Goal: Task Accomplishment & Management: Complete application form

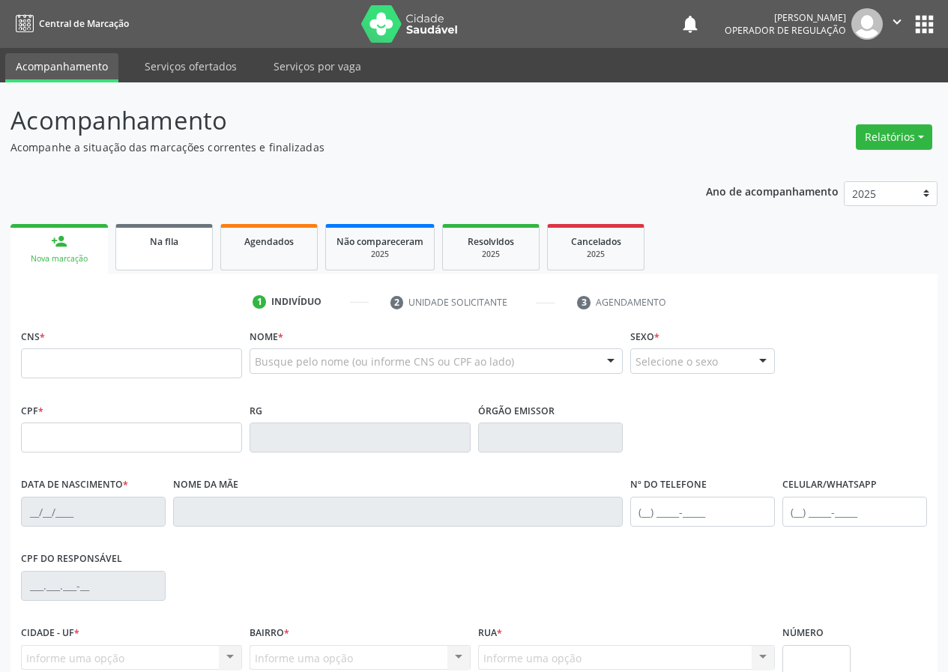
click at [182, 224] on link "Na fila" at bounding box center [163, 247] width 97 height 46
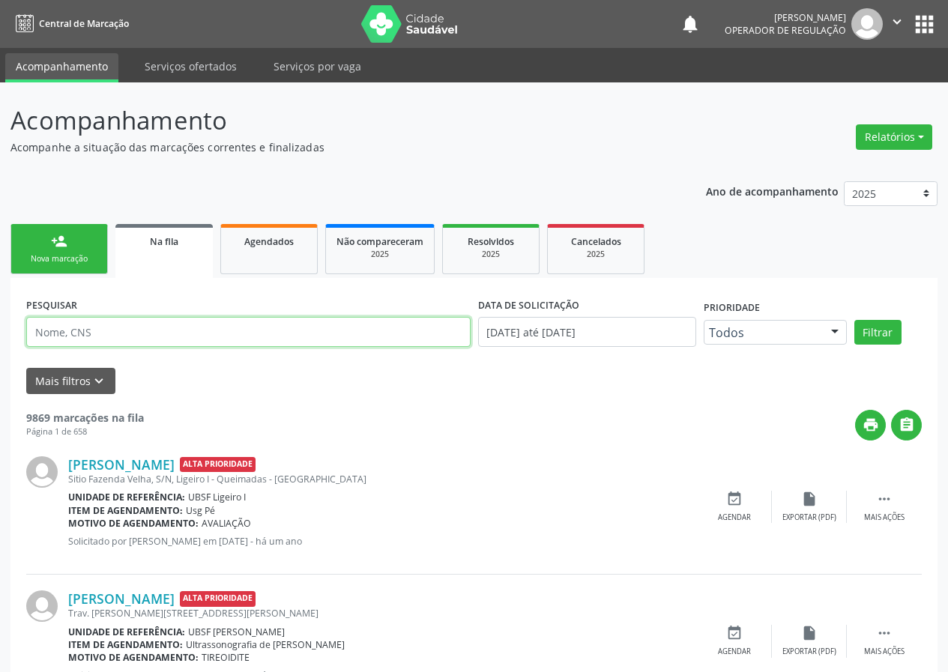
click at [189, 336] on input "text" at bounding box center [248, 332] width 445 height 30
type input "700509520439757"
click at [855, 320] on button "Filtrar" at bounding box center [878, 332] width 47 height 25
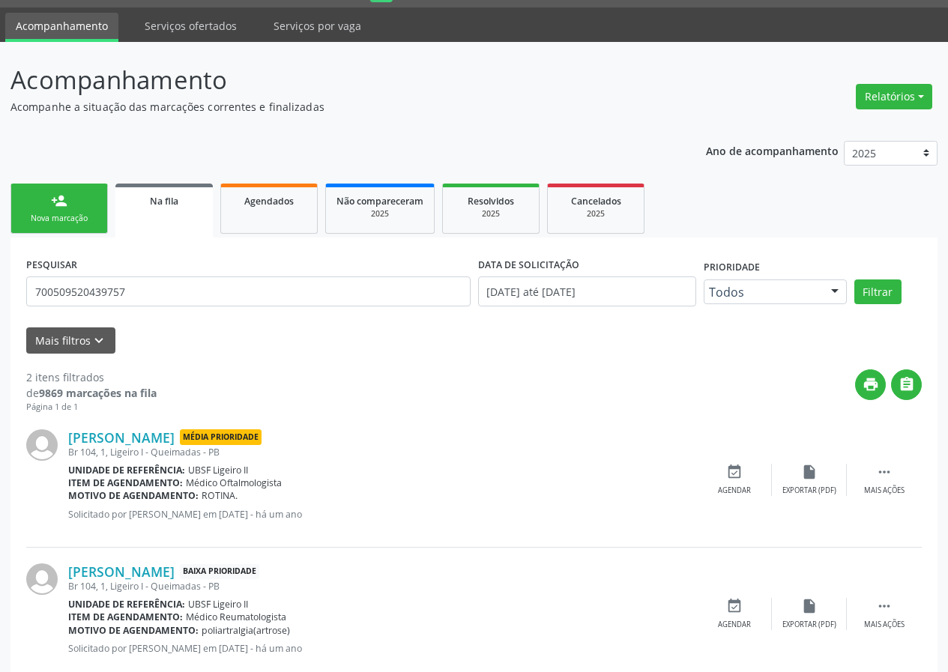
scroll to position [76, 0]
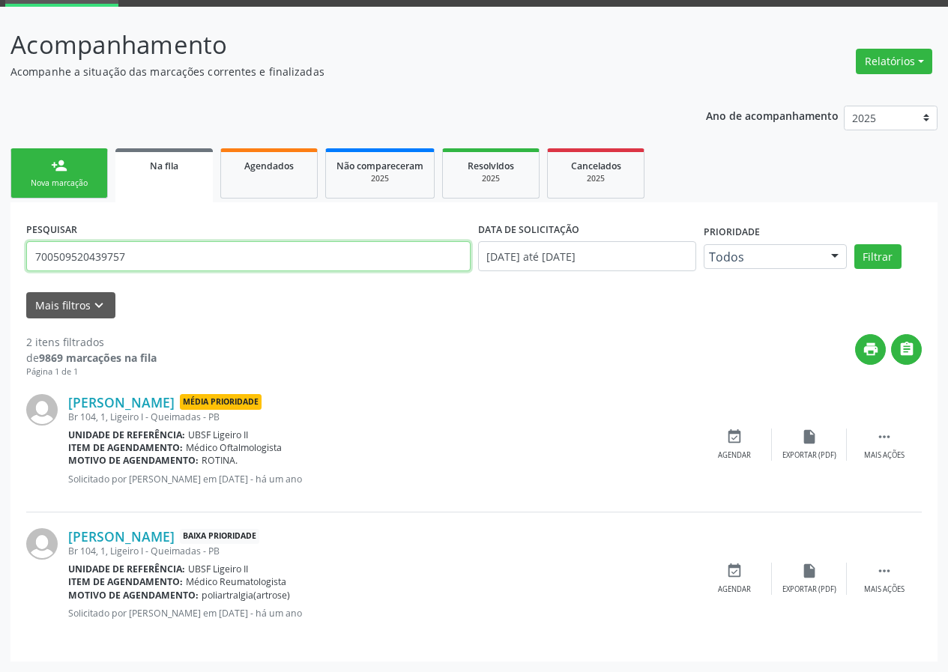
drag, startPoint x: 145, startPoint y: 254, endPoint x: 22, endPoint y: 247, distance: 122.4
click at [22, 247] on div "PESQUISAR 700509520439757" at bounding box center [248, 250] width 452 height 64
click at [72, 172] on link "person_add Nova marcação" at bounding box center [58, 173] width 97 height 50
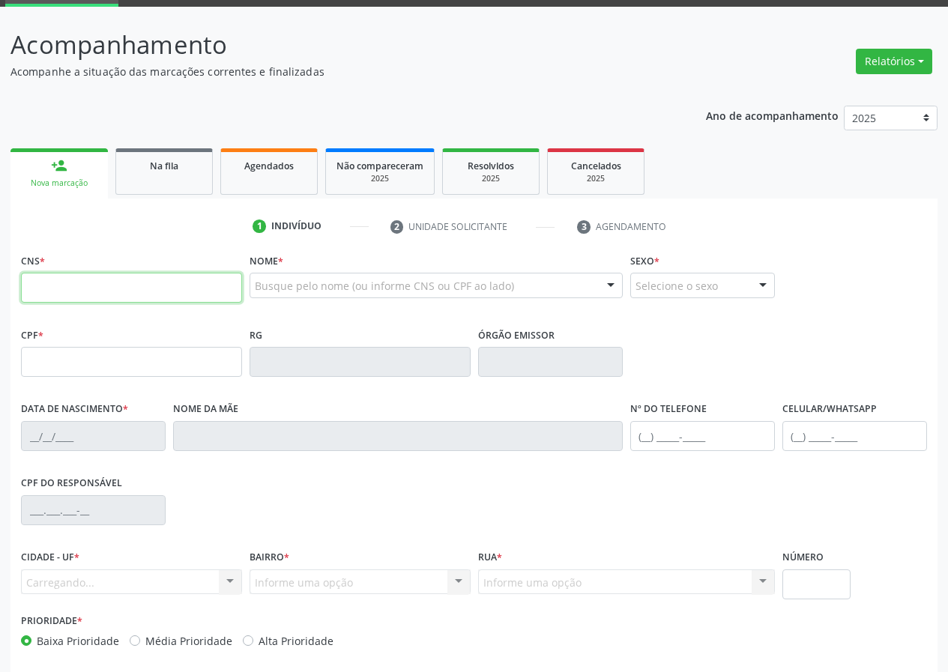
click at [139, 280] on input "text" at bounding box center [131, 288] width 221 height 30
paste input "700 5095 2043 9757"
type input "700 5095 2043 9757"
type input "713.460.664-34"
type input "[DATE]"
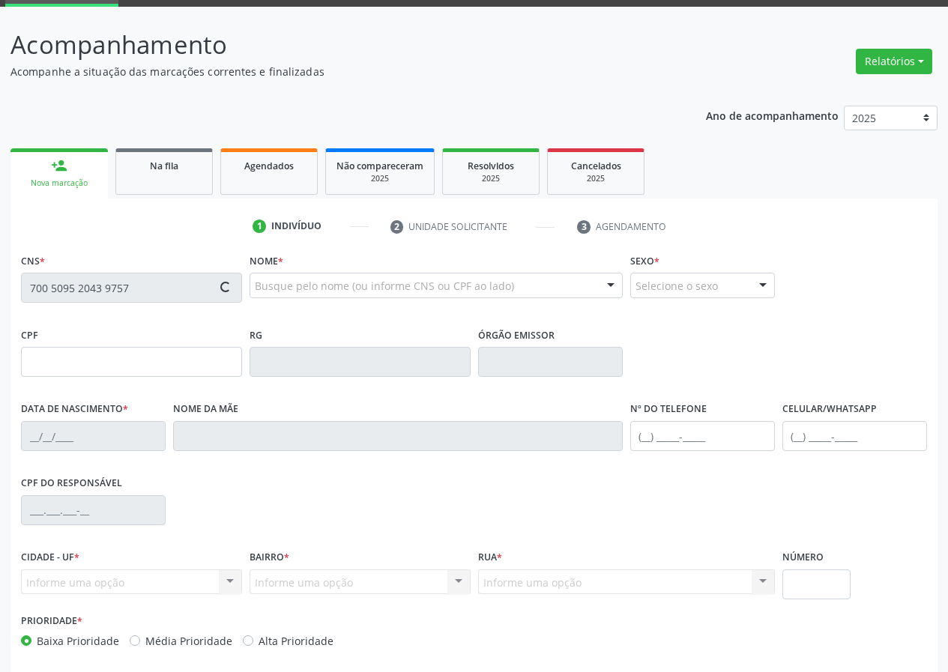
type input "[PERSON_NAME]"
type input "[PHONE_NUMBER]"
type input "133.074.604-04"
type input "255"
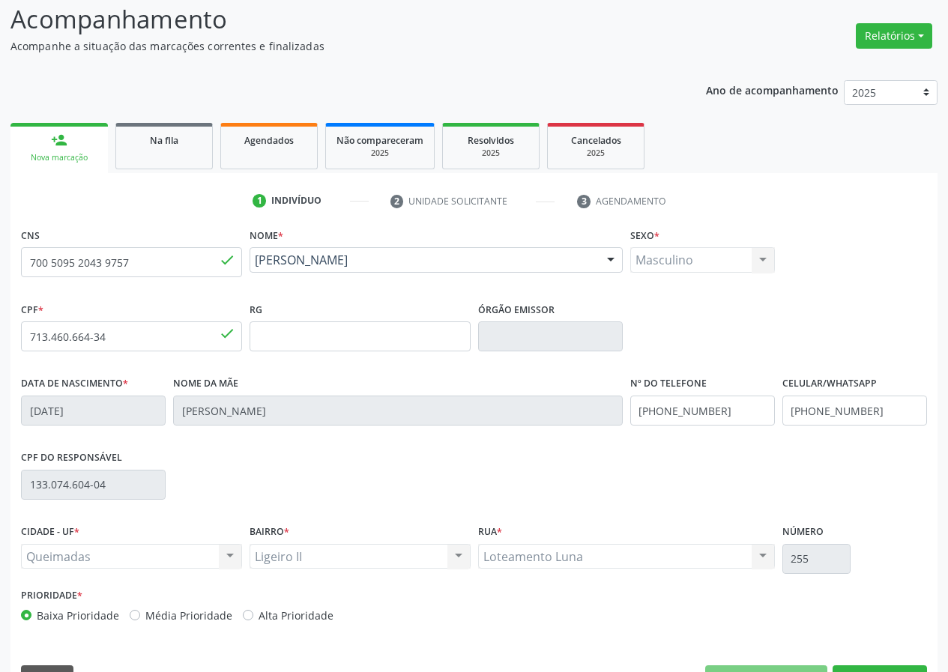
scroll to position [140, 0]
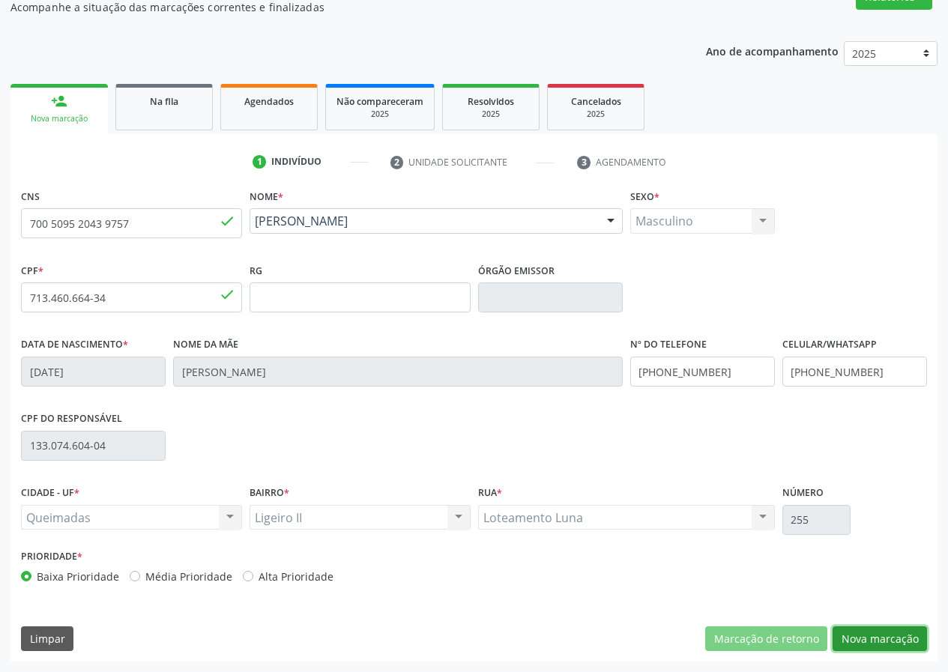
click at [879, 635] on button "Nova marcação" at bounding box center [880, 639] width 94 height 25
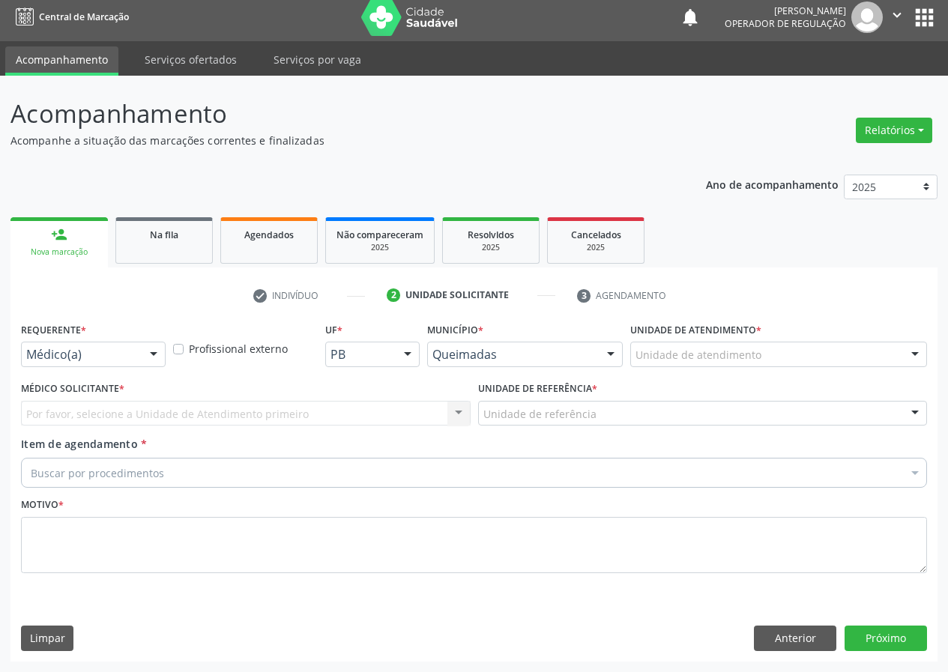
click at [91, 342] on div "Médico(a)" at bounding box center [93, 354] width 145 height 25
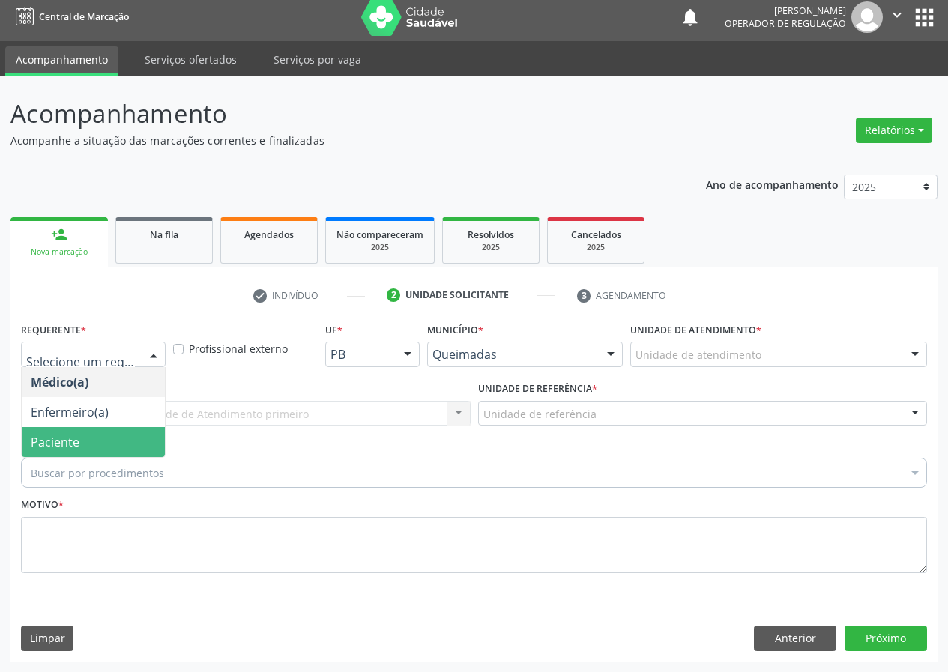
click at [54, 449] on span "Paciente" at bounding box center [55, 442] width 49 height 16
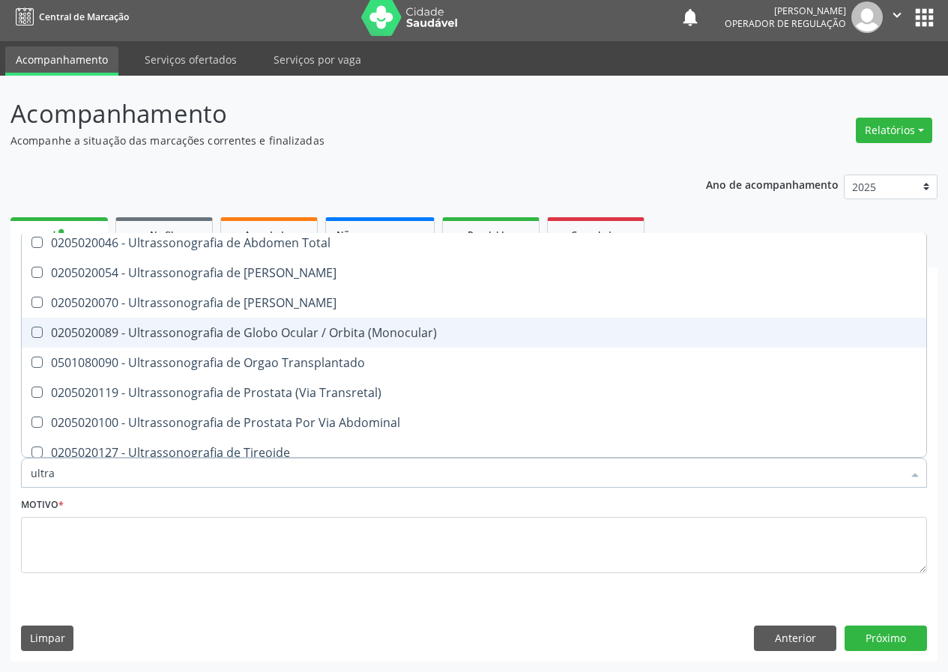
scroll to position [496, 0]
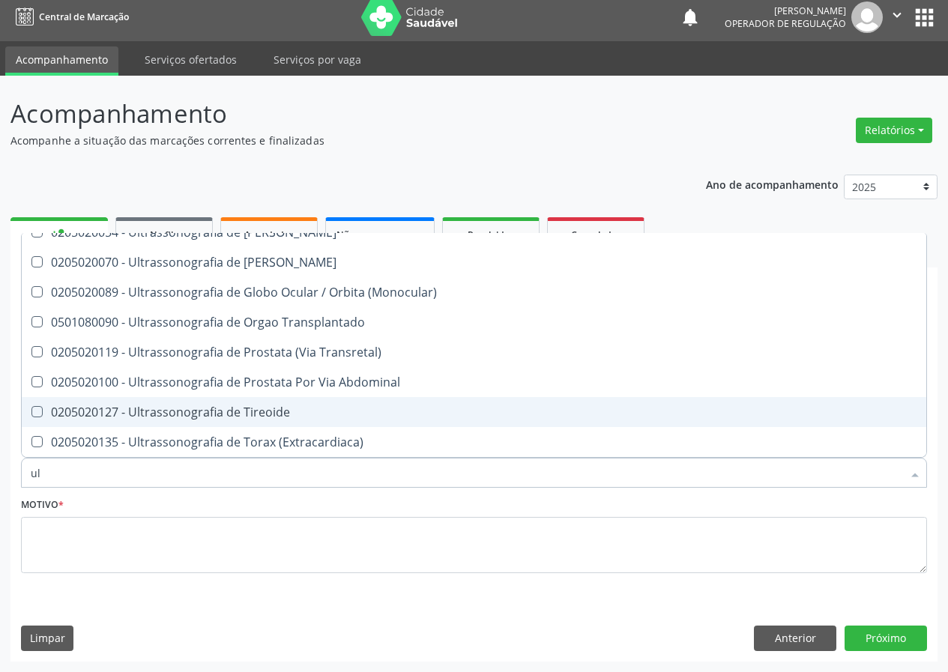
type input "u"
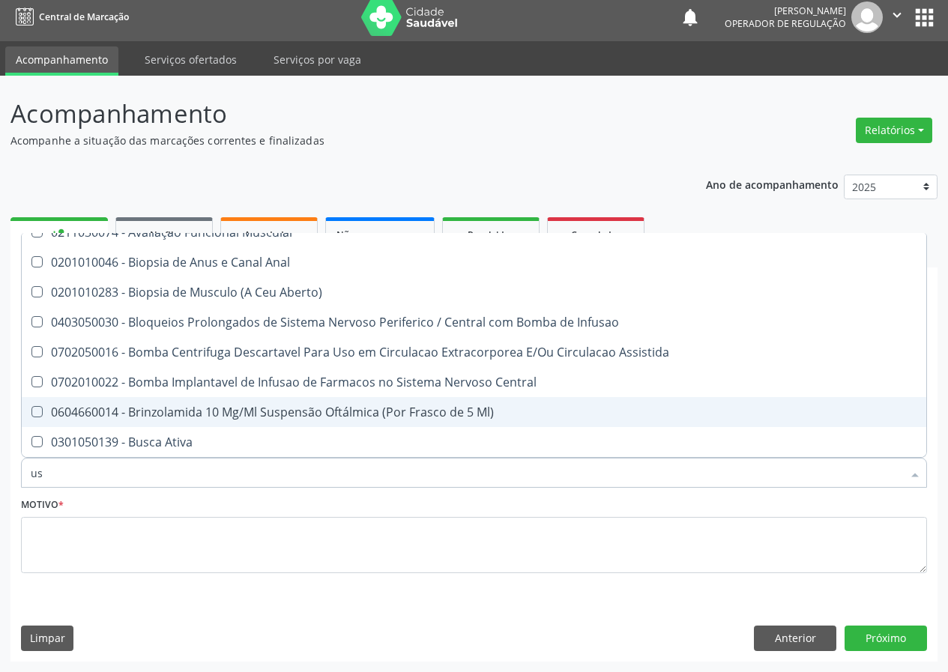
type input "usg"
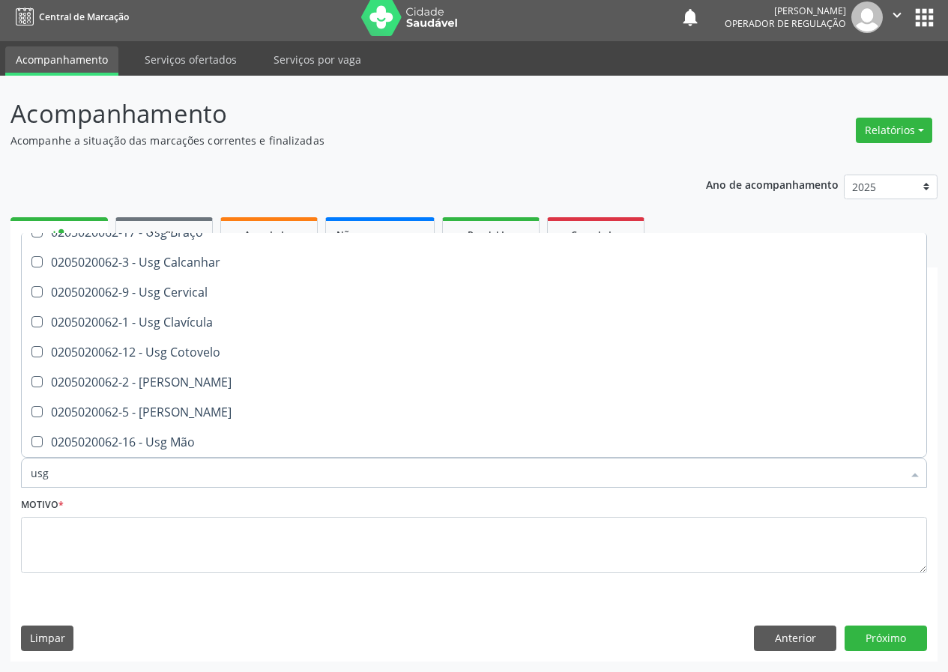
scroll to position [0, 0]
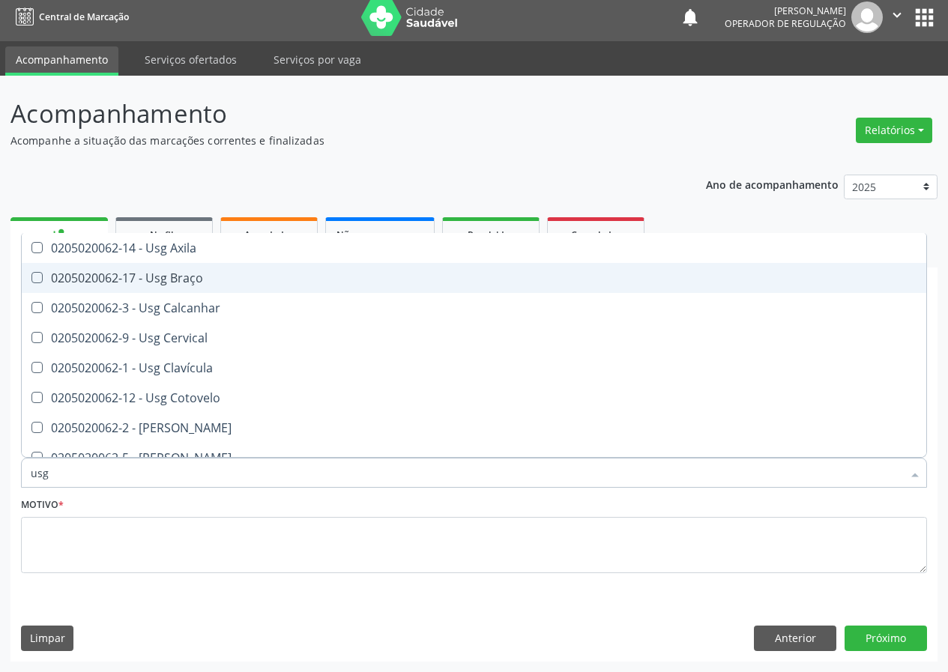
click at [226, 283] on div "0205020062-17 - Usg Braço" at bounding box center [474, 278] width 887 height 12
checkbox Braço "true"
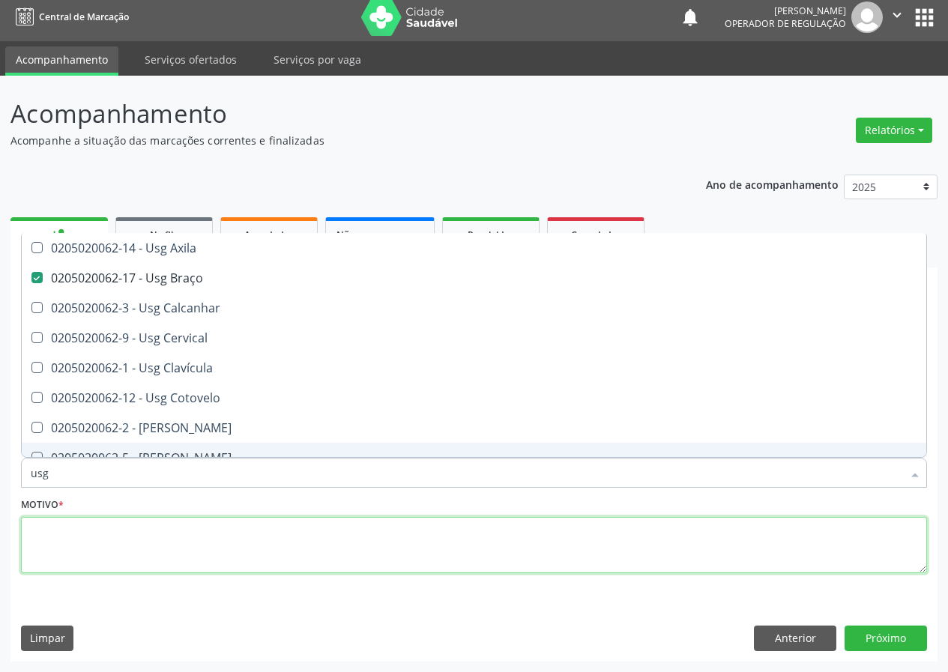
click at [137, 532] on textarea at bounding box center [474, 545] width 906 height 57
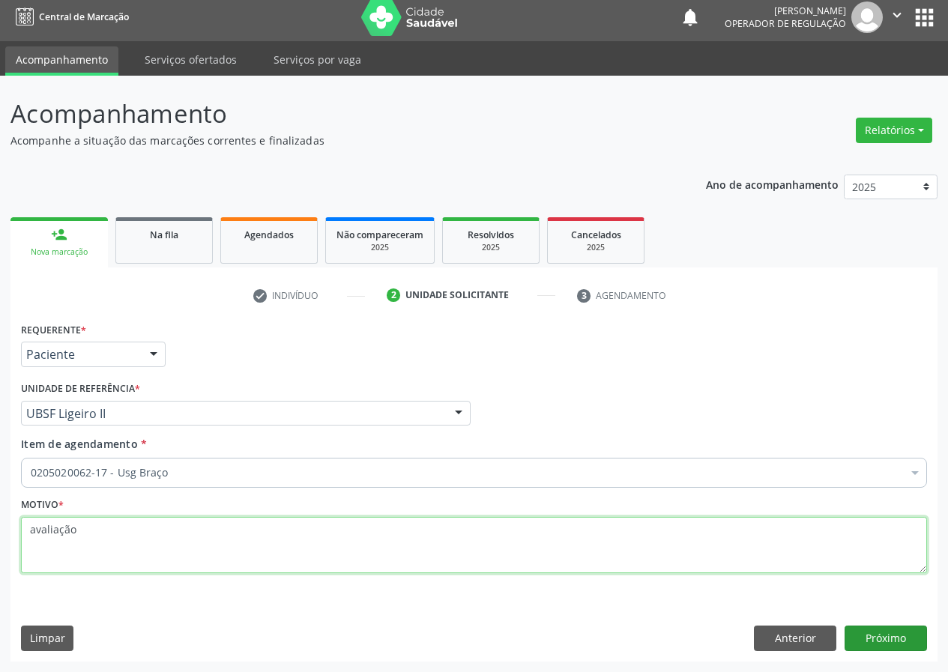
type textarea "avaliação"
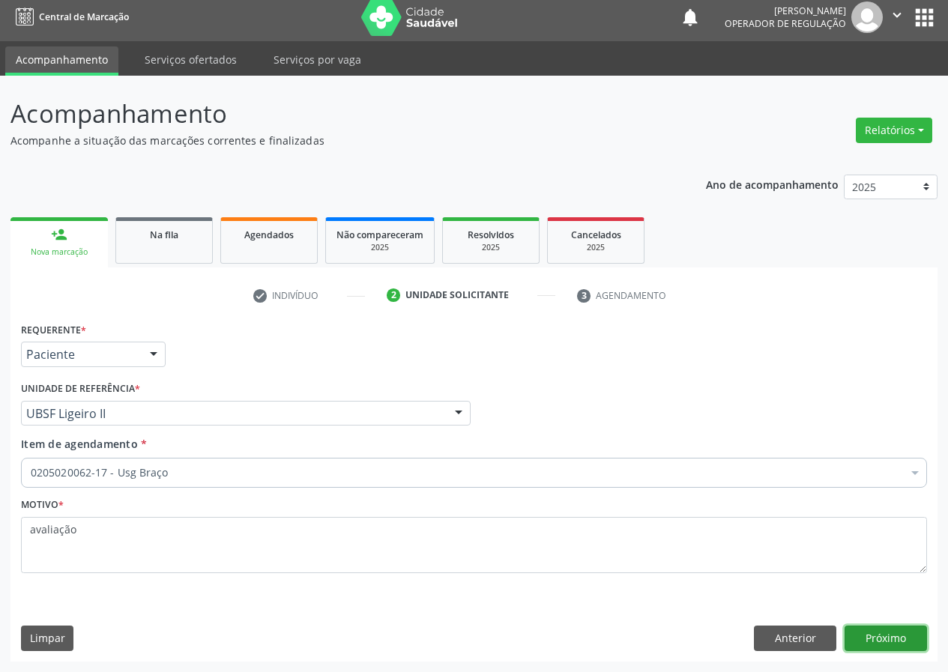
click at [867, 639] on button "Próximo" at bounding box center [886, 638] width 82 height 25
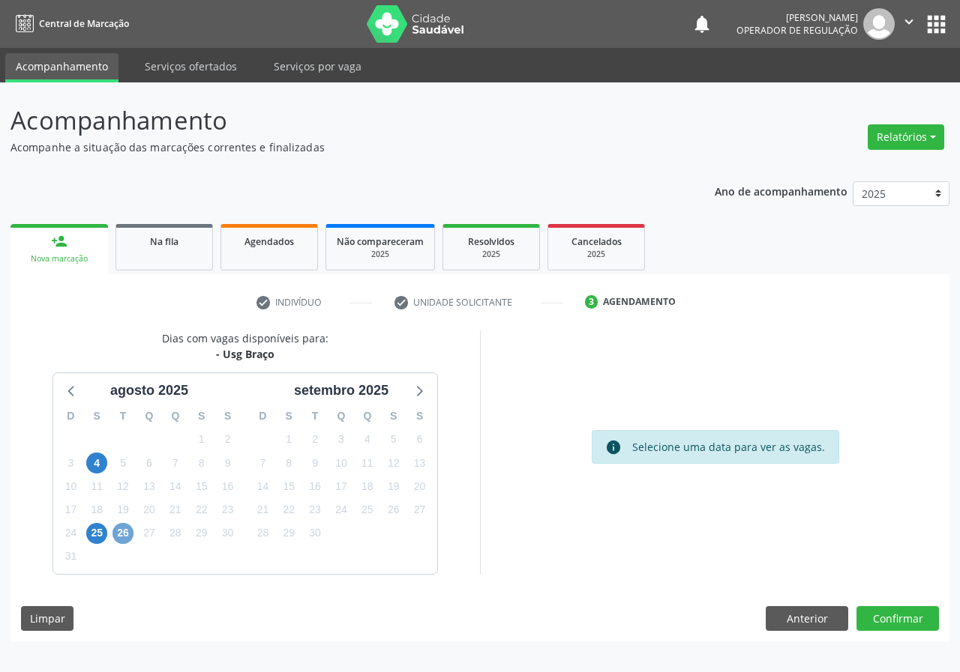
click at [126, 537] on span "26" at bounding box center [122, 533] width 21 height 21
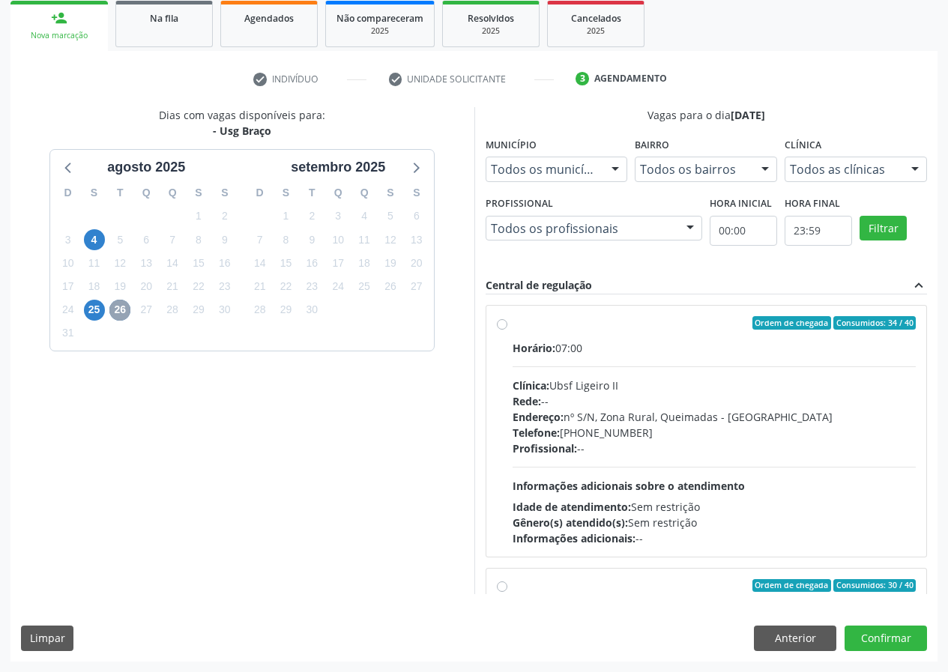
scroll to position [236, 0]
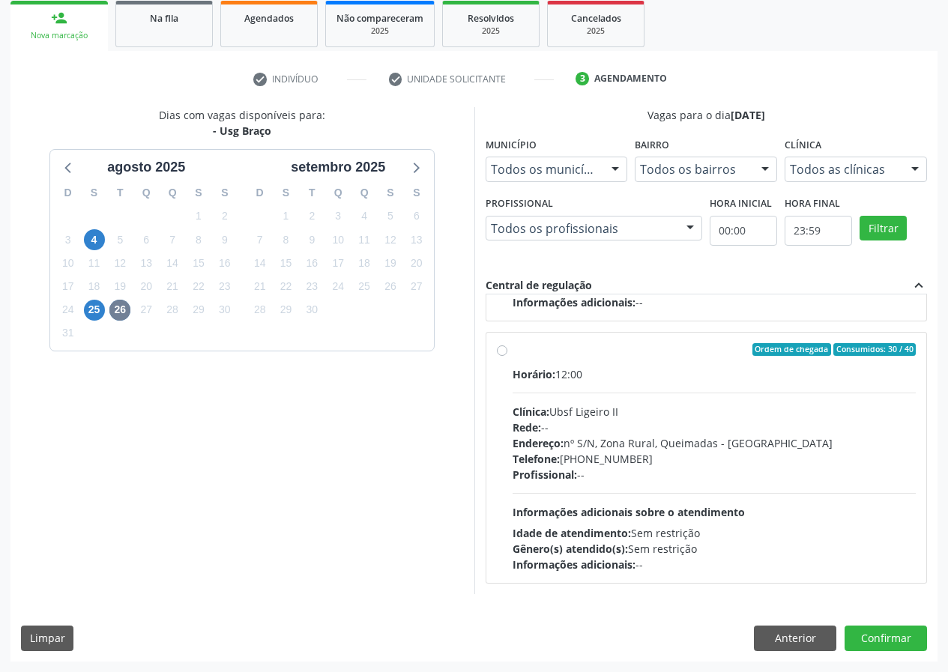
click at [632, 363] on label "Ordem de chegada Consumidos: 30 / 40 Horário: 12:00 Clínica: Ubsf Ligeiro II Re…" at bounding box center [715, 458] width 404 height 230
click at [508, 357] on input "Ordem de chegada Consumidos: 30 / 40 Horário: 12:00 Clínica: Ubsf Ligeiro II Re…" at bounding box center [502, 349] width 10 height 13
radio input "true"
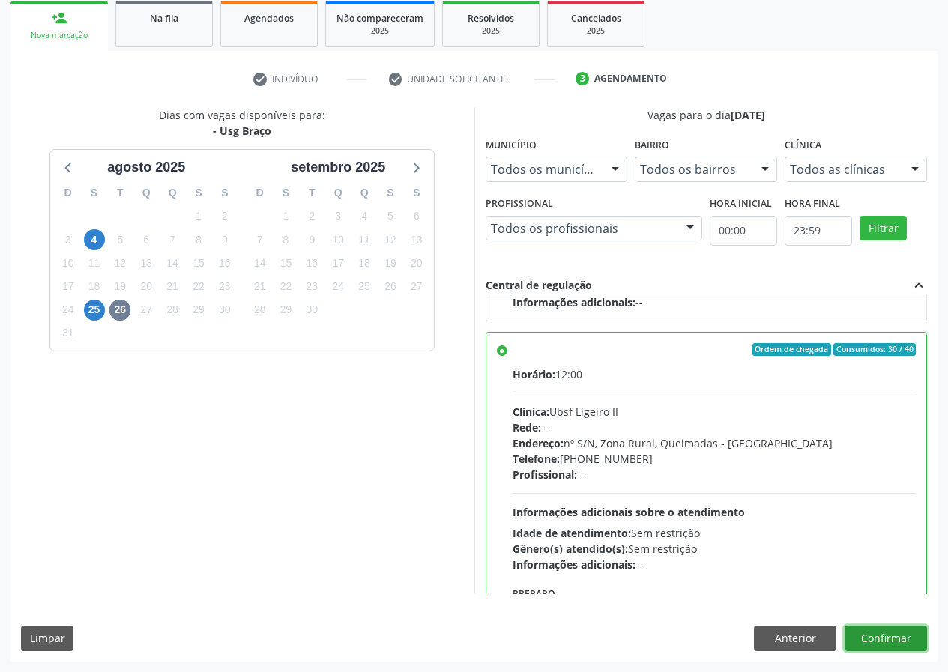
click at [868, 635] on button "Confirmar" at bounding box center [886, 638] width 82 height 25
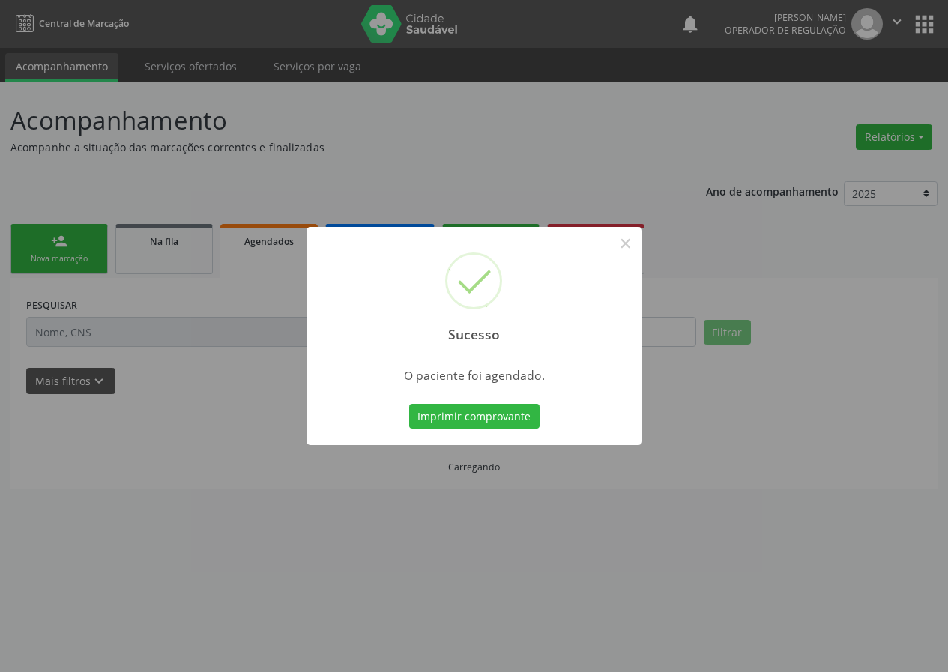
scroll to position [0, 0]
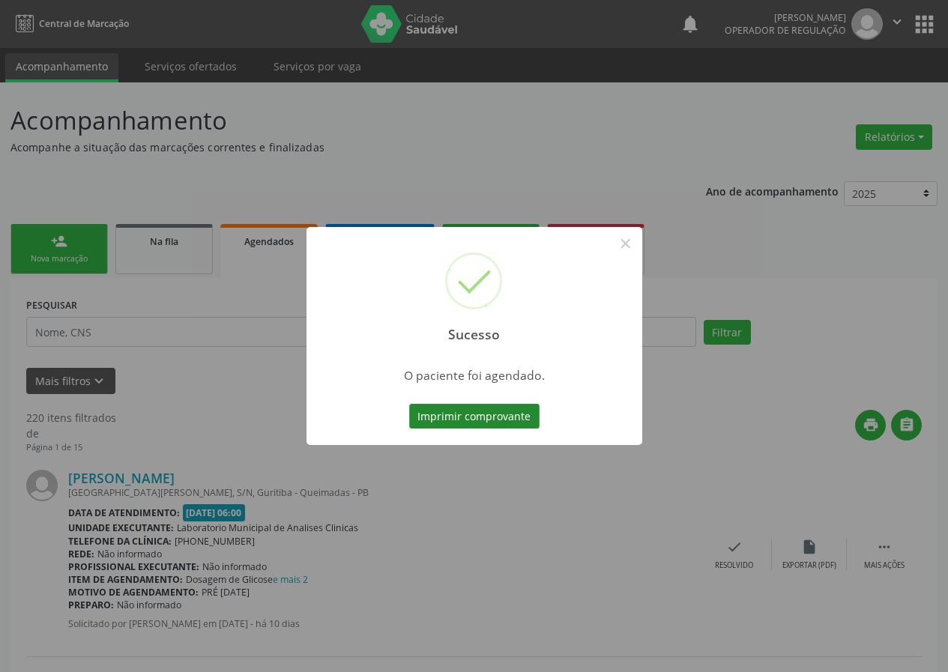
click at [479, 409] on button "Imprimir comprovante" at bounding box center [474, 416] width 130 height 25
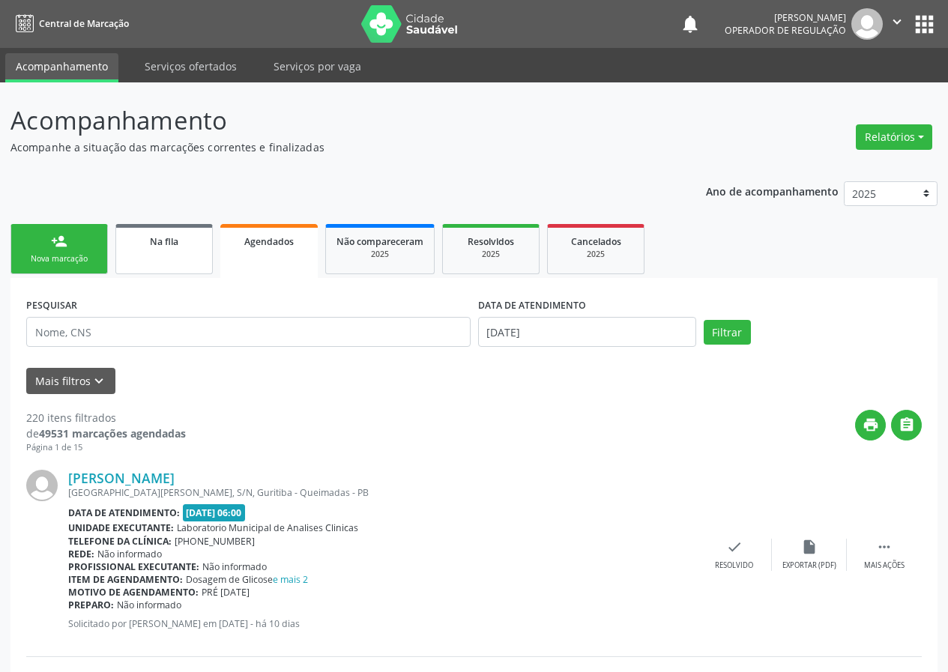
click at [179, 256] on link "Na fila" at bounding box center [163, 249] width 97 height 50
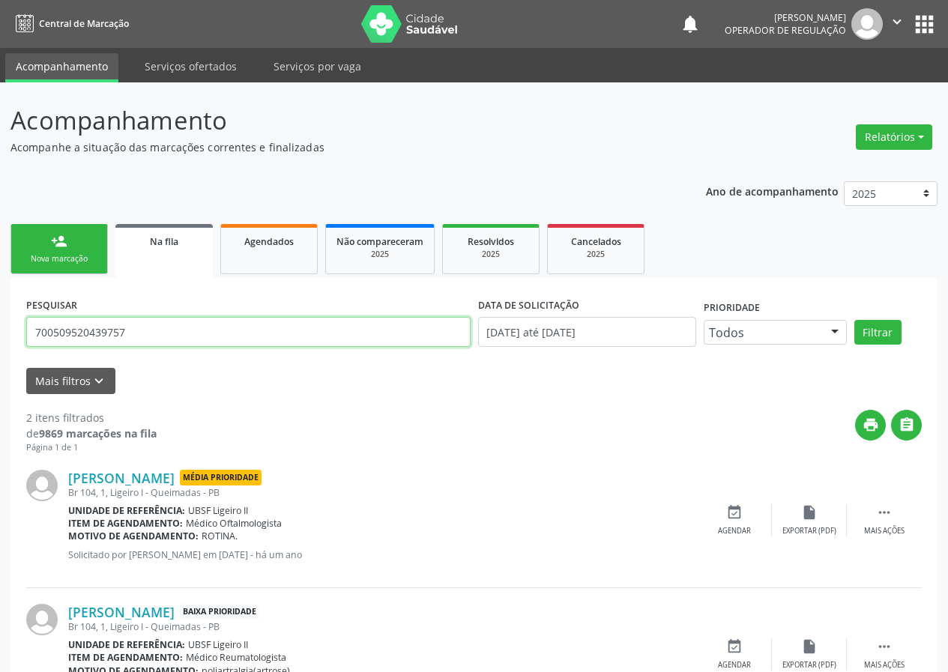
drag, startPoint x: 36, startPoint y: 329, endPoint x: 16, endPoint y: 326, distance: 20.5
click at [2, 337] on div "Acompanhamento Acompanhe a situação das marcações correntes e finalizadas Relat…" at bounding box center [474, 415] width 948 height 666
type input "700609410439263"
click at [855, 320] on button "Filtrar" at bounding box center [878, 332] width 47 height 25
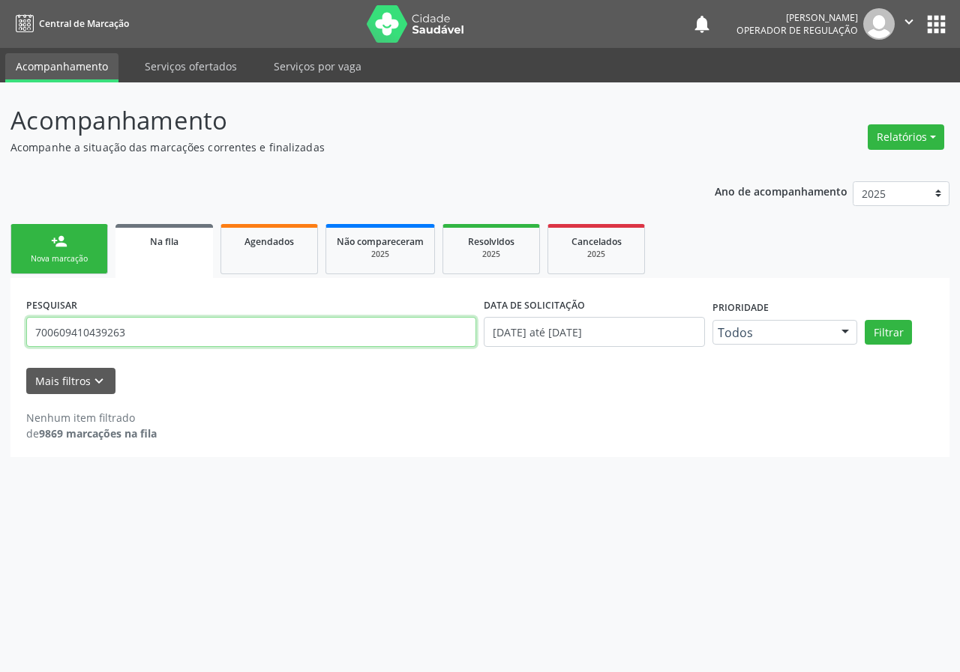
drag, startPoint x: 22, startPoint y: 331, endPoint x: 0, endPoint y: 331, distance: 21.7
click at [0, 331] on div "Acompanhamento Acompanhe a situação das marcações correntes e finalizadas Relat…" at bounding box center [480, 377] width 960 height 590
click at [84, 251] on link "person_add Nova marcação" at bounding box center [58, 249] width 97 height 50
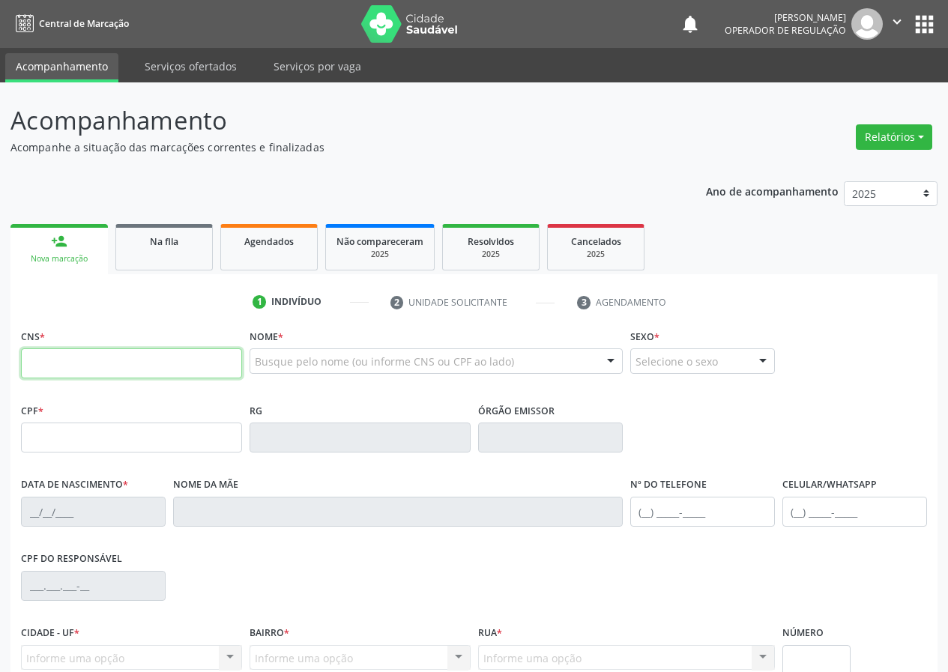
click at [105, 357] on input "text" at bounding box center [131, 364] width 221 height 30
paste input "700 6094 1043 9263"
type input "700 6094 1043 9263"
type input "128.055.194-18"
type input "[DATE]"
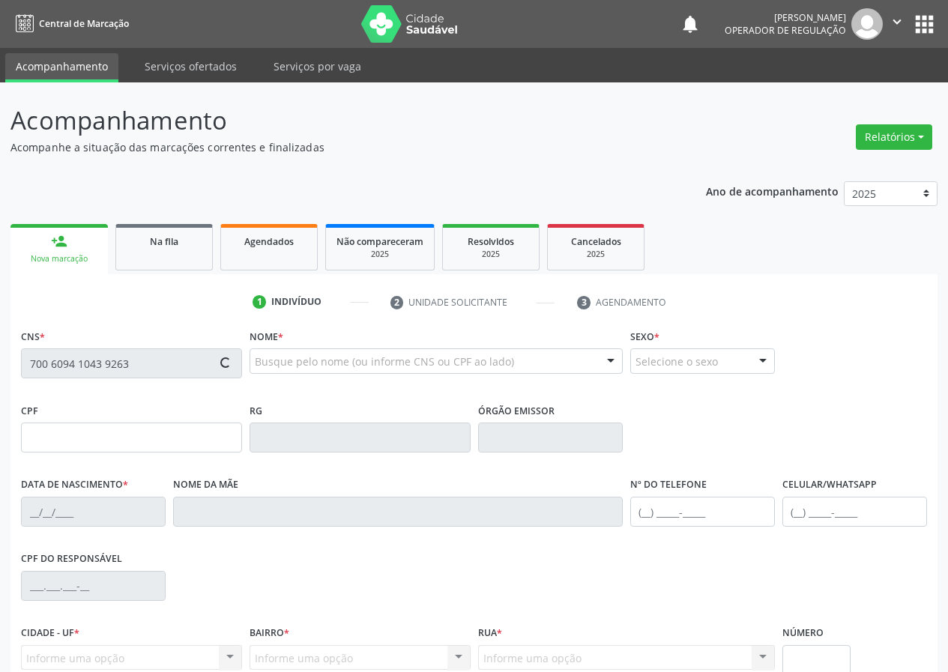
type input "[PERSON_NAME] das Dores [PERSON_NAME]"
type input "[PHONE_NUMBER]"
type input "040.093.604-61"
type input "S/N"
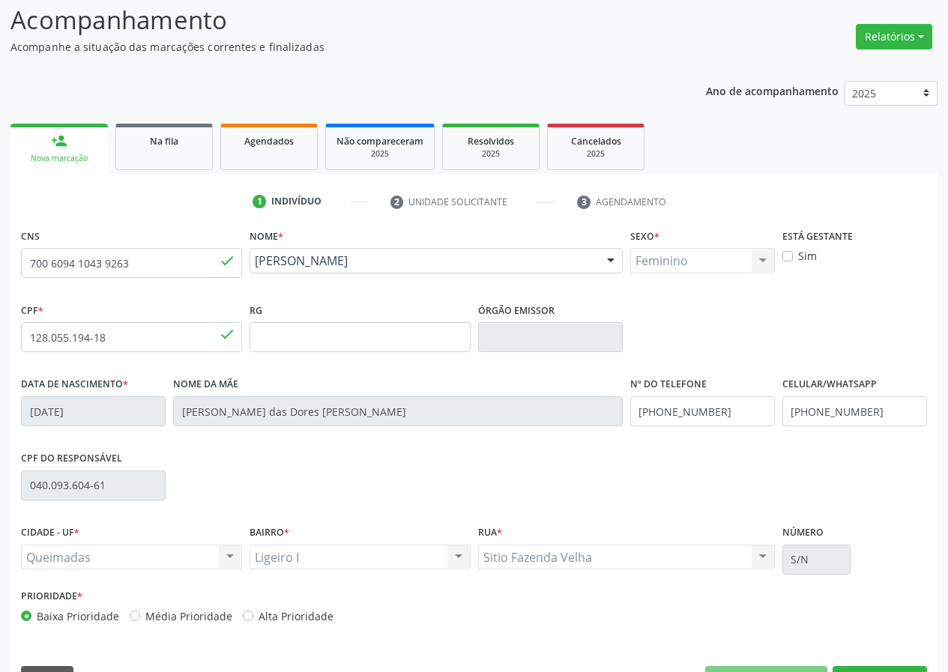
scroll to position [140, 0]
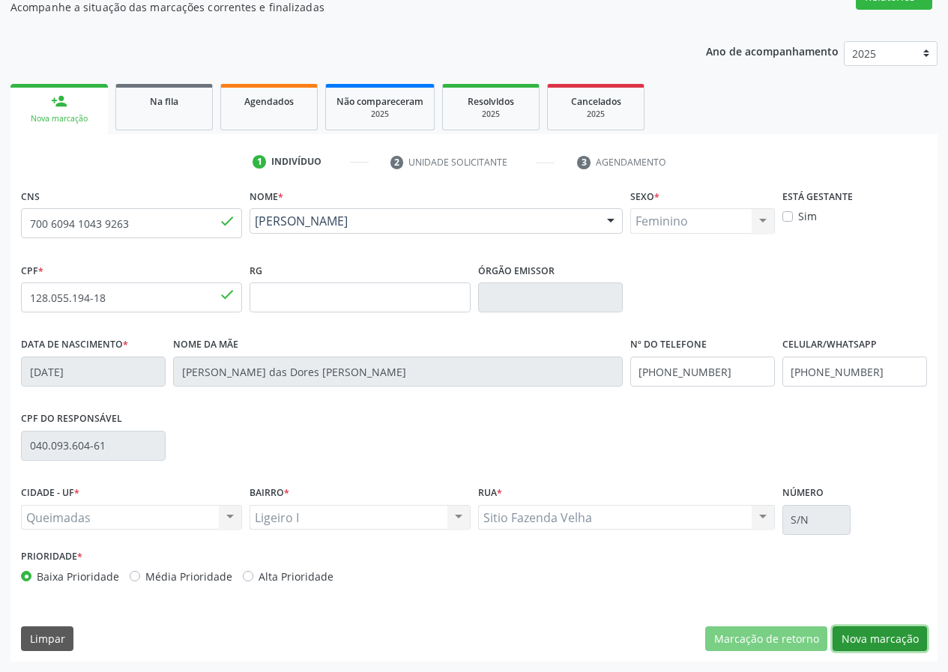
click at [872, 631] on button "Nova marcação" at bounding box center [880, 639] width 94 height 25
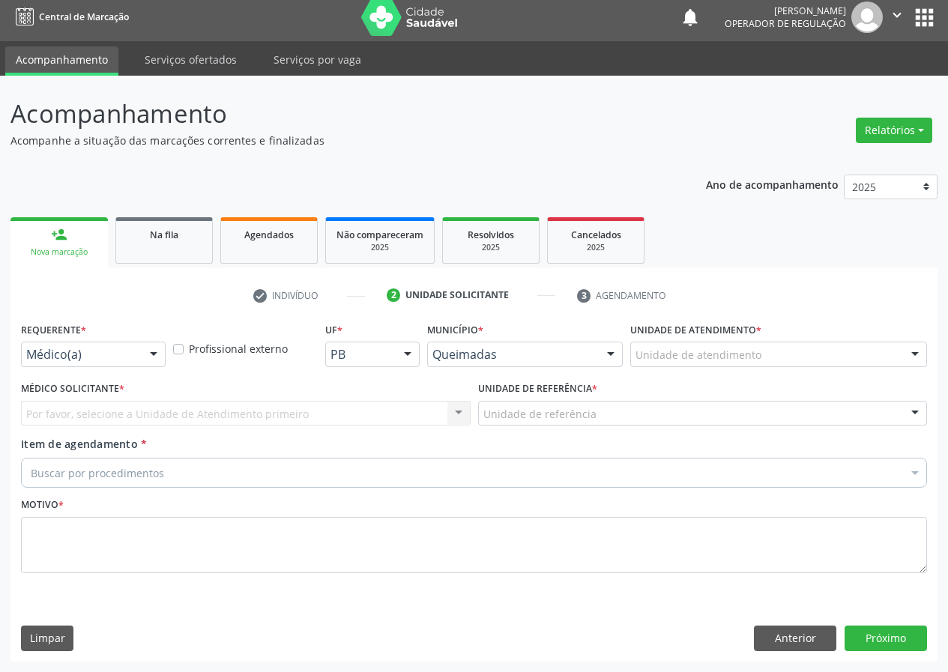
click at [150, 353] on div at bounding box center [153, 355] width 22 height 25
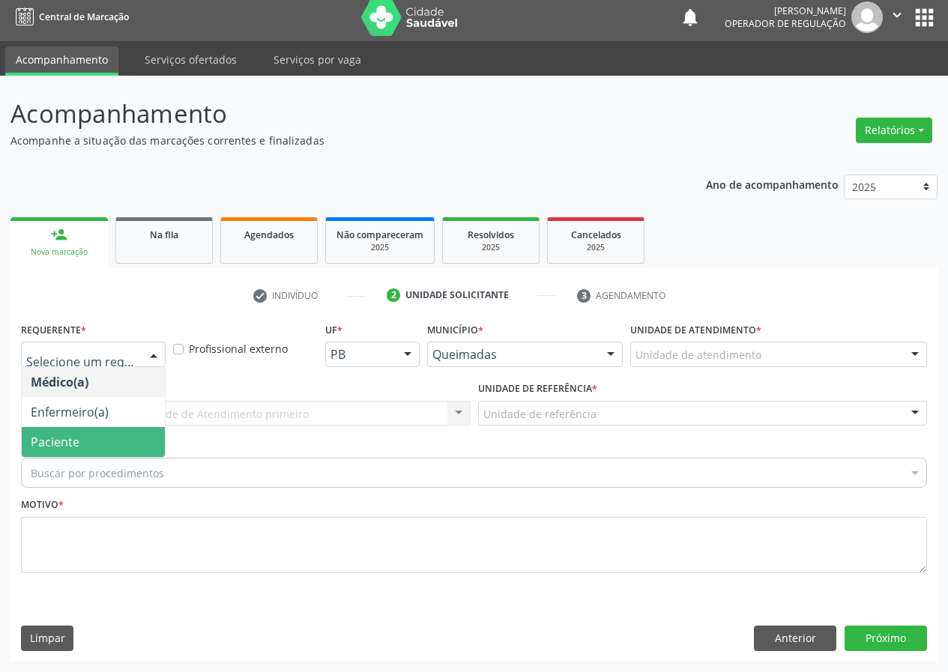
click at [121, 432] on span "Paciente" at bounding box center [93, 442] width 143 height 30
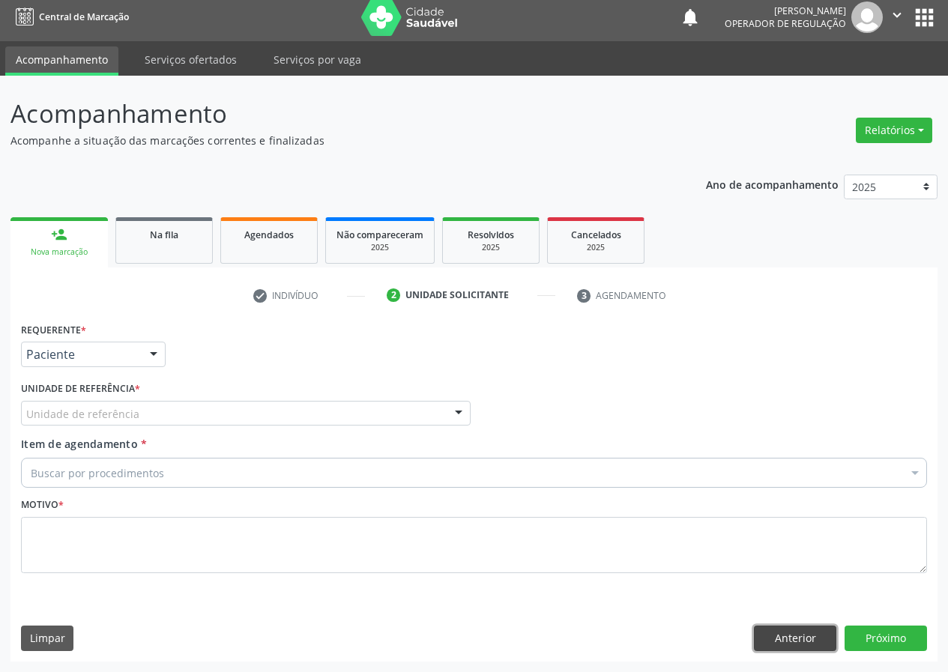
click at [786, 641] on button "Anterior" at bounding box center [795, 638] width 82 height 25
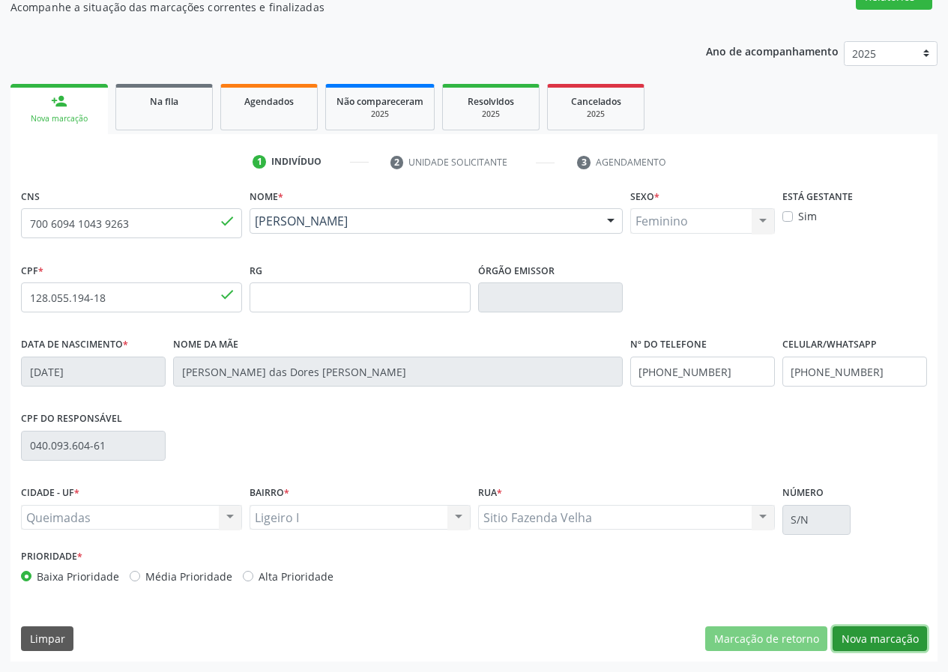
click at [867, 649] on button "Nova marcação" at bounding box center [880, 639] width 94 height 25
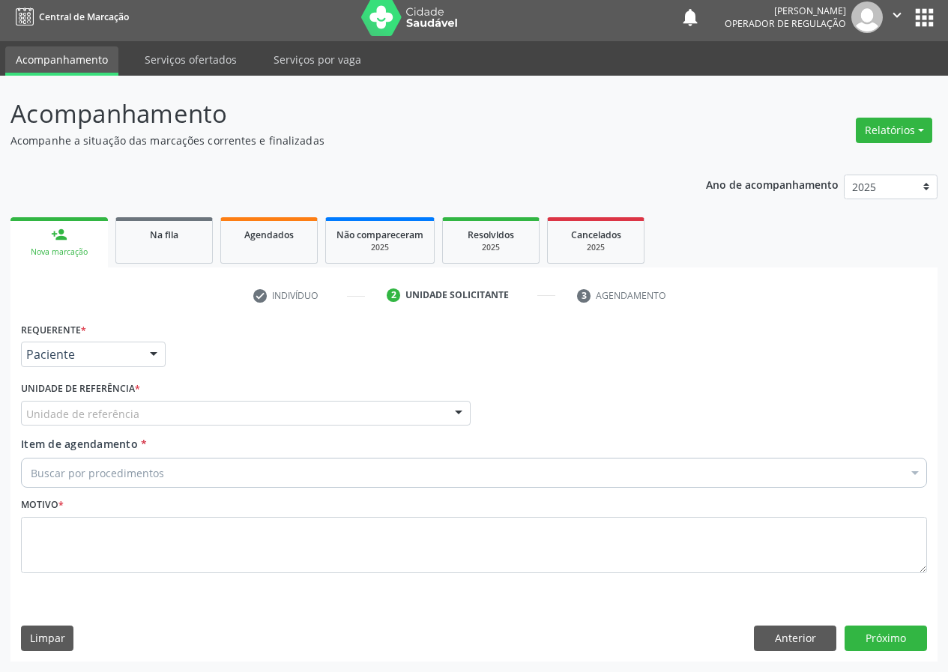
click at [327, 409] on div "Unidade de referência" at bounding box center [246, 413] width 450 height 25
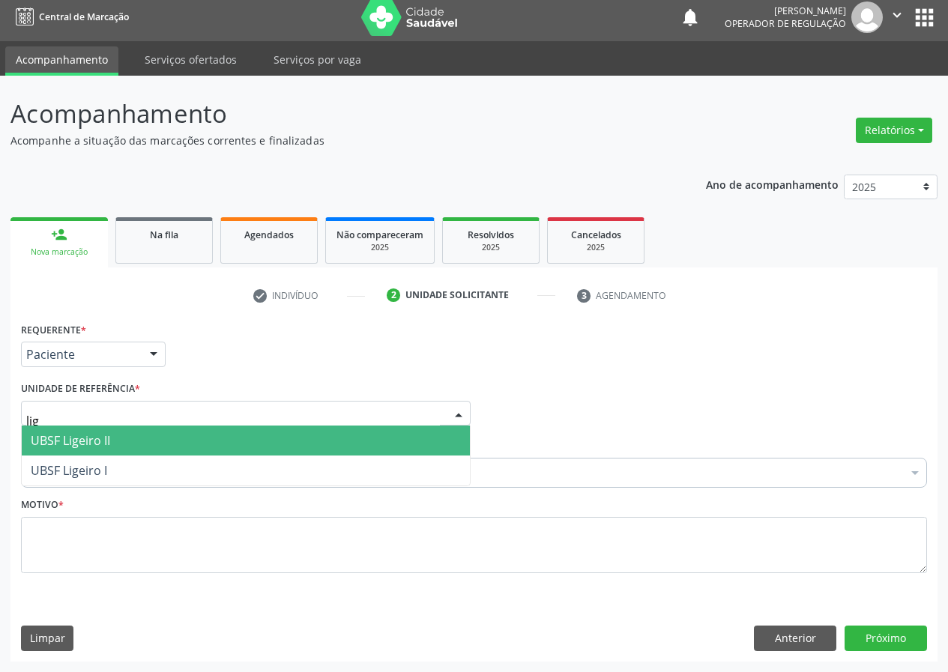
type input "lige"
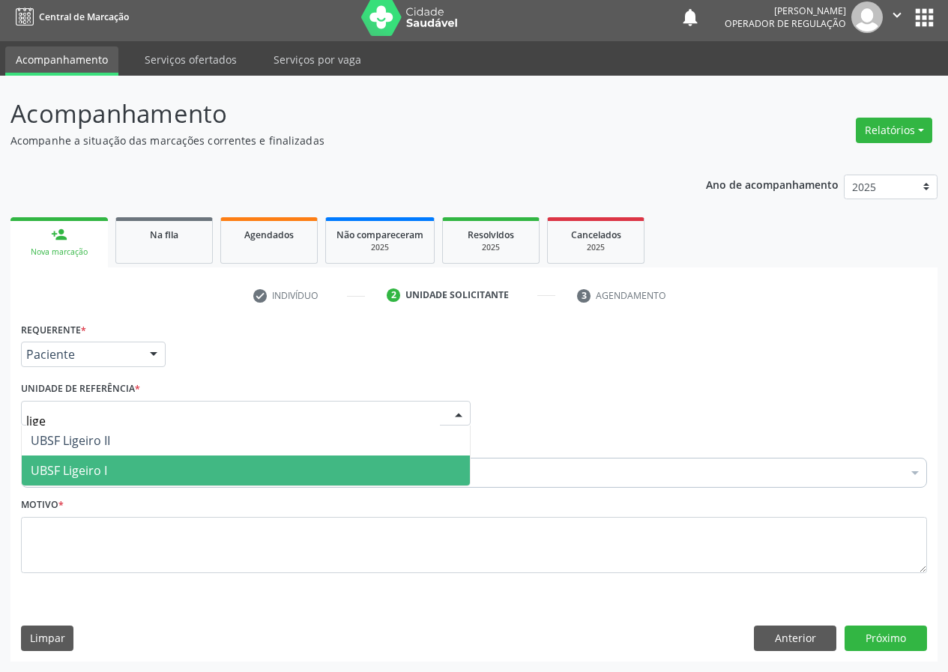
click at [229, 470] on span "UBSF Ligeiro I" at bounding box center [246, 471] width 448 height 30
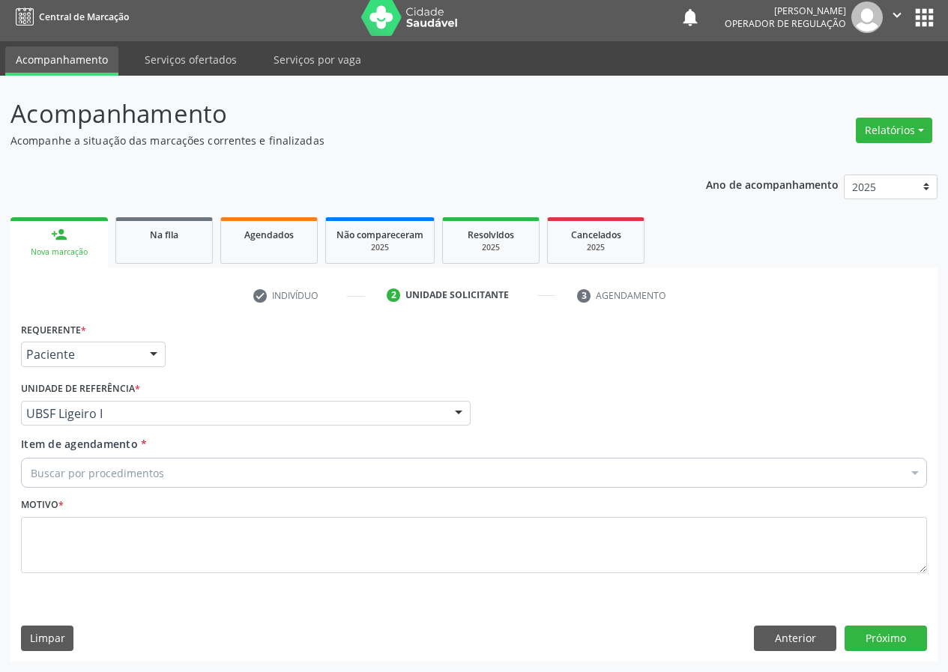
click at [193, 476] on div "Buscar por procedimentos" at bounding box center [474, 473] width 906 height 30
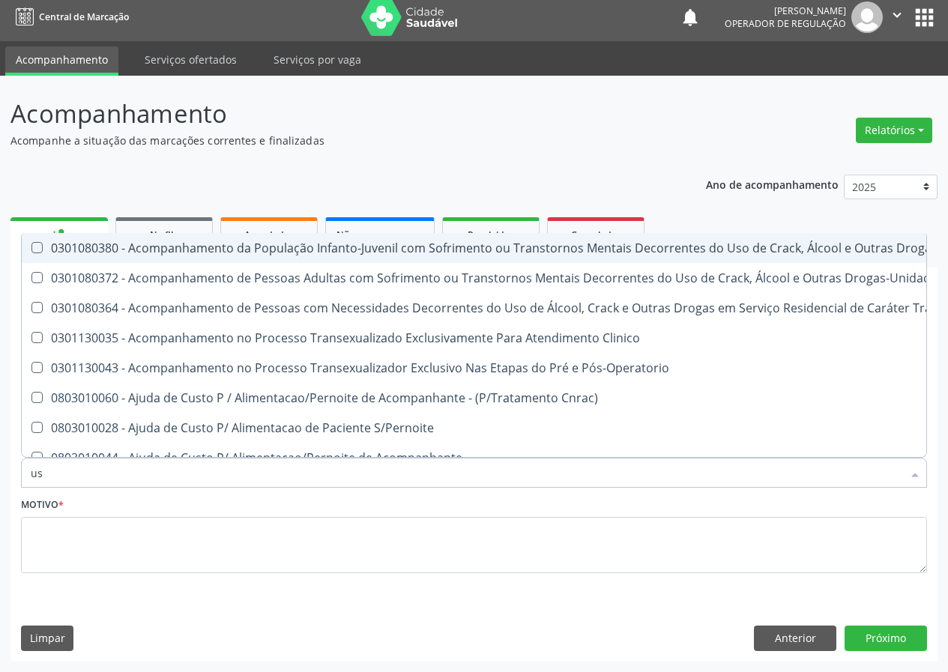
type input "usg"
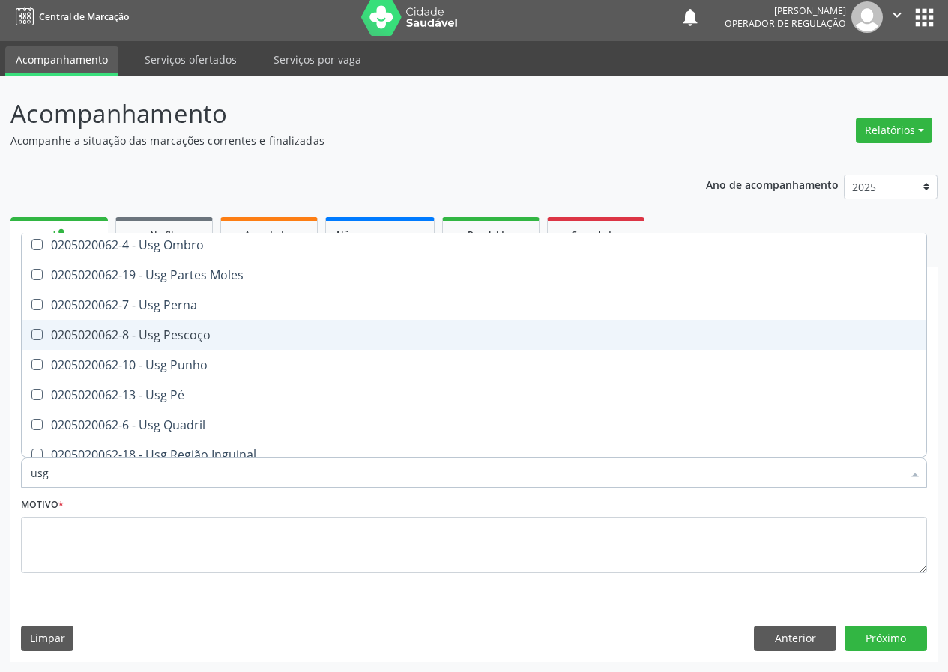
scroll to position [300, 0]
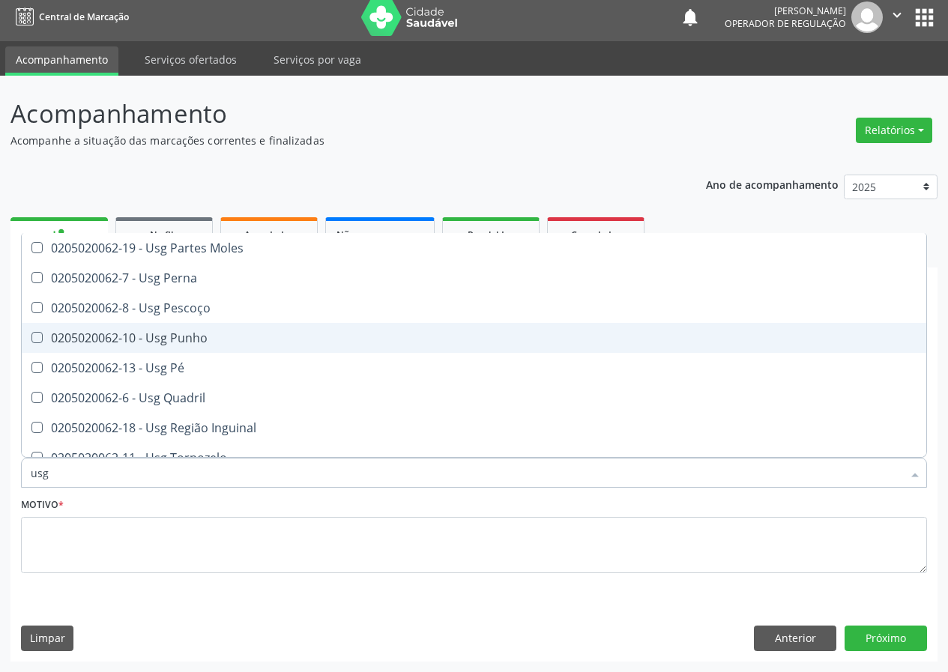
click at [253, 340] on div "0205020062-10 - Usg Punho" at bounding box center [474, 338] width 887 height 12
checkbox Punho "true"
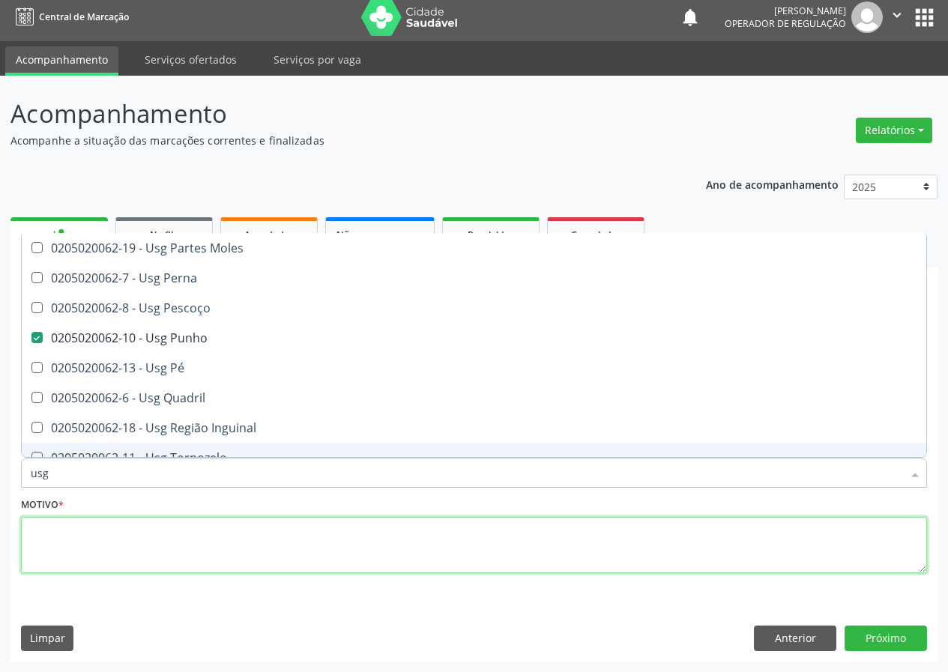
drag, startPoint x: 201, startPoint y: 523, endPoint x: 196, endPoint y: 532, distance: 9.4
click at [196, 532] on textarea at bounding box center [474, 545] width 906 height 57
checkbox Braço "true"
checkbox Punho "false"
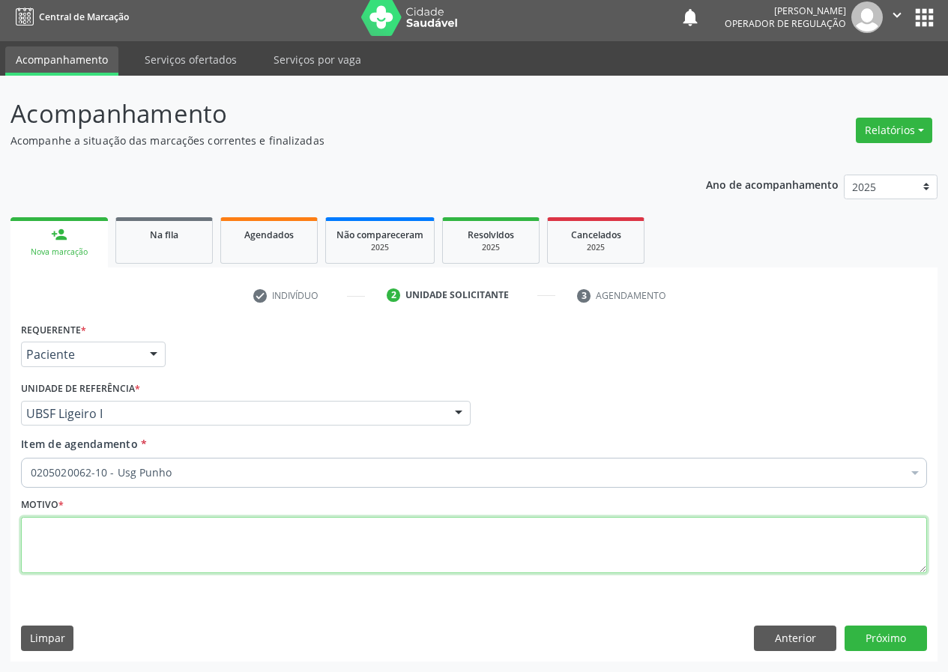
scroll to position [0, 0]
type textarea "avaliação"
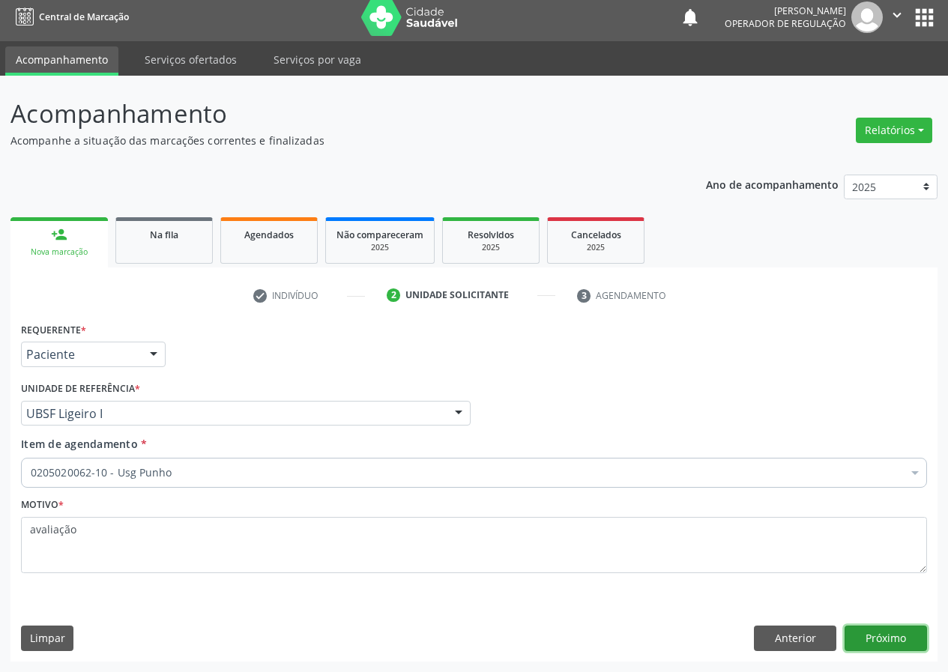
click at [852, 639] on button "Próximo" at bounding box center [886, 638] width 82 height 25
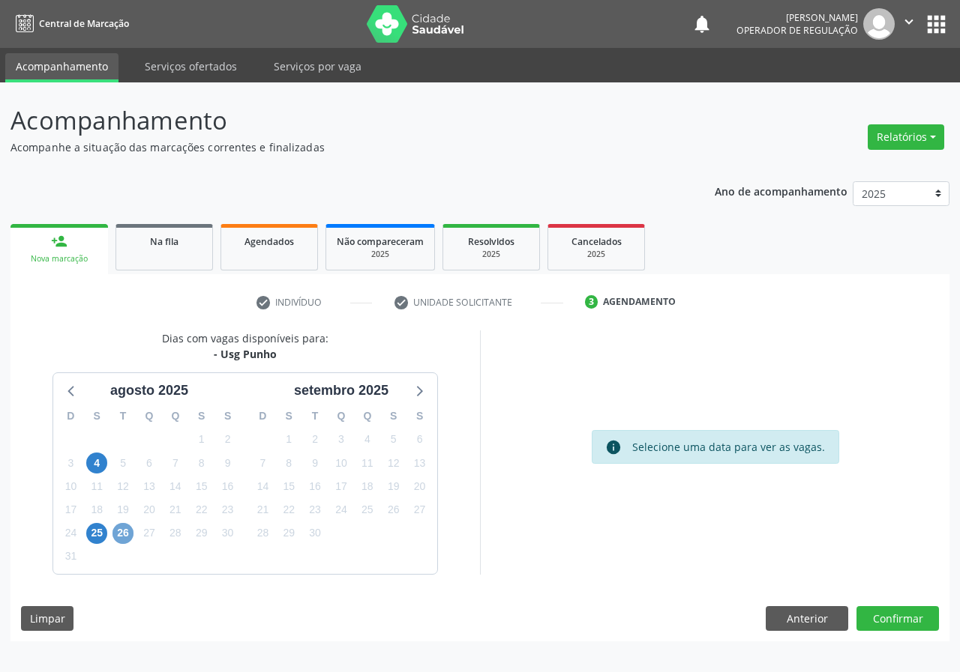
click at [127, 532] on span "26" at bounding box center [122, 533] width 21 height 21
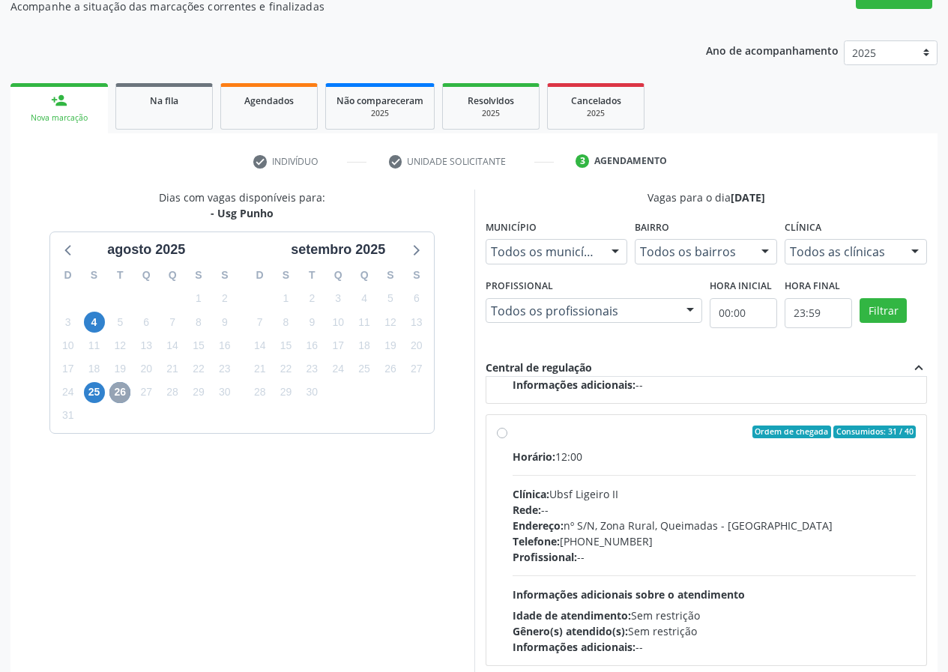
scroll to position [223, 0]
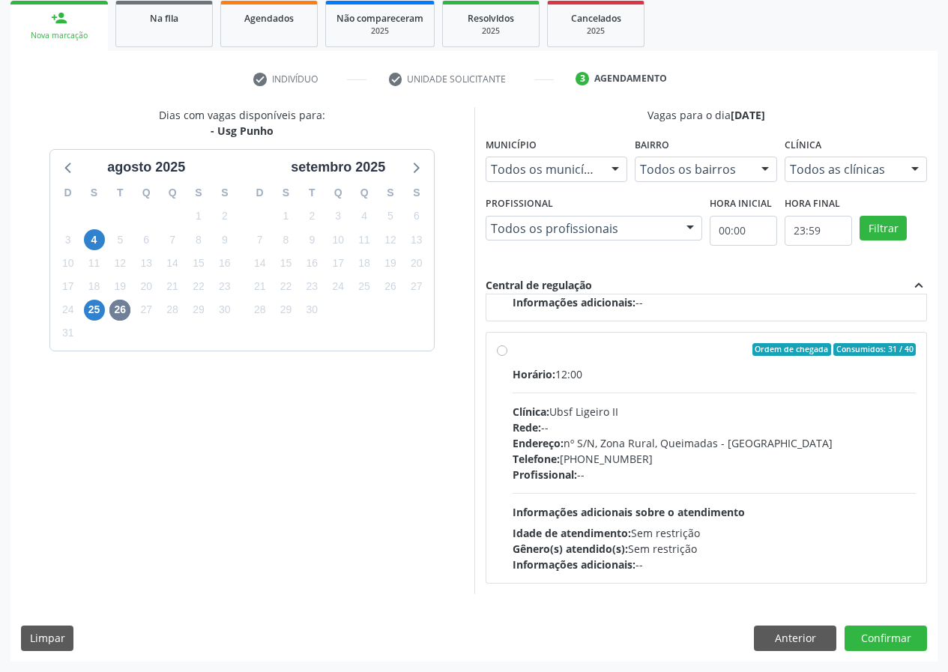
click at [576, 348] on div "Ordem de chegada Consumidos: 31 / 40" at bounding box center [715, 349] width 404 height 13
click at [508, 348] on input "Ordem de chegada Consumidos: 31 / 40 Horário: 12:00 Clínica: Ubsf Ligeiro II Re…" at bounding box center [502, 349] width 10 height 13
radio input "true"
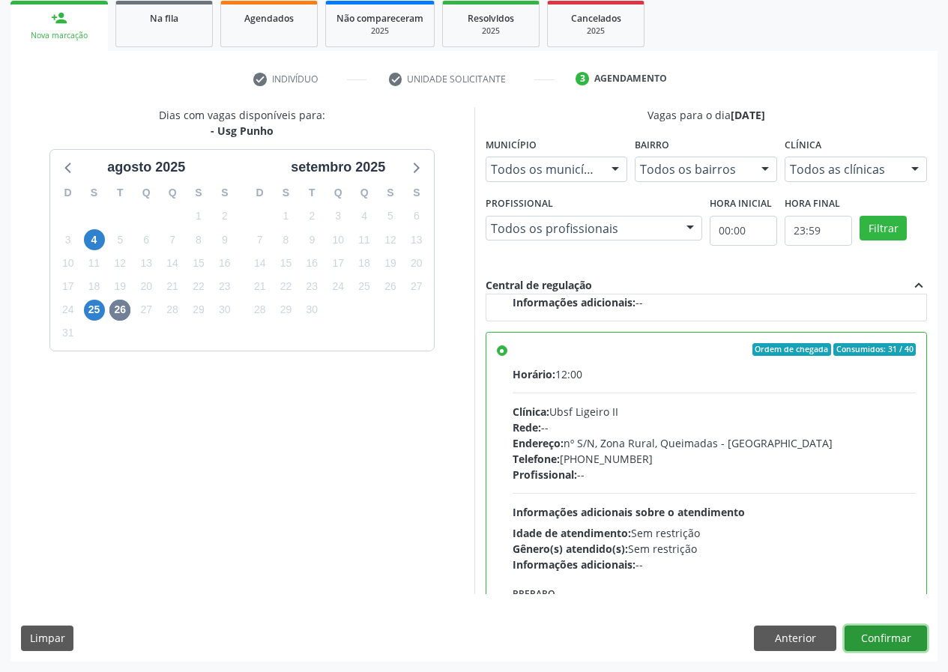
click at [878, 638] on button "Confirmar" at bounding box center [886, 638] width 82 height 25
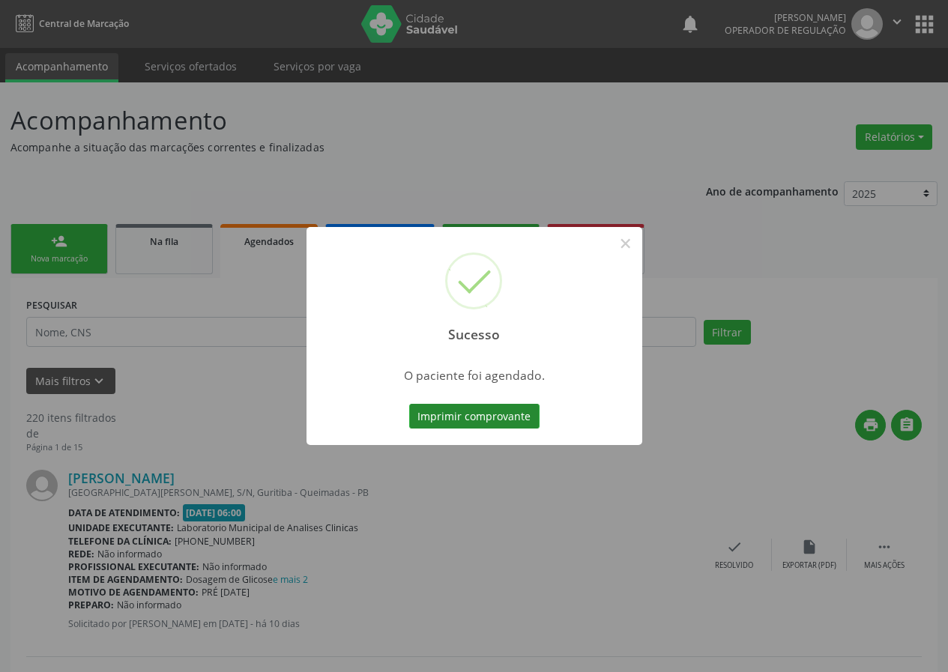
click at [424, 415] on button "Imprimir comprovante" at bounding box center [474, 416] width 130 height 25
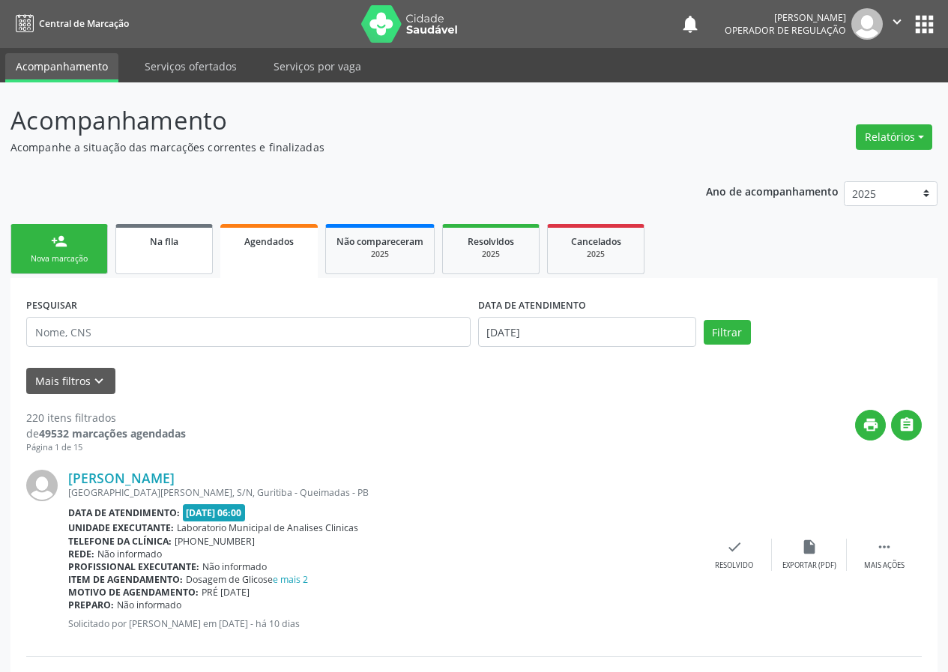
click at [181, 241] on div "Na fila" at bounding box center [164, 241] width 75 height 16
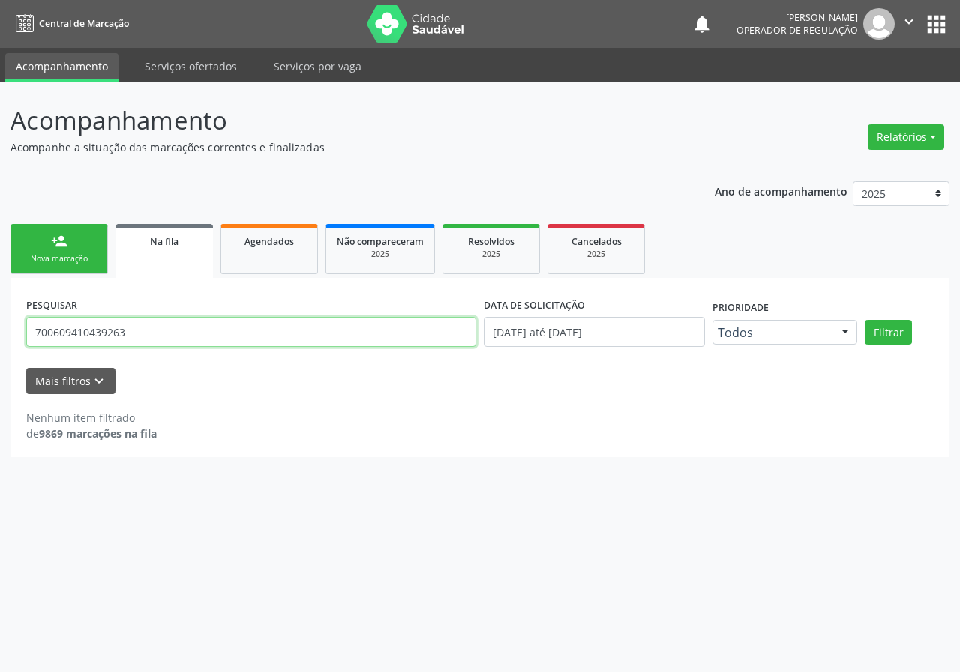
drag, startPoint x: 140, startPoint y: 325, endPoint x: 0, endPoint y: 328, distance: 140.2
click at [0, 328] on div "Acompanhamento Acompanhe a situação das marcações correntes e finalizadas Relat…" at bounding box center [480, 377] width 960 height 590
type input "700109995181111"
click at [864, 320] on button "Filtrar" at bounding box center [887, 332] width 47 height 25
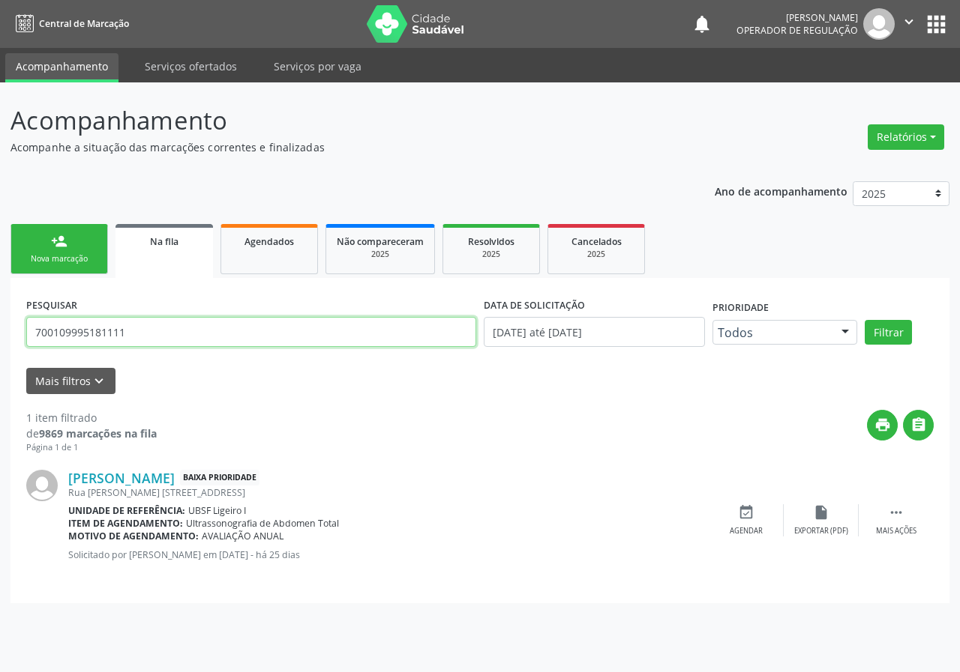
drag, startPoint x: 95, startPoint y: 334, endPoint x: 25, endPoint y: 332, distance: 69.7
click at [25, 332] on div "PESQUISAR 700109995181111" at bounding box center [250, 326] width 457 height 64
click at [61, 234] on div "person_add" at bounding box center [59, 241] width 16 height 16
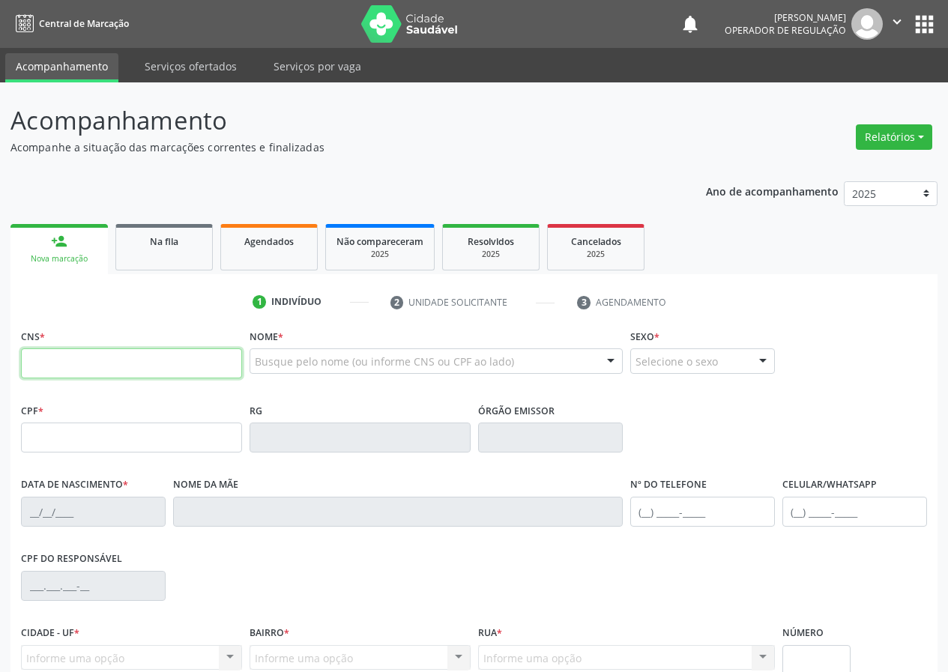
click at [76, 367] on input "text" at bounding box center [131, 364] width 221 height 30
paste input "700 1099 9518 1111"
type input "700 1099 9518 1111"
type input "826.987.404-34"
type input "[DATE]"
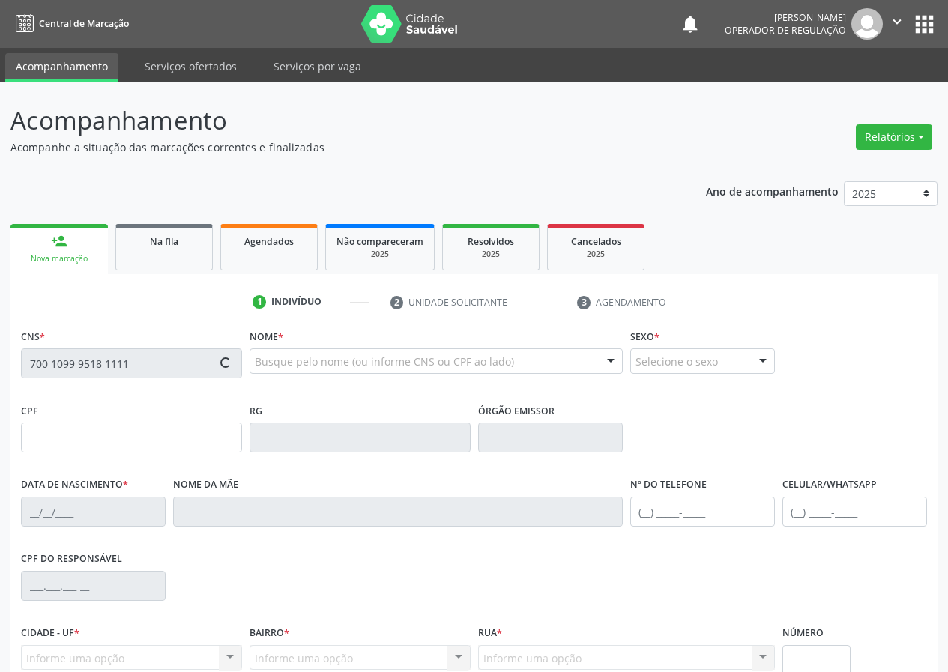
type input "[PERSON_NAME]"
type input "[PHONE_NUMBER]"
type input "071.825.477-59"
type input "68"
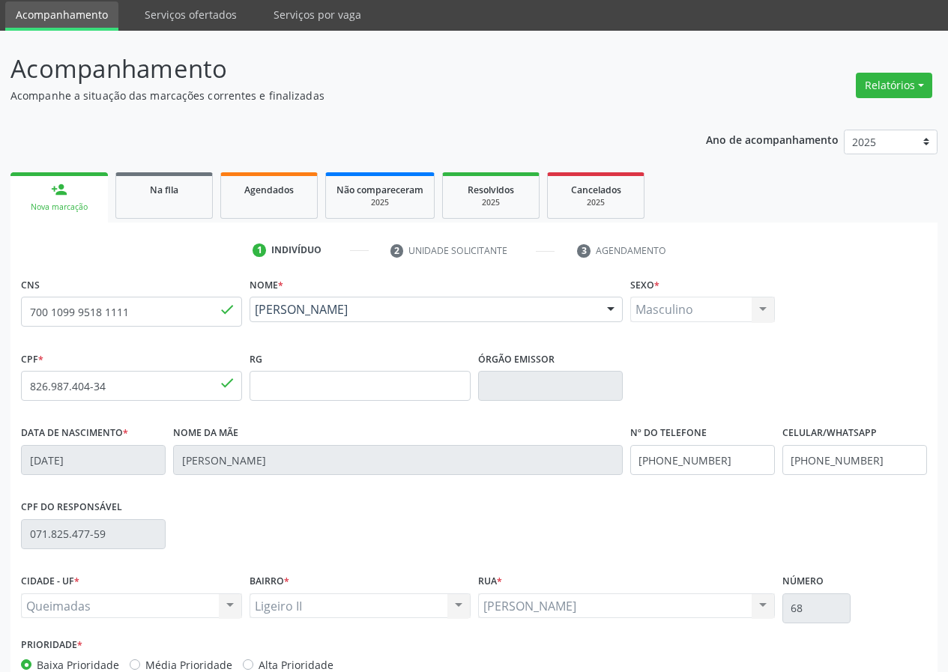
scroll to position [140, 0]
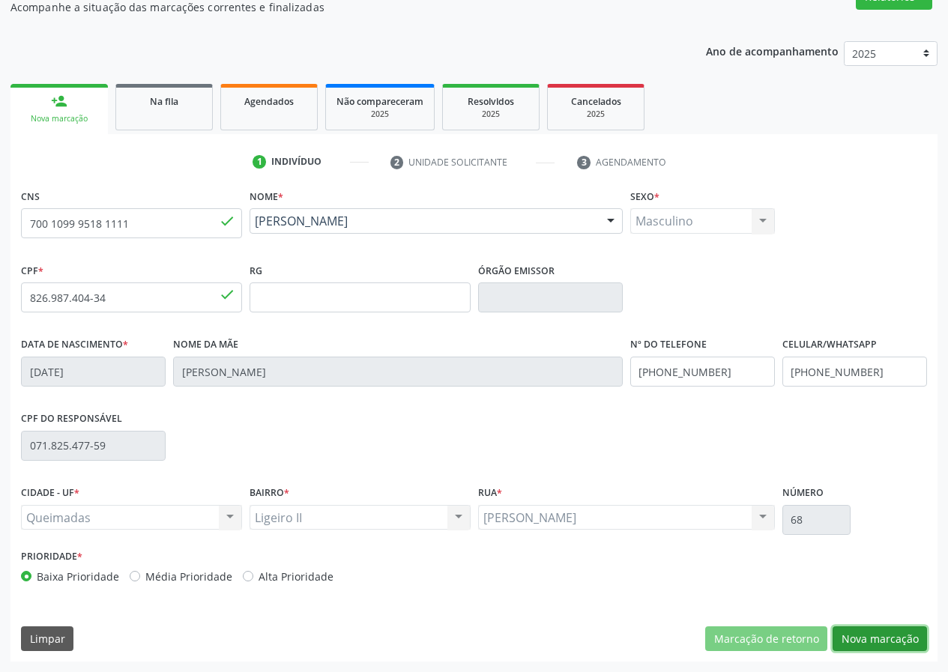
click at [877, 638] on button "Nova marcação" at bounding box center [880, 639] width 94 height 25
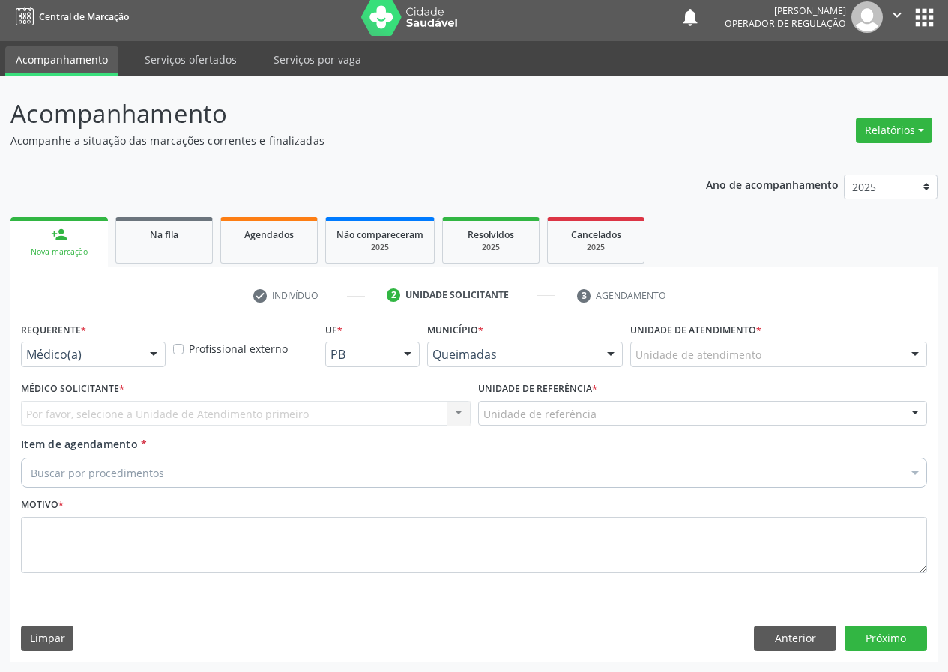
scroll to position [7, 0]
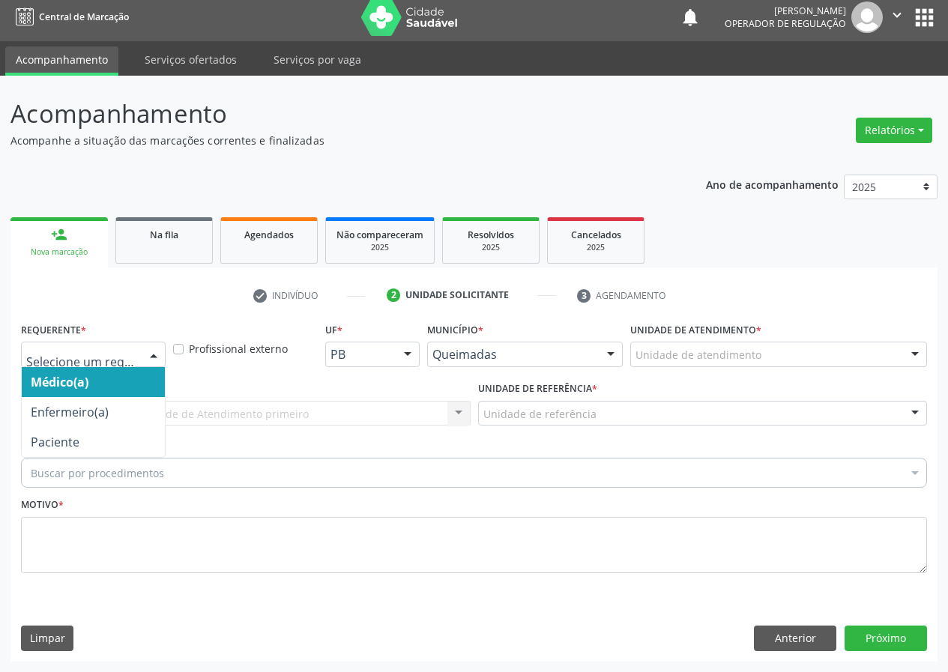
click at [151, 355] on div at bounding box center [153, 355] width 22 height 25
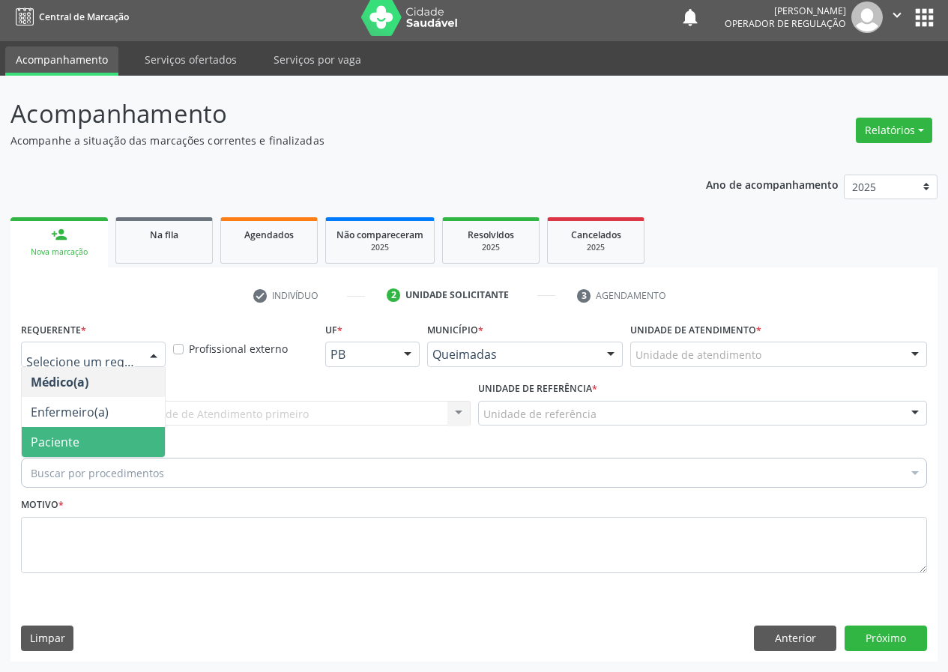
click at [109, 443] on span "Paciente" at bounding box center [93, 442] width 143 height 30
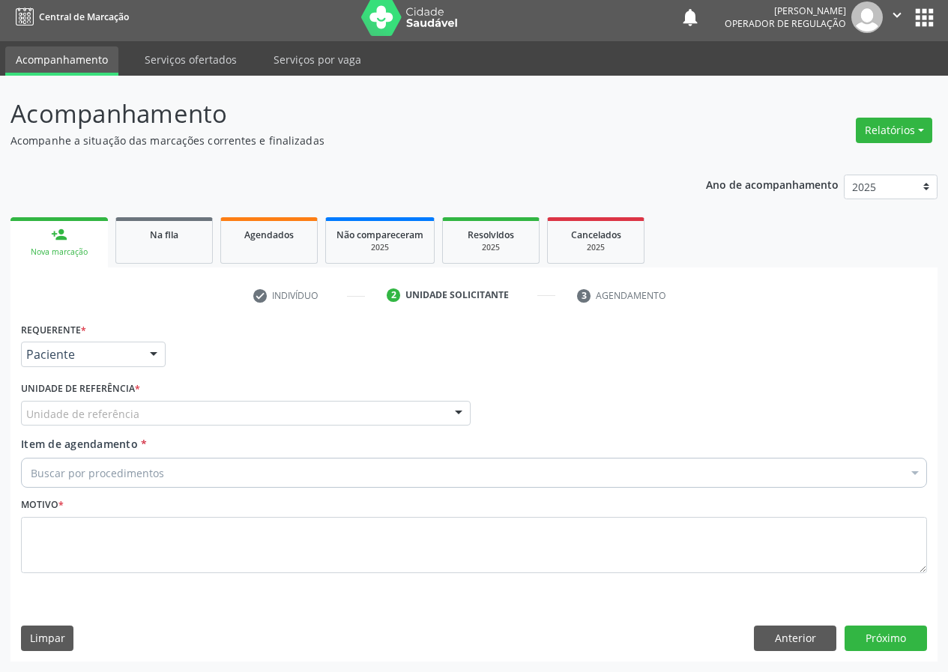
click at [117, 425] on div "Unidade de referência" at bounding box center [246, 413] width 450 height 25
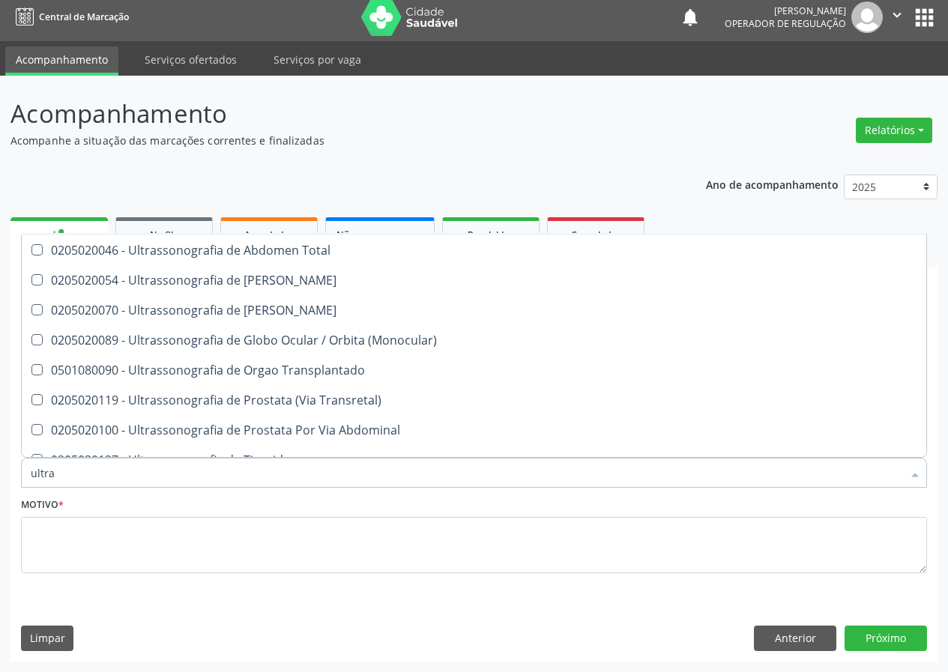
scroll to position [450, 0]
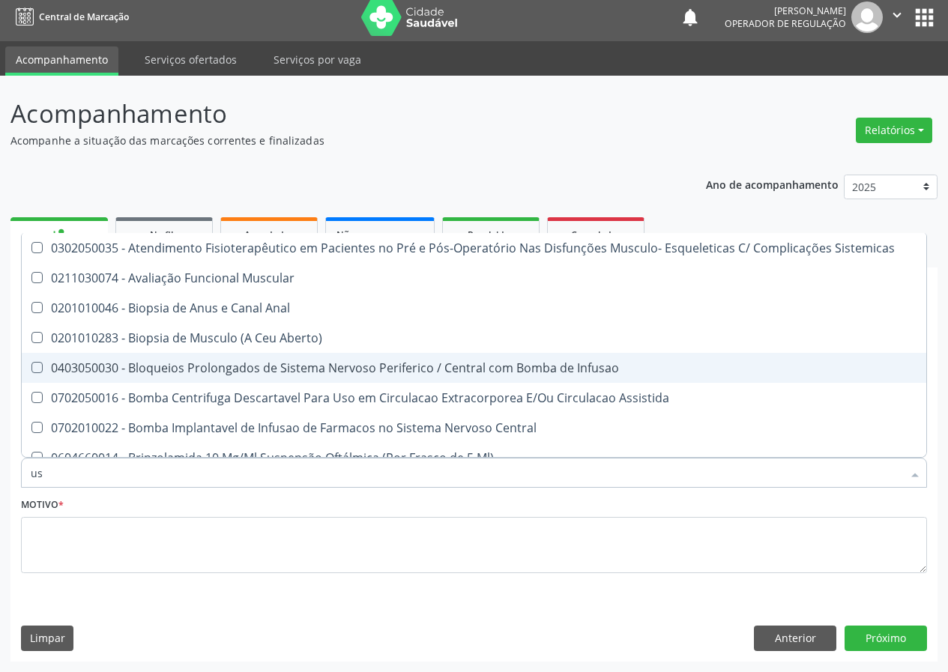
type input "usg"
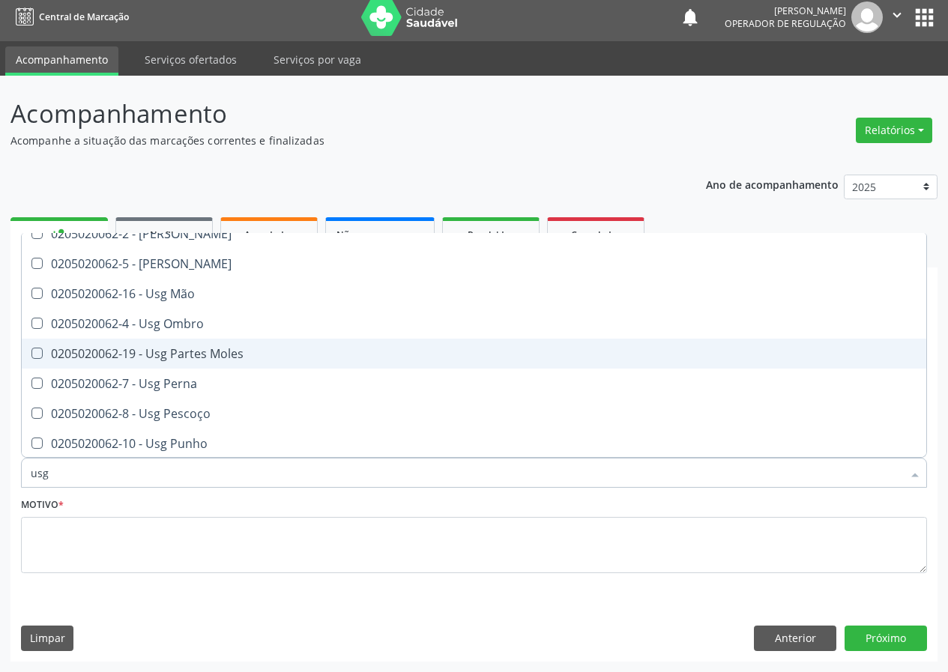
scroll to position [196, 0]
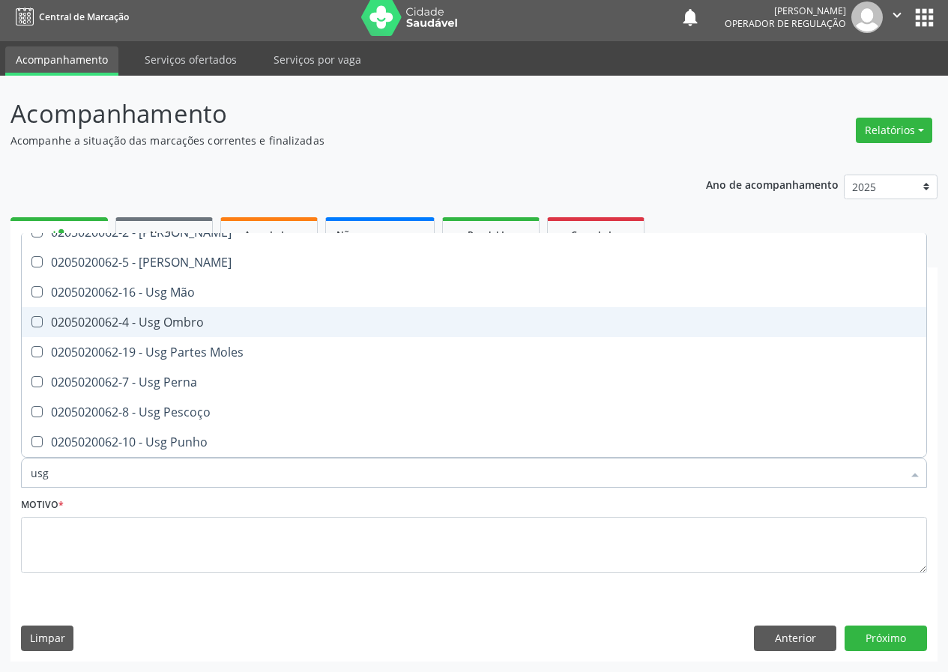
click at [233, 327] on div "0205020062-4 - Usg Ombro" at bounding box center [474, 322] width 887 height 12
checkbox Ombro "true"
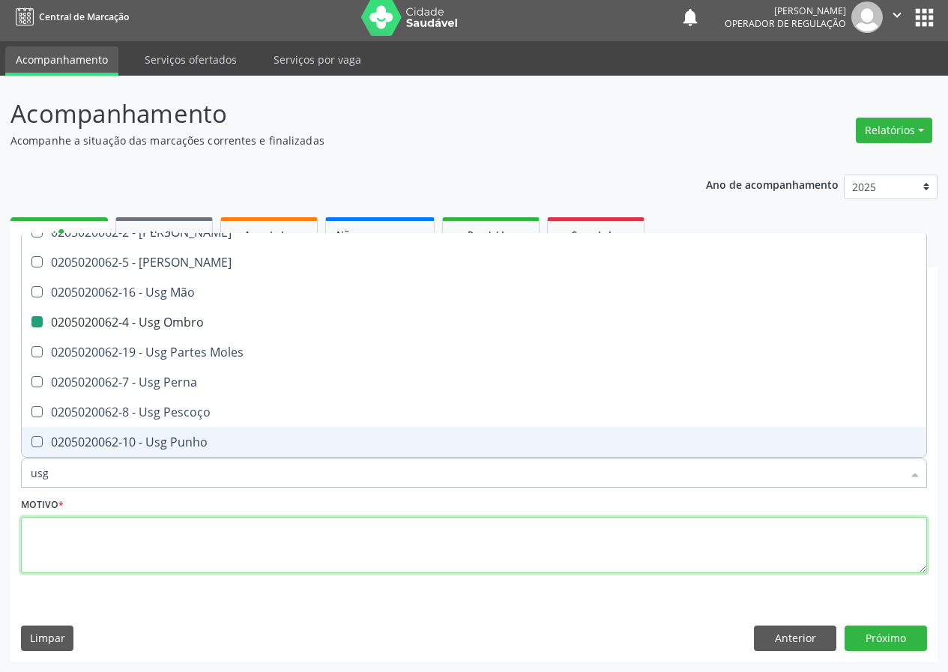
click at [131, 544] on textarea at bounding box center [474, 545] width 906 height 57
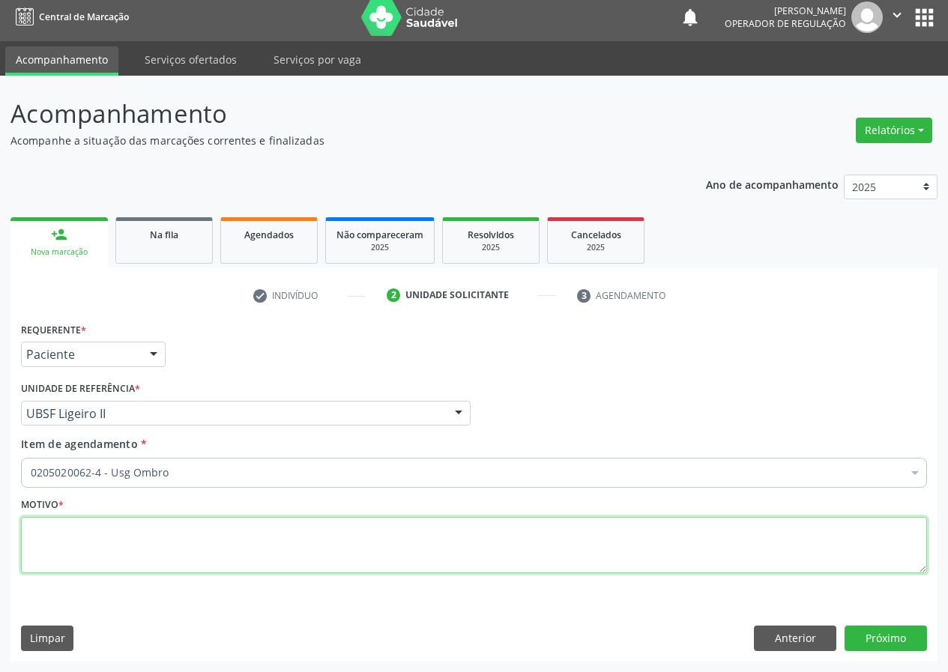
scroll to position [0, 0]
click at [131, 544] on textarea at bounding box center [474, 545] width 906 height 57
type textarea "avaliação"
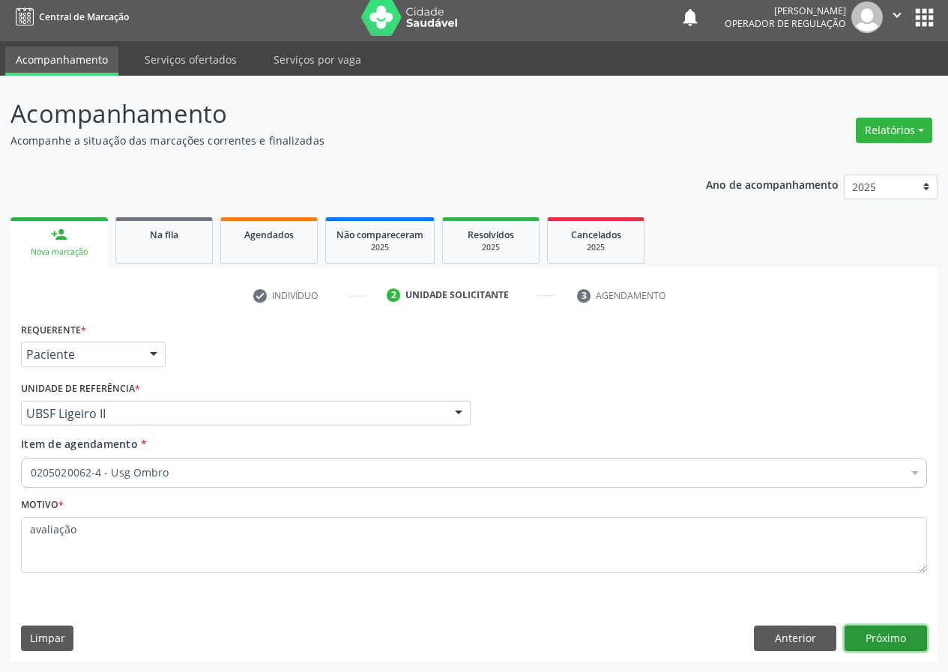
click at [908, 636] on button "Próximo" at bounding box center [886, 638] width 82 height 25
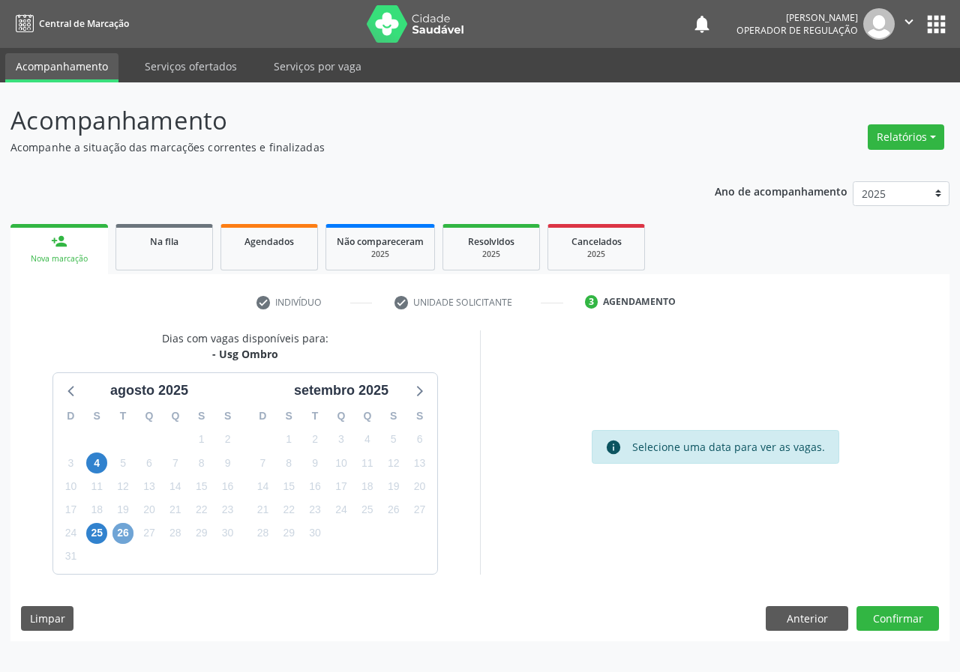
click at [121, 535] on span "26" at bounding box center [122, 533] width 21 height 21
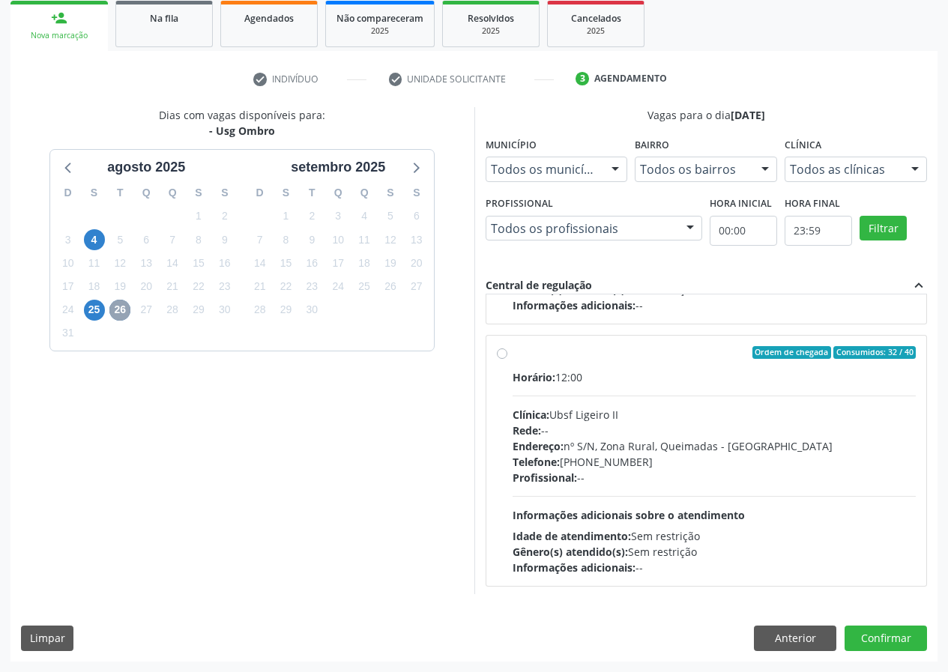
scroll to position [236, 0]
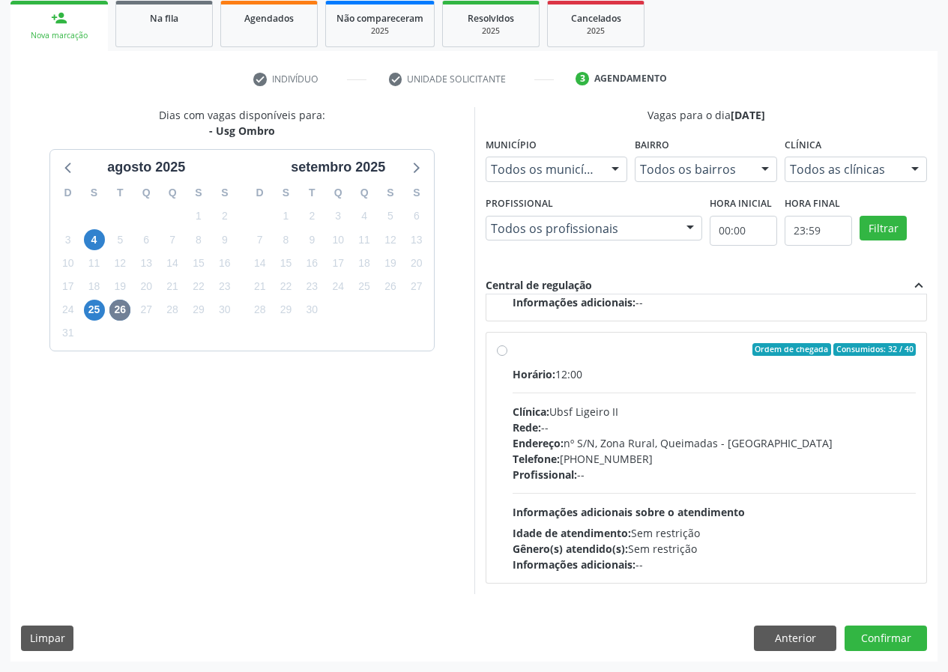
click at [562, 374] on div "Horário: 12:00" at bounding box center [715, 375] width 404 height 16
click at [508, 357] on input "Ordem de chegada Consumidos: 32 / 40 Horário: 12:00 Clínica: Ubsf Ligeiro II Re…" at bounding box center [502, 349] width 10 height 13
radio input "true"
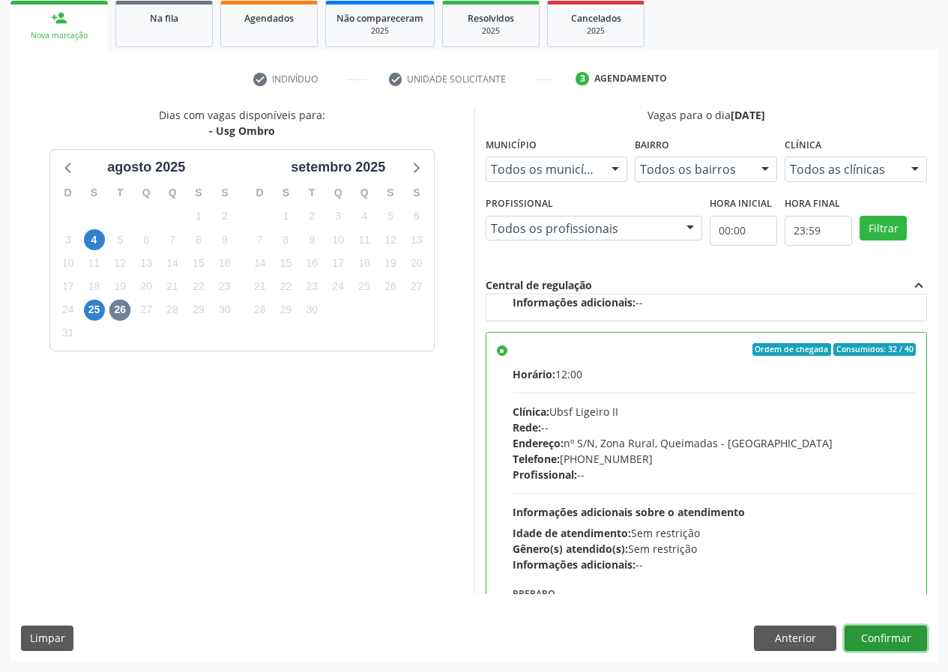
click at [875, 640] on button "Confirmar" at bounding box center [886, 638] width 82 height 25
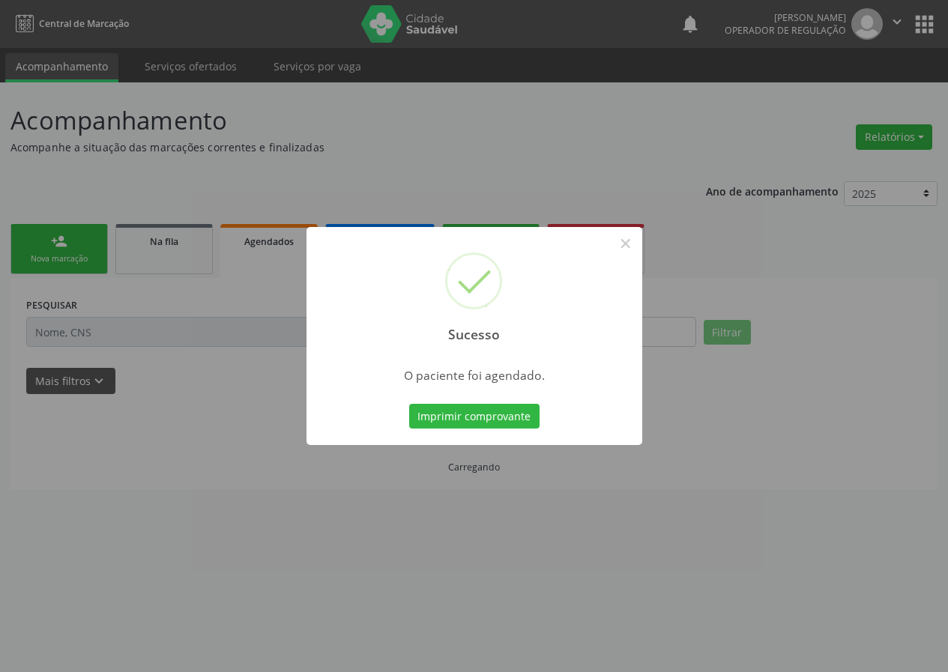
scroll to position [0, 0]
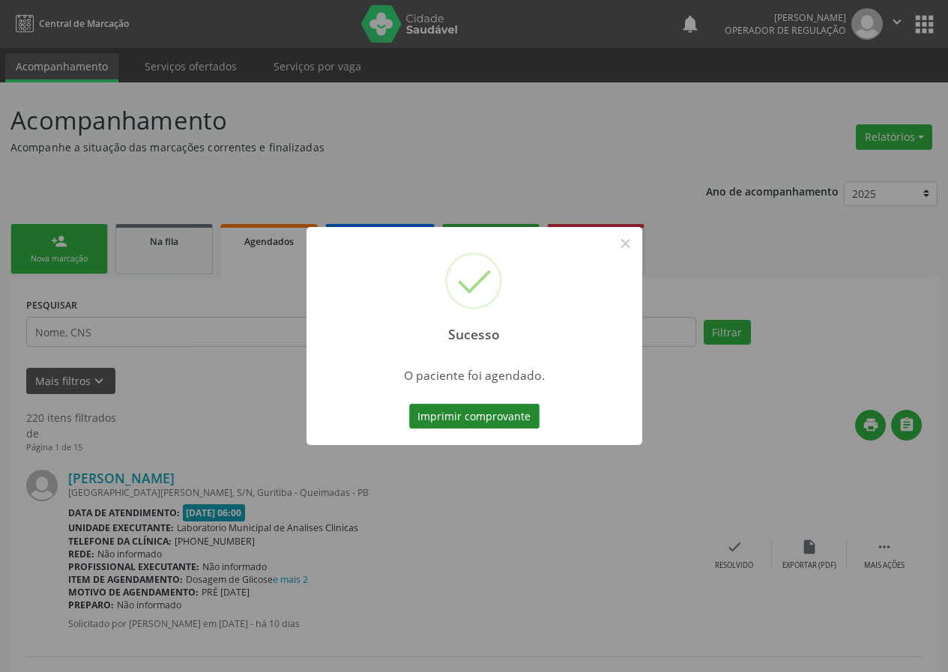
click at [493, 410] on button "Imprimir comprovante" at bounding box center [474, 416] width 130 height 25
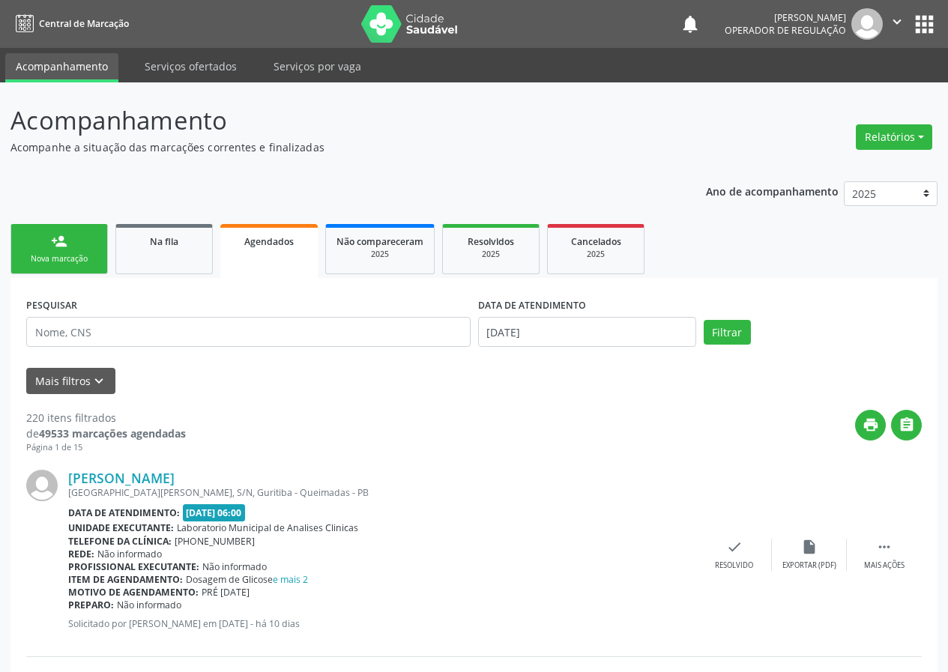
click at [85, 247] on link "person_add Nova marcação" at bounding box center [58, 249] width 97 height 50
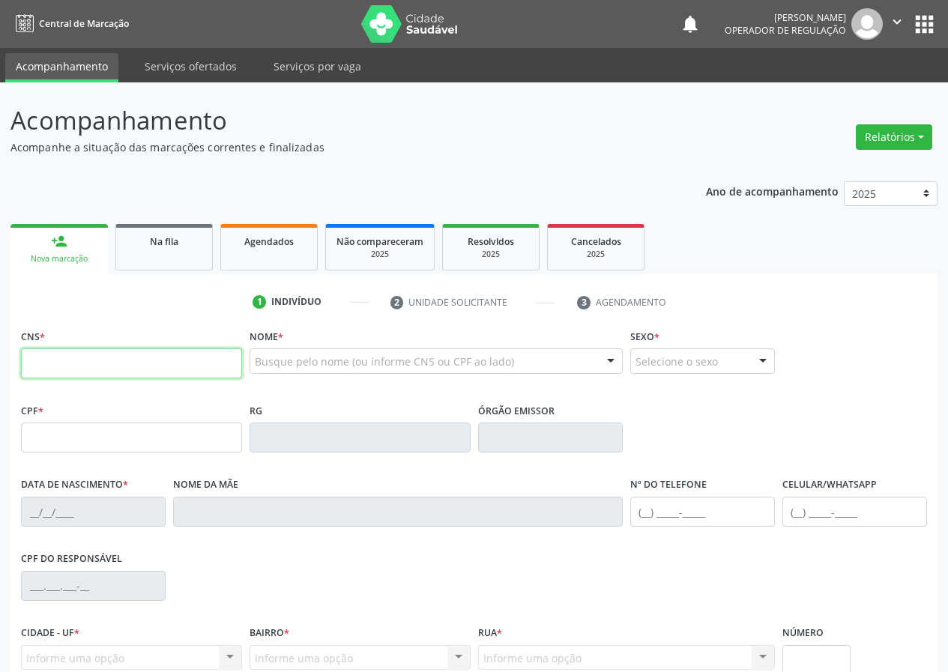
click at [116, 366] on input "text" at bounding box center [131, 364] width 221 height 30
type input "709 8050 9926 2792"
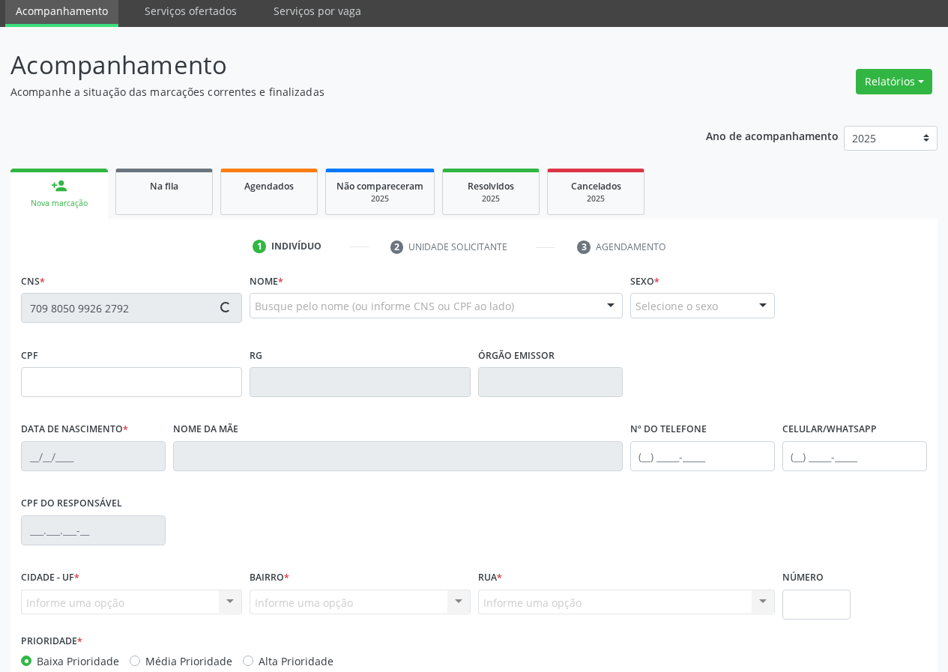
type input "027.222.194-50"
type input "[DATE]"
type input "[PERSON_NAME]"
type input "[PHONE_NUMBER]"
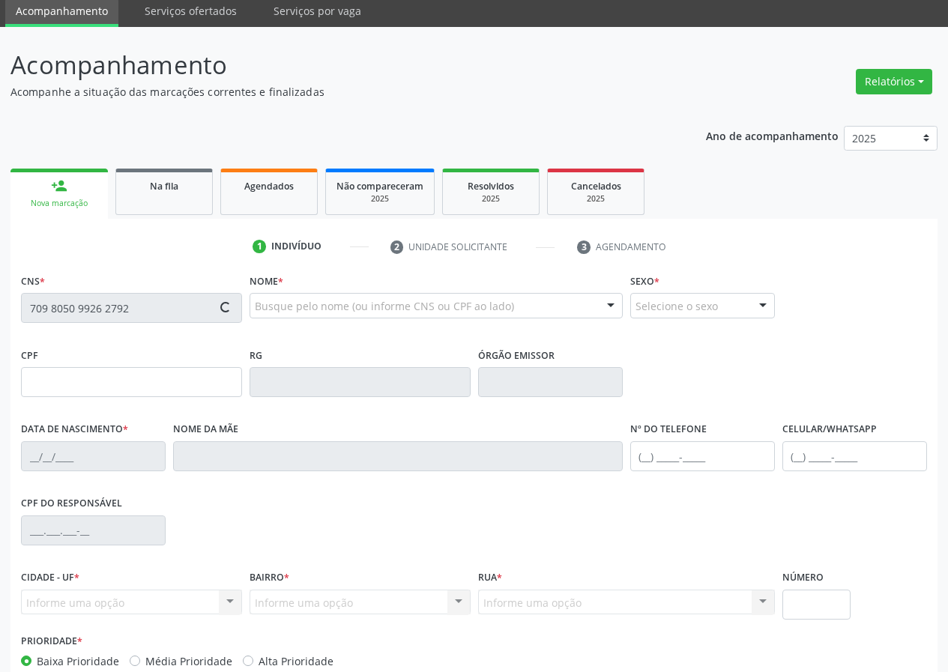
type input "S/N"
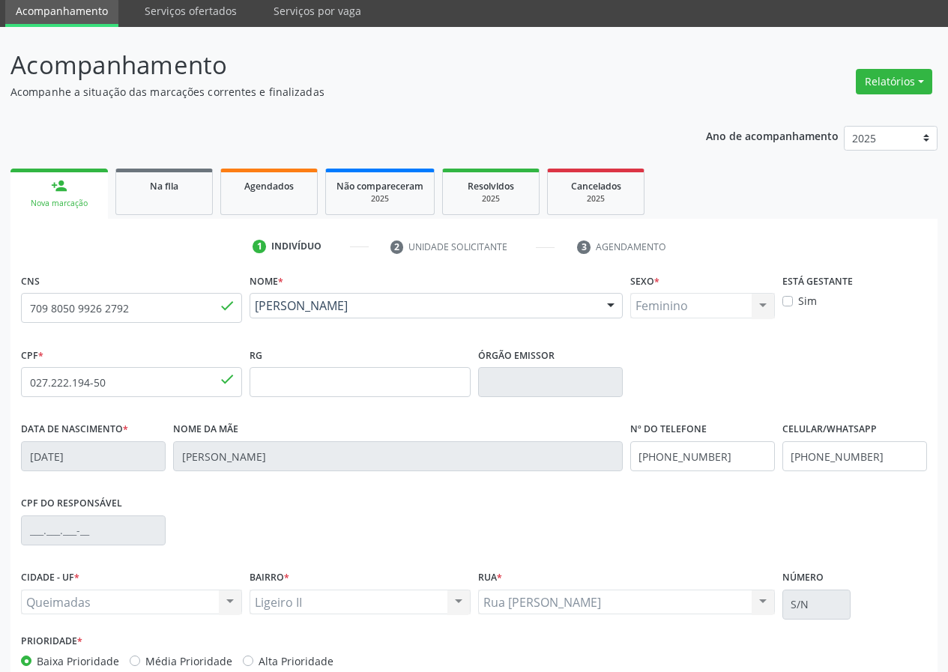
scroll to position [140, 0]
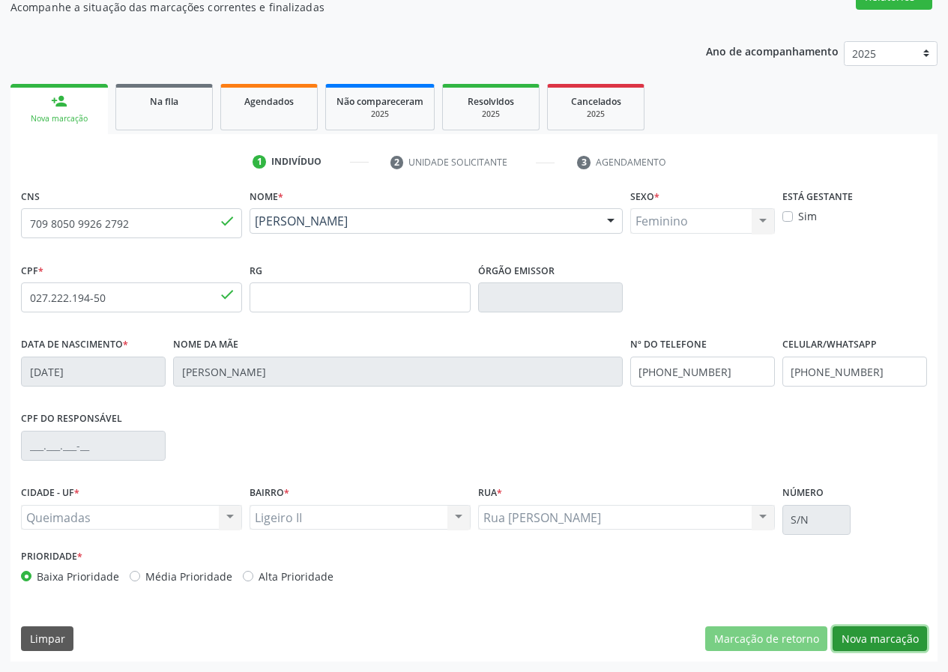
click at [856, 643] on button "Nova marcação" at bounding box center [880, 639] width 94 height 25
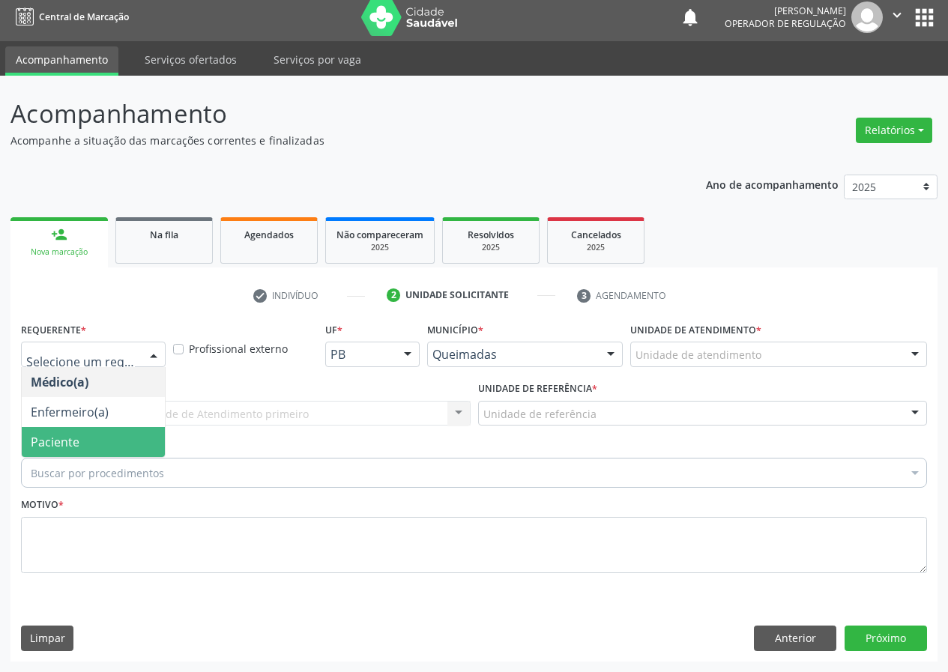
click at [107, 442] on span "Paciente" at bounding box center [93, 442] width 143 height 30
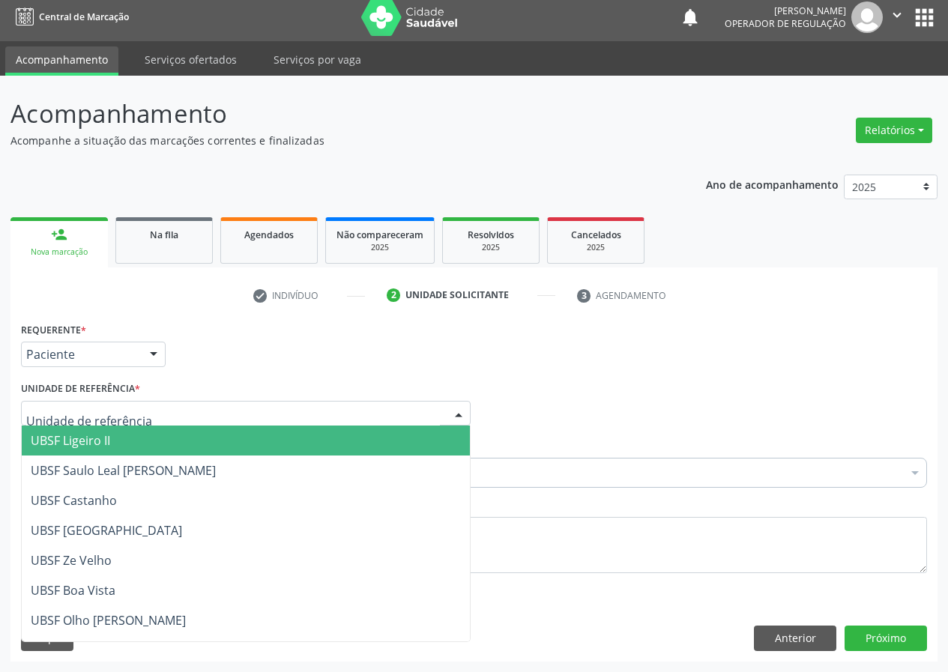
click at [115, 442] on span "UBSF Ligeiro II" at bounding box center [246, 441] width 448 height 30
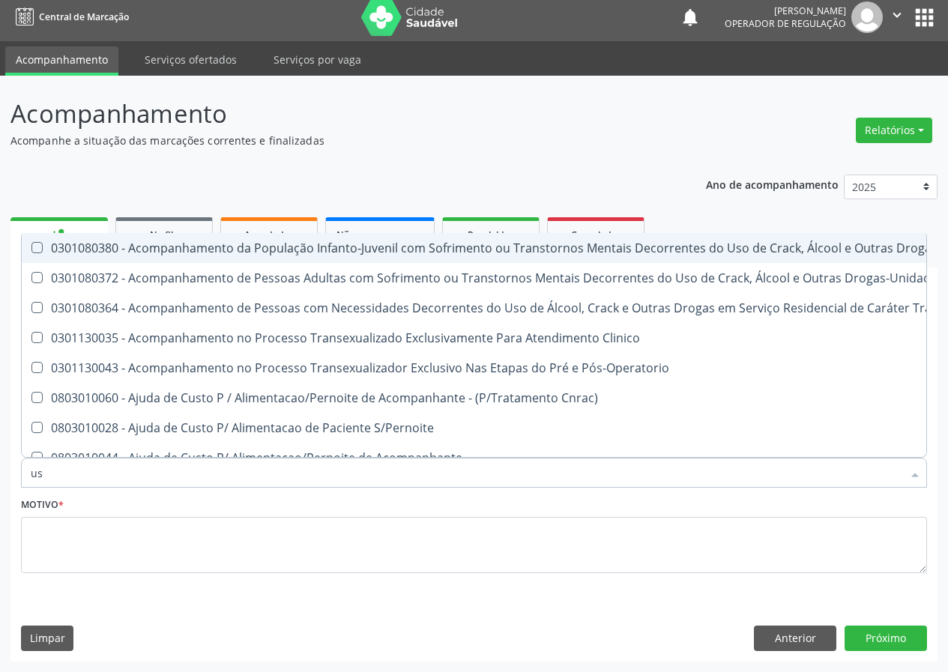
type input "usg"
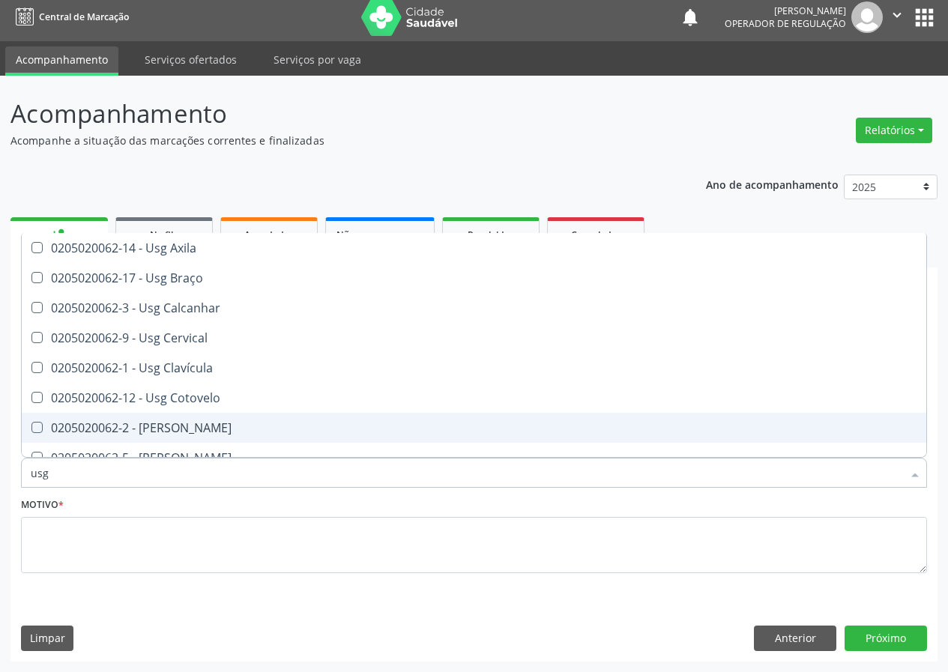
click at [184, 430] on div "0205020062-2 - [PERSON_NAME]" at bounding box center [474, 428] width 887 height 12
checkbox Coxa "true"
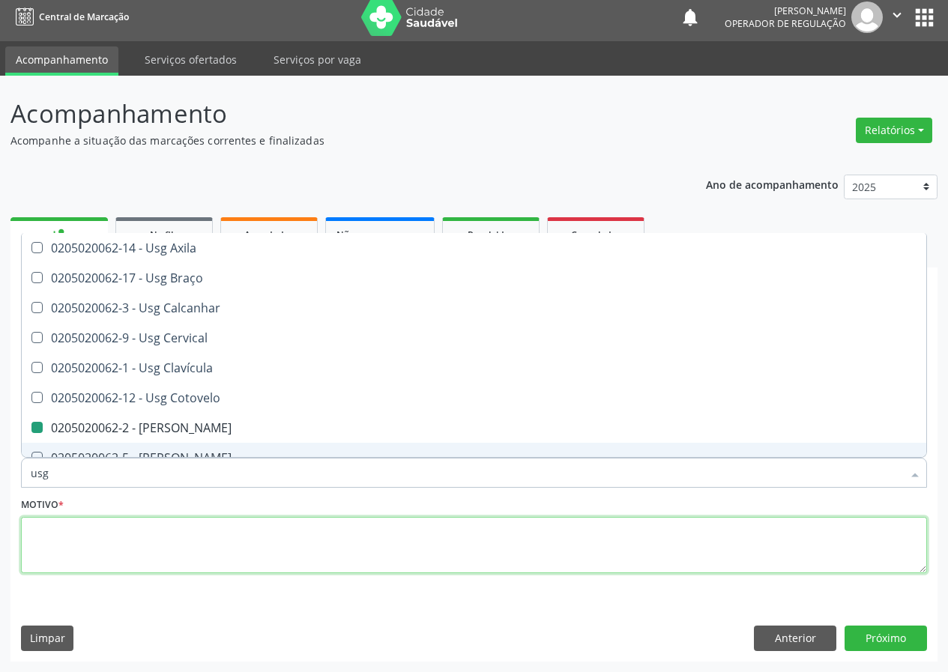
click at [121, 564] on textarea at bounding box center [474, 545] width 906 height 57
checkbox Braço "true"
checkbox Coxa "false"
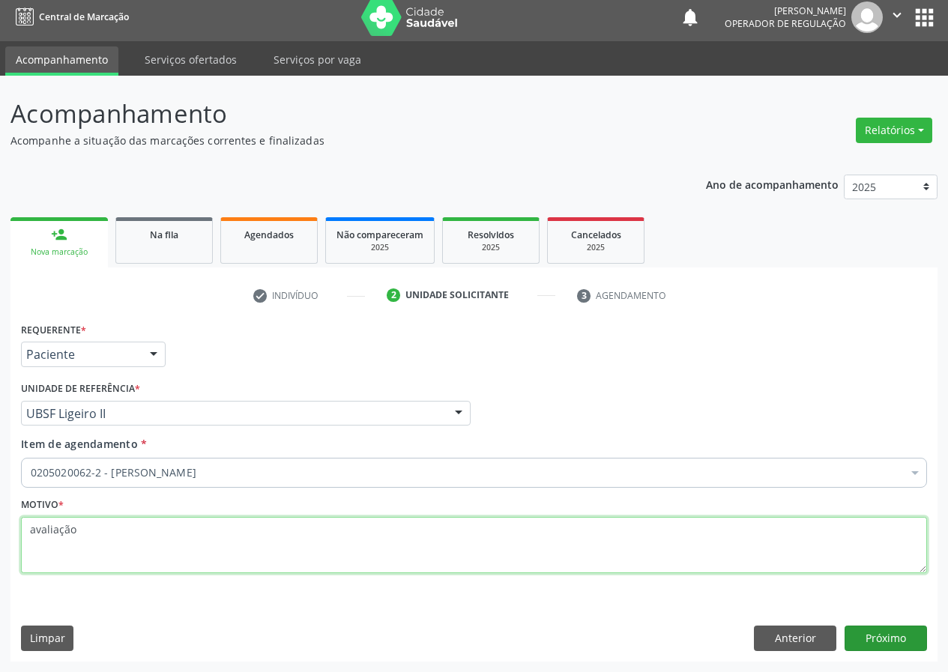
type textarea "avaliação"
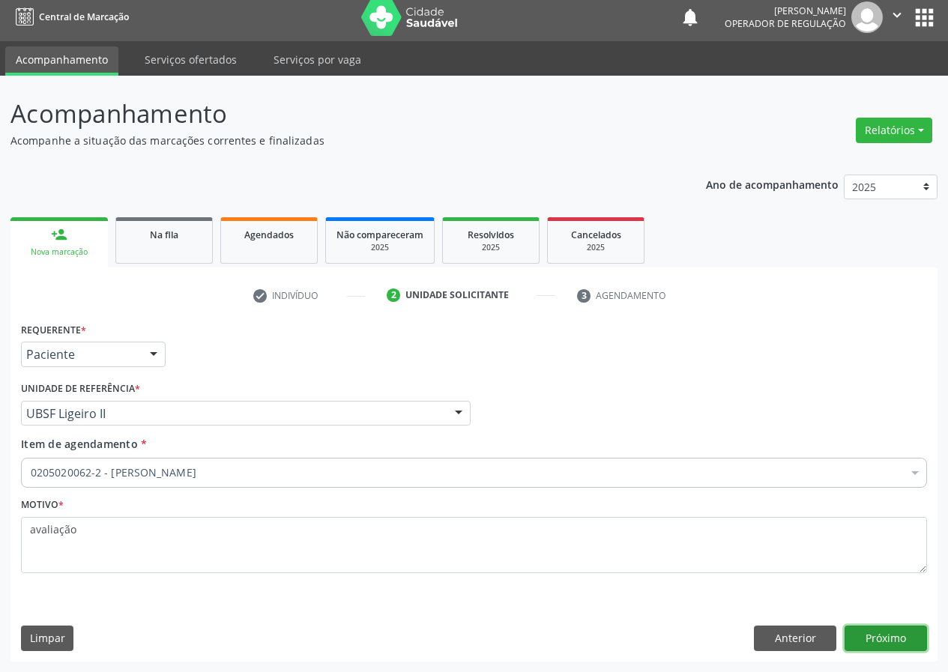
click at [873, 636] on button "Próximo" at bounding box center [886, 638] width 82 height 25
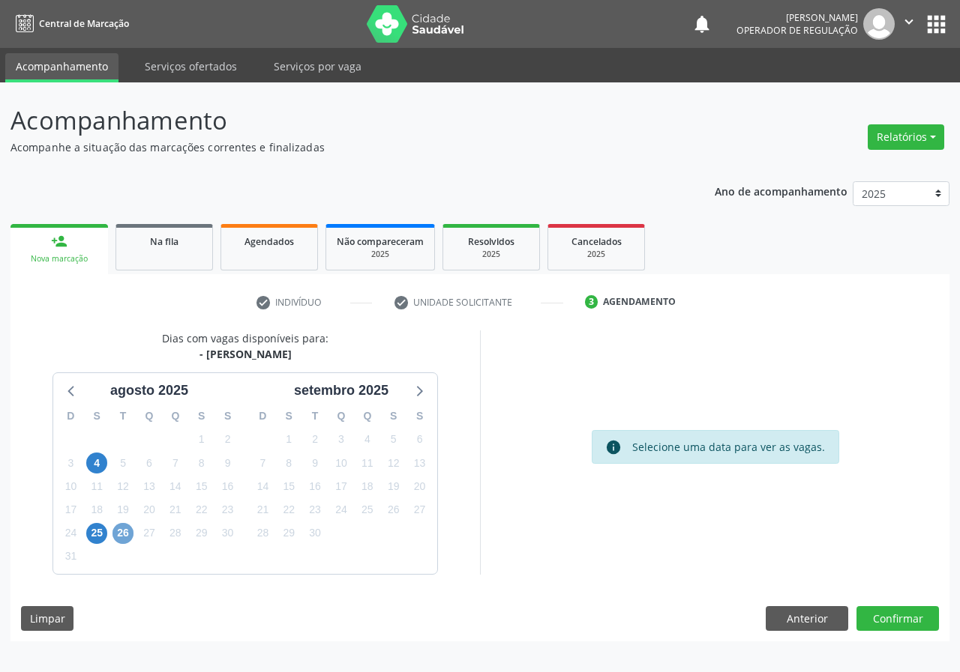
click at [128, 535] on span "26" at bounding box center [122, 533] width 21 height 21
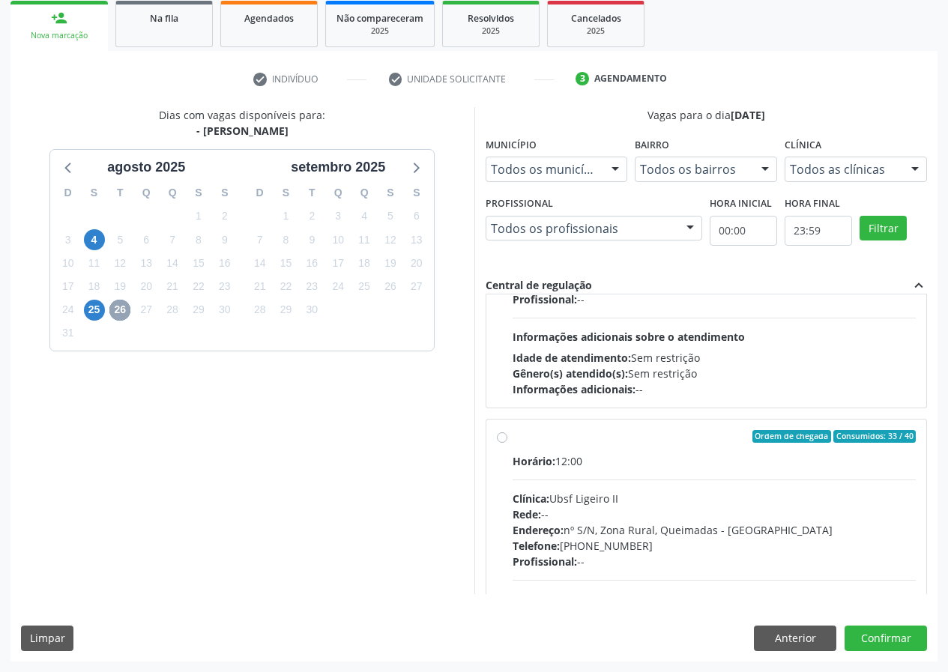
scroll to position [236, 0]
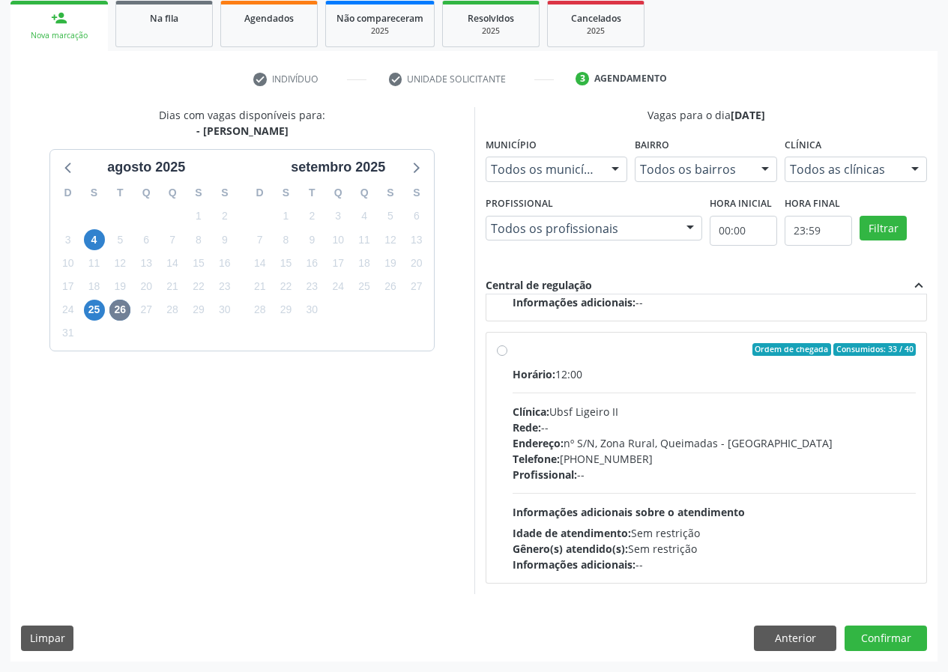
click at [610, 358] on label "Ordem de chegada Consumidos: 33 / 40 Horário: 12:00 Clínica: Ubsf Ligeiro II Re…" at bounding box center [715, 458] width 404 height 230
click at [508, 357] on input "Ordem de chegada Consumidos: 33 / 40 Horário: 12:00 Clínica: Ubsf Ligeiro II Re…" at bounding box center [502, 349] width 10 height 13
radio input "true"
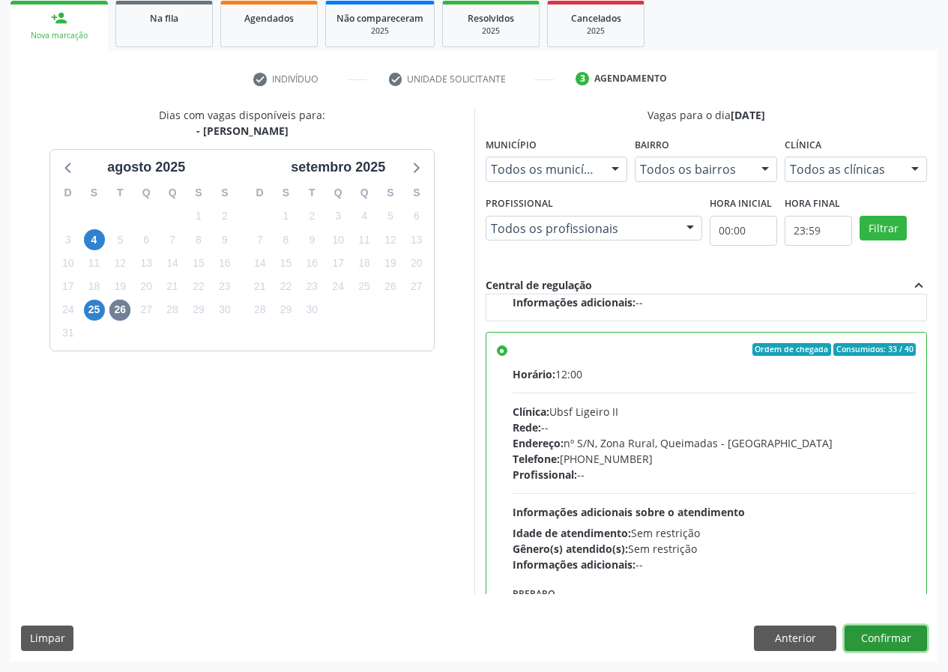
click at [866, 637] on button "Confirmar" at bounding box center [886, 638] width 82 height 25
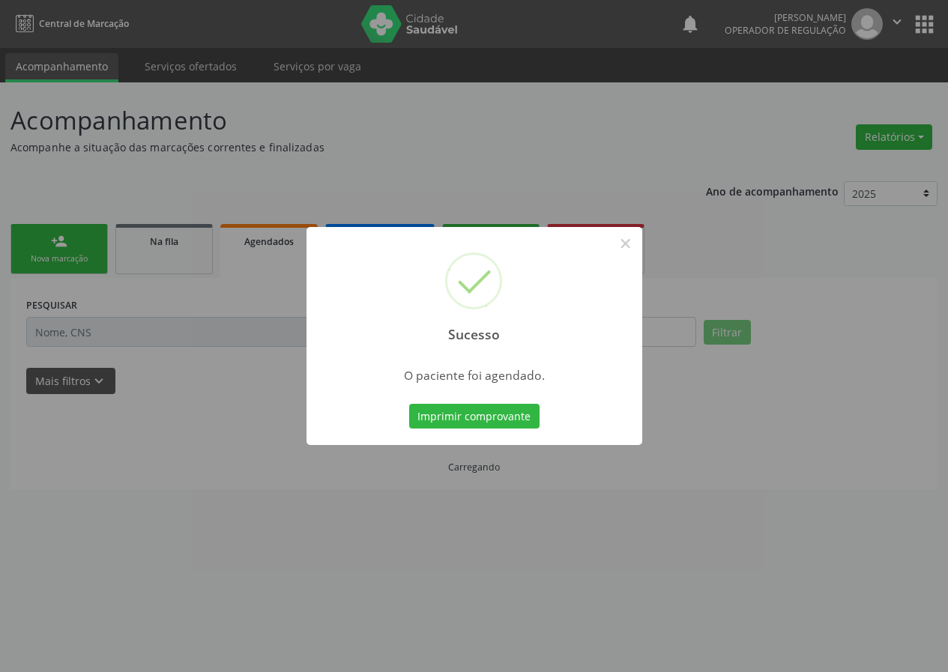
scroll to position [0, 0]
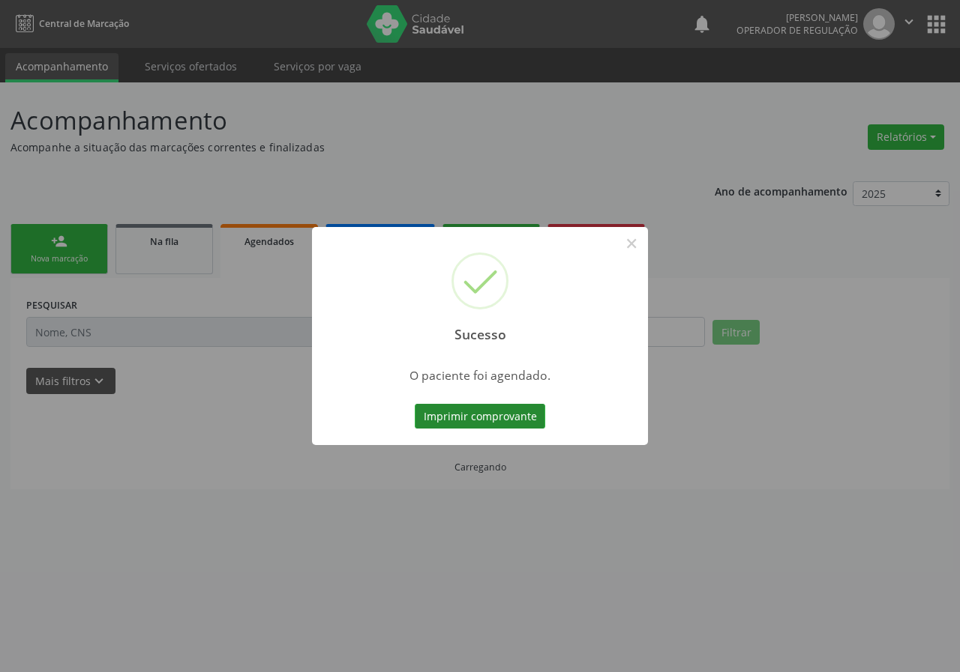
click at [447, 408] on button "Imprimir comprovante" at bounding box center [480, 416] width 130 height 25
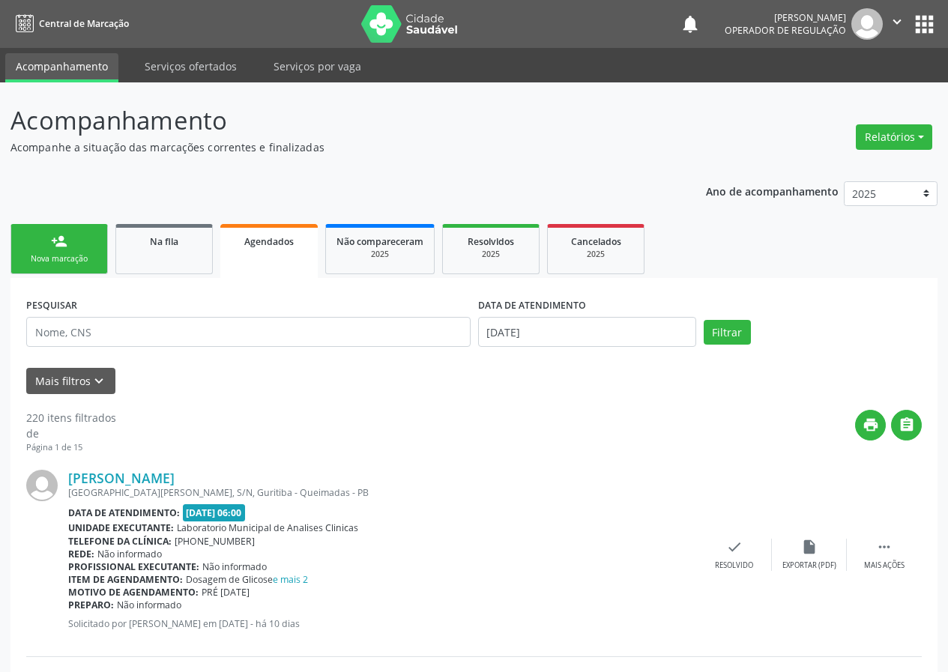
drag, startPoint x: 85, startPoint y: 250, endPoint x: 0, endPoint y: 38, distance: 228.7
click at [84, 250] on link "person_add Nova marcação" at bounding box center [58, 249] width 97 height 50
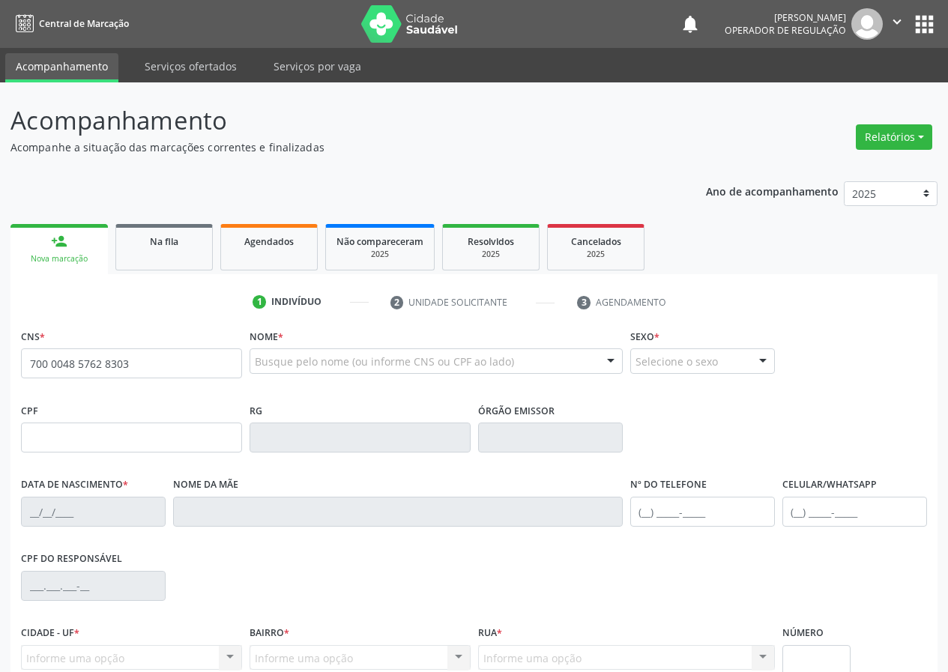
type input "700 0048 5762 8303"
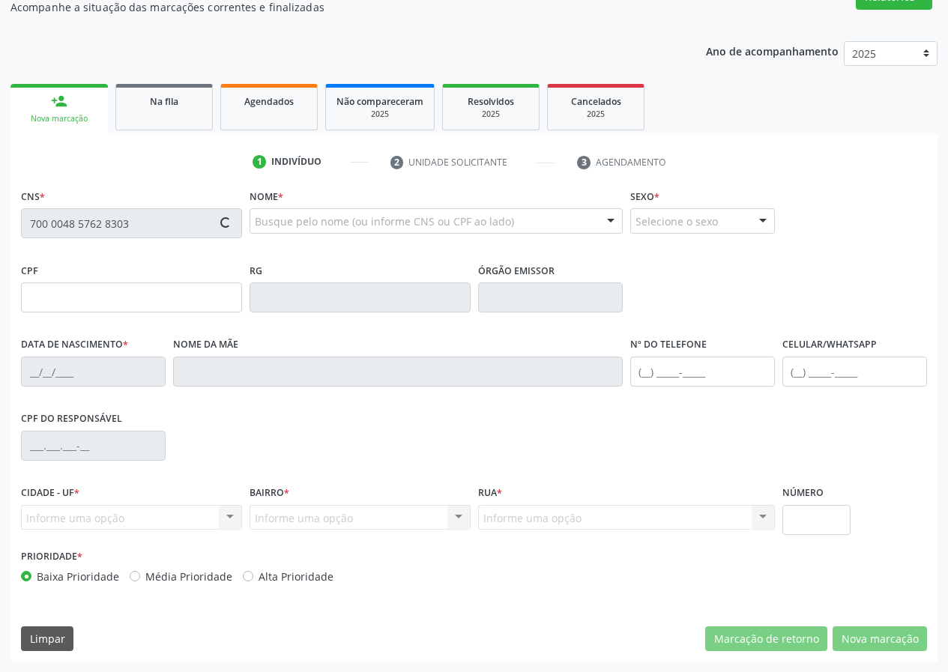
type input "049.148.444-51"
type input "20/03/1946"
type input "Regina Maria da Conceição"
type input "(83) 99189-1642"
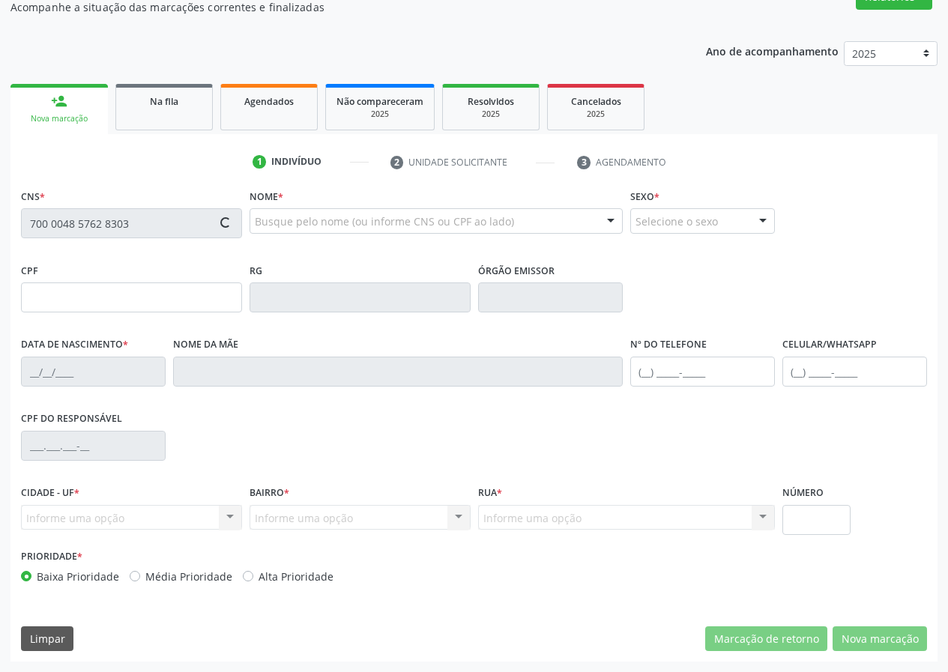
type input "158"
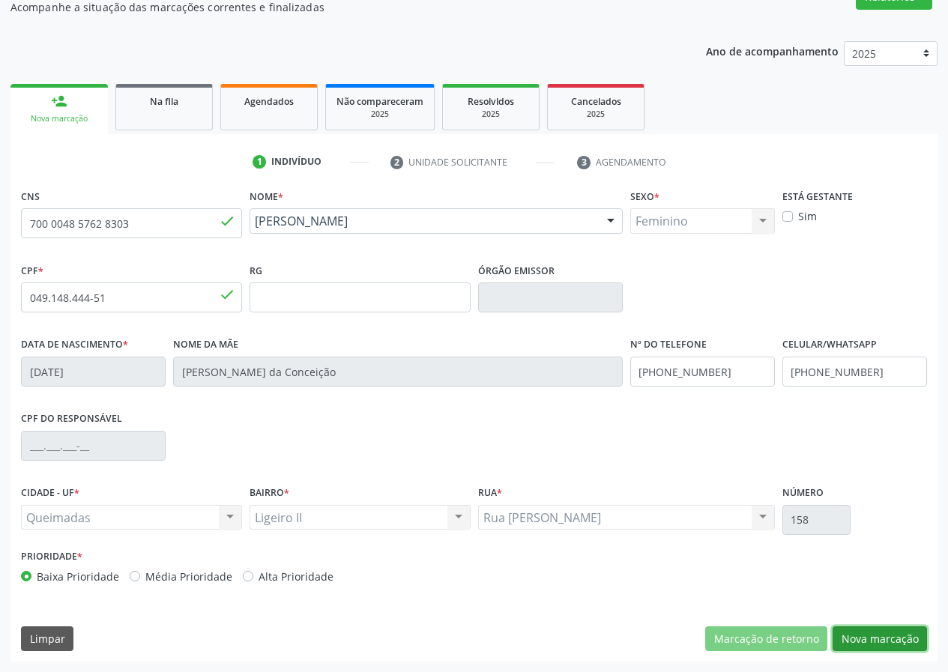
click at [892, 639] on button "Nova marcação" at bounding box center [880, 639] width 94 height 25
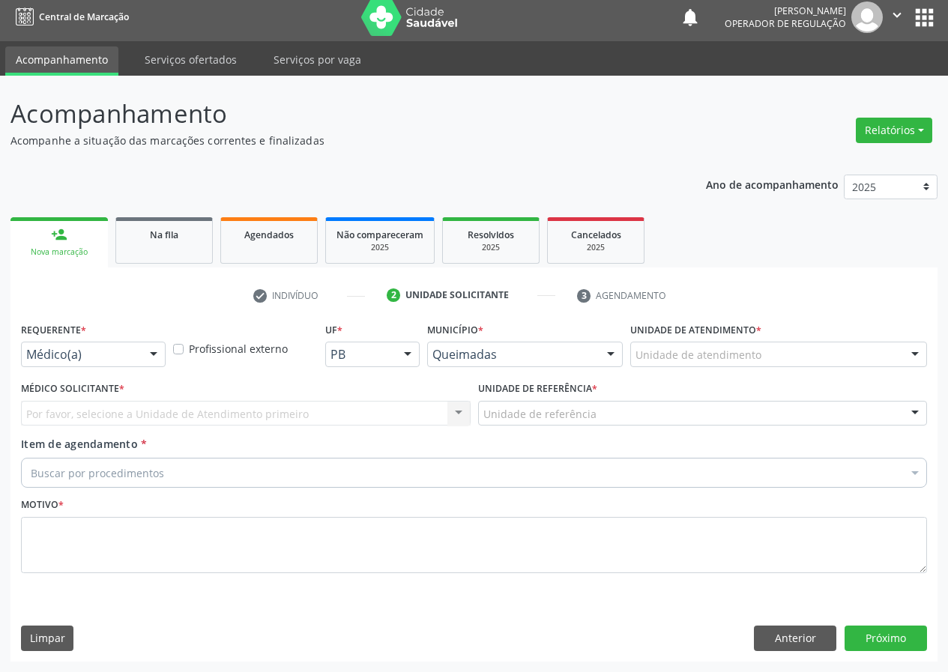
scroll to position [7, 0]
drag, startPoint x: 148, startPoint y: 352, endPoint x: 118, endPoint y: 397, distance: 54.1
click at [147, 357] on div at bounding box center [153, 355] width 22 height 25
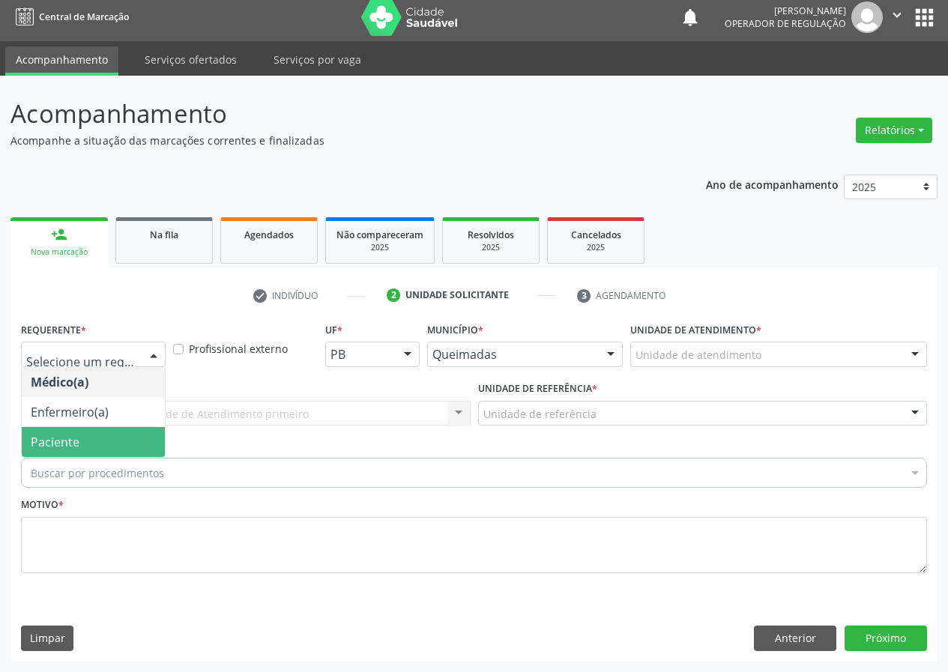
click at [96, 439] on span "Paciente" at bounding box center [93, 442] width 143 height 30
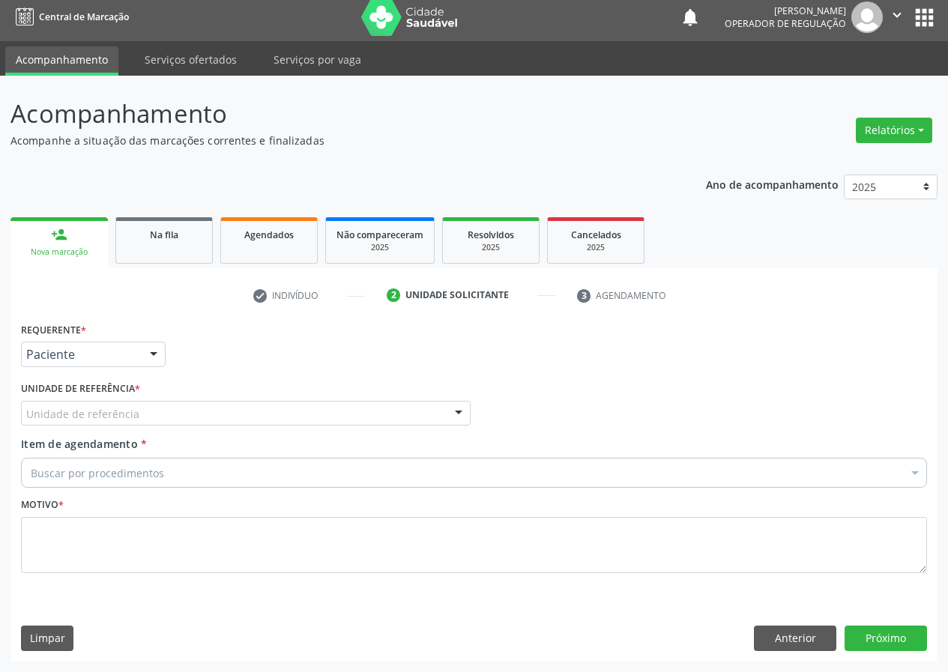
click at [103, 423] on div "Unidade de referência" at bounding box center [246, 413] width 450 height 25
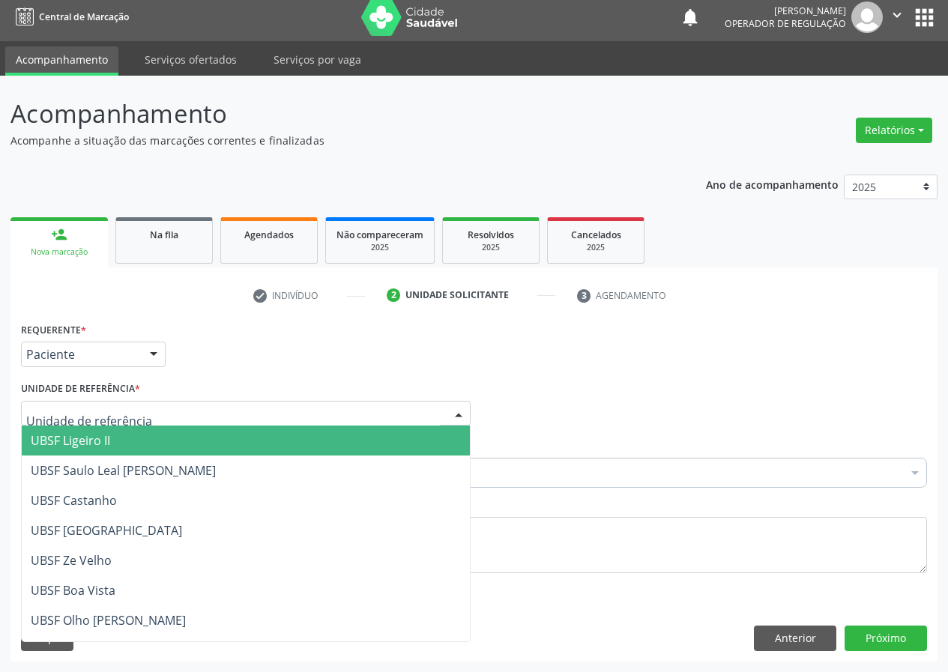
click at [103, 447] on span "UBSF Ligeiro II" at bounding box center [70, 441] width 79 height 16
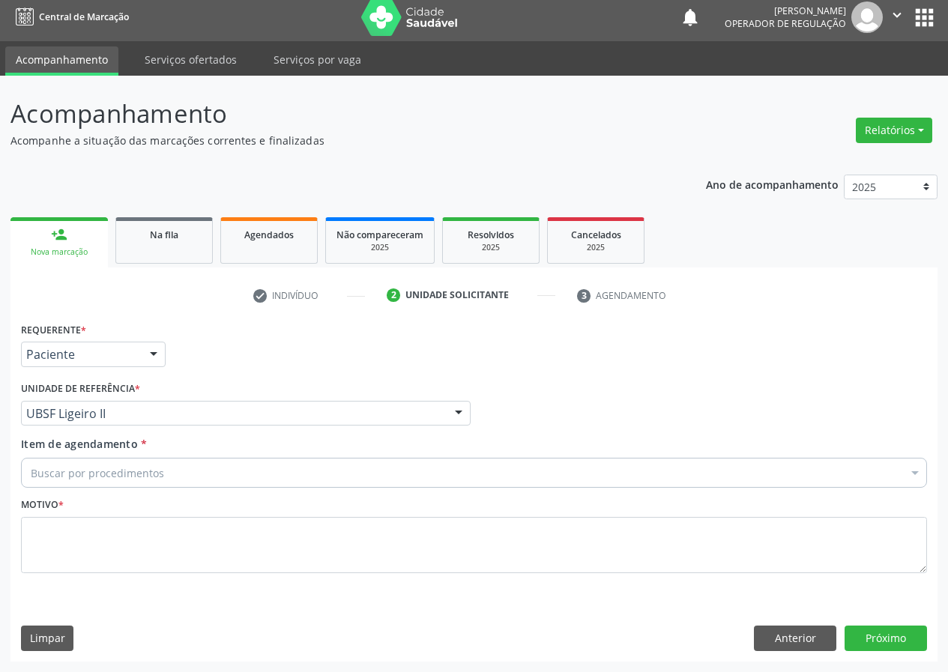
click at [98, 481] on div "Buscar por procedimentos" at bounding box center [474, 473] width 906 height 30
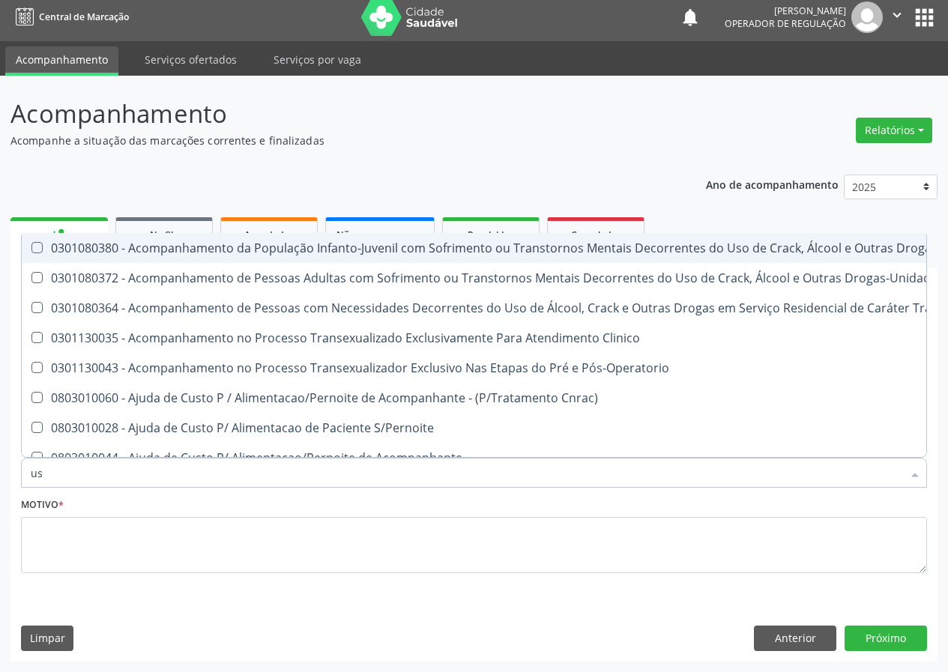
type input "usg"
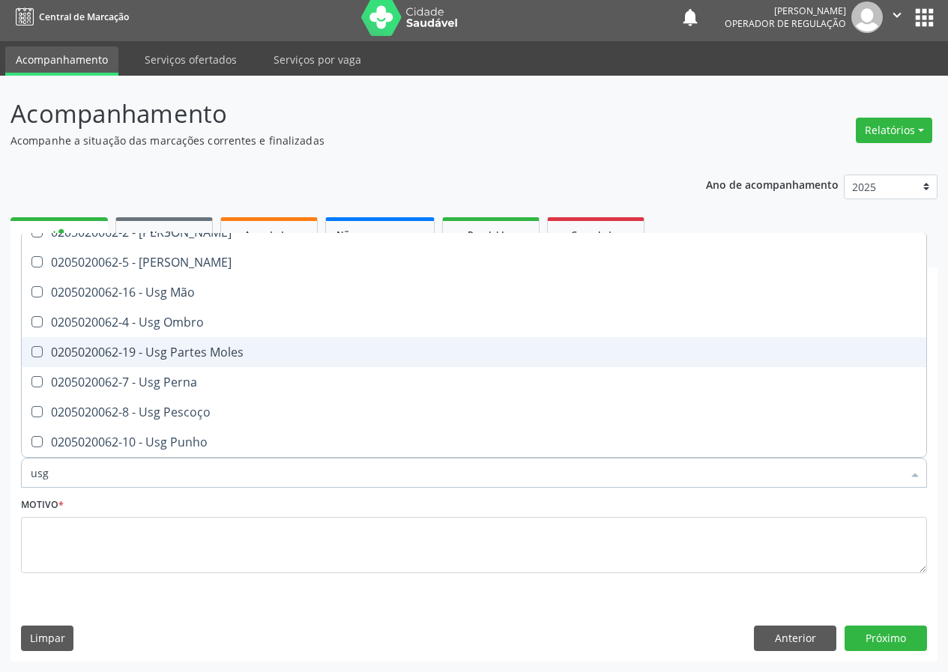
scroll to position [121, 0]
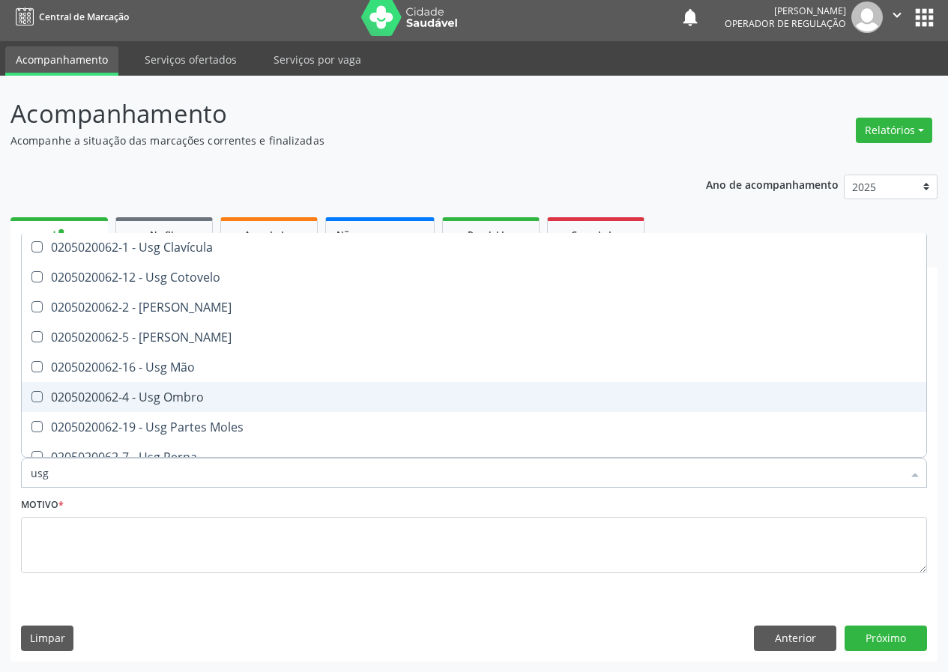
click at [226, 388] on span "0205020062-4 - Usg Ombro" at bounding box center [474, 397] width 905 height 30
checkbox Ombro "true"
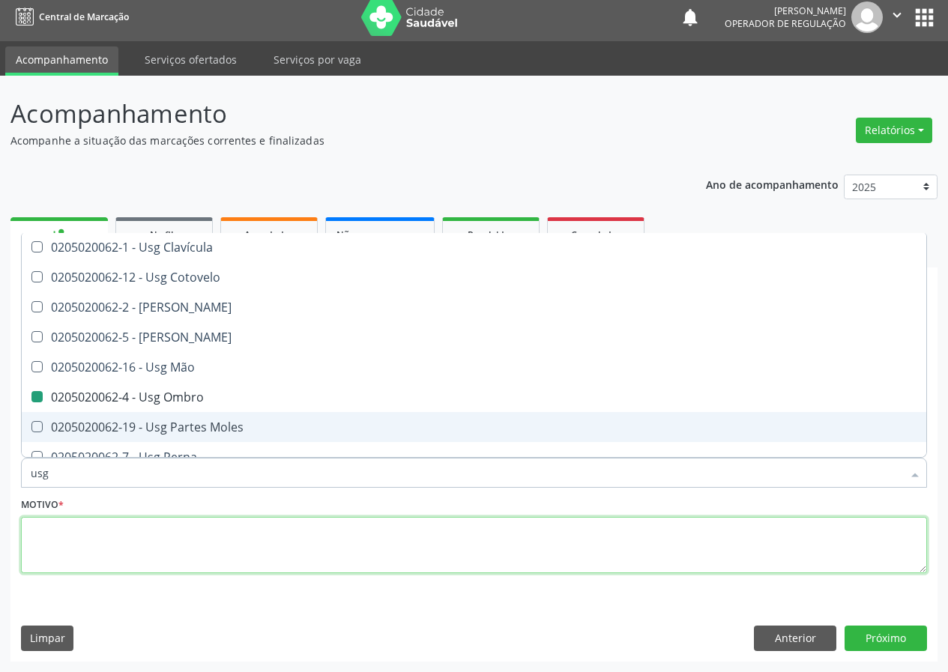
click at [161, 551] on textarea at bounding box center [474, 545] width 906 height 57
checkbox Braço "true"
checkbox Ombro "false"
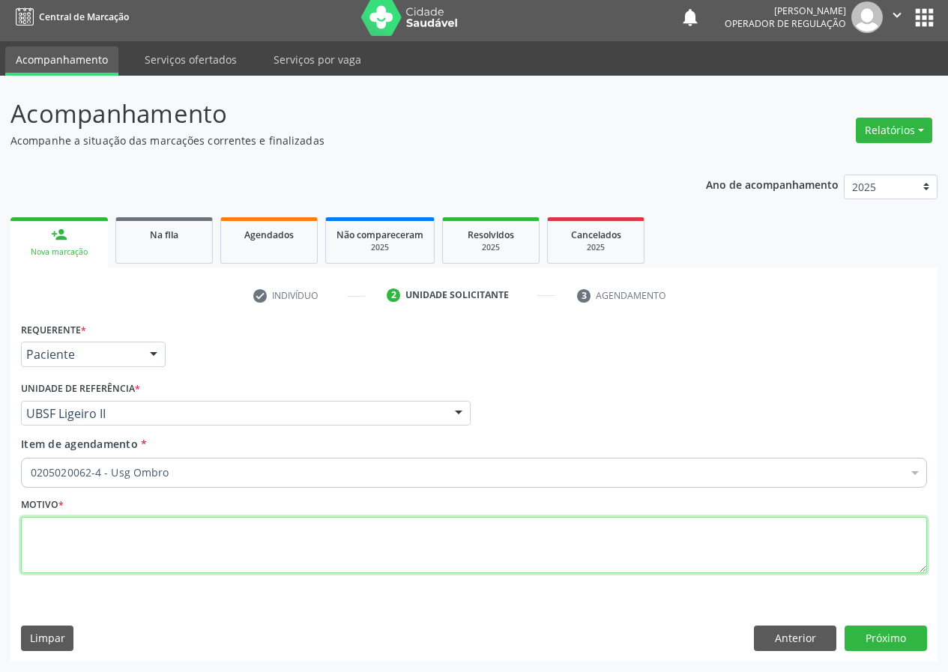
scroll to position [0, 0]
type textarea "avaliação"
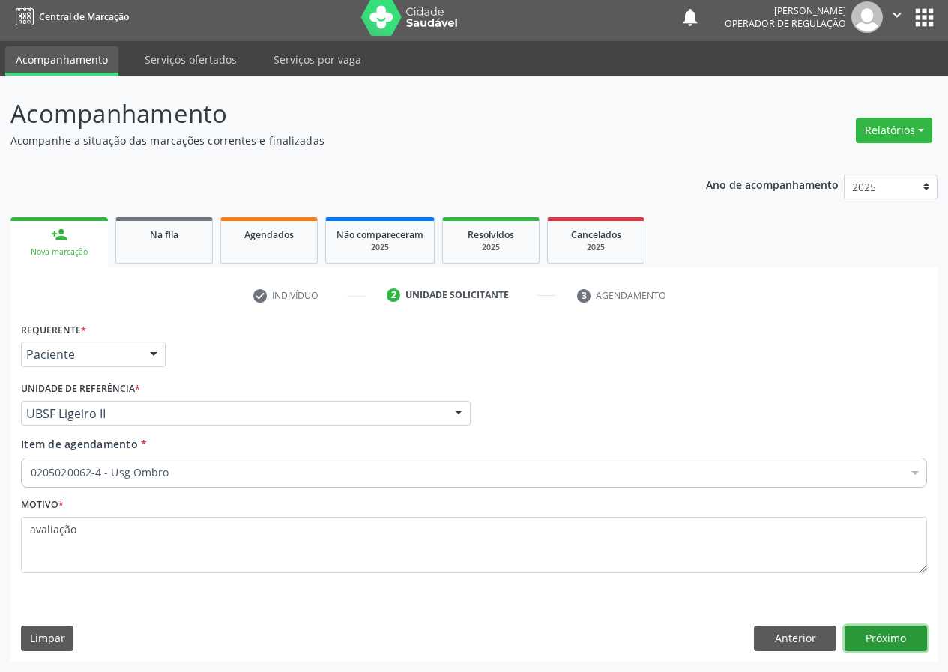
click at [909, 638] on button "Próximo" at bounding box center [886, 638] width 82 height 25
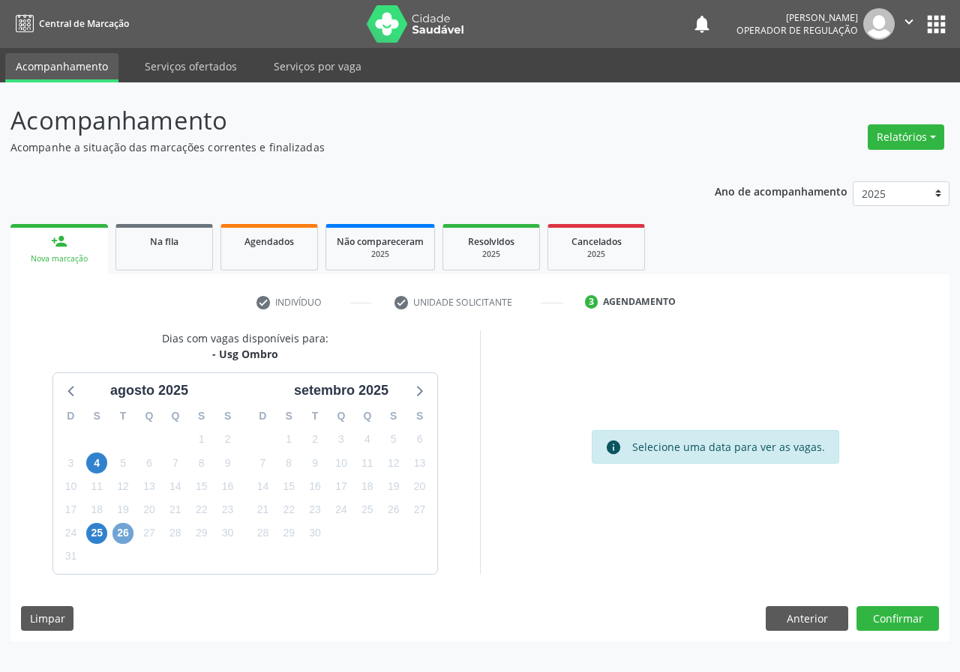
click at [126, 540] on span "26" at bounding box center [122, 533] width 21 height 21
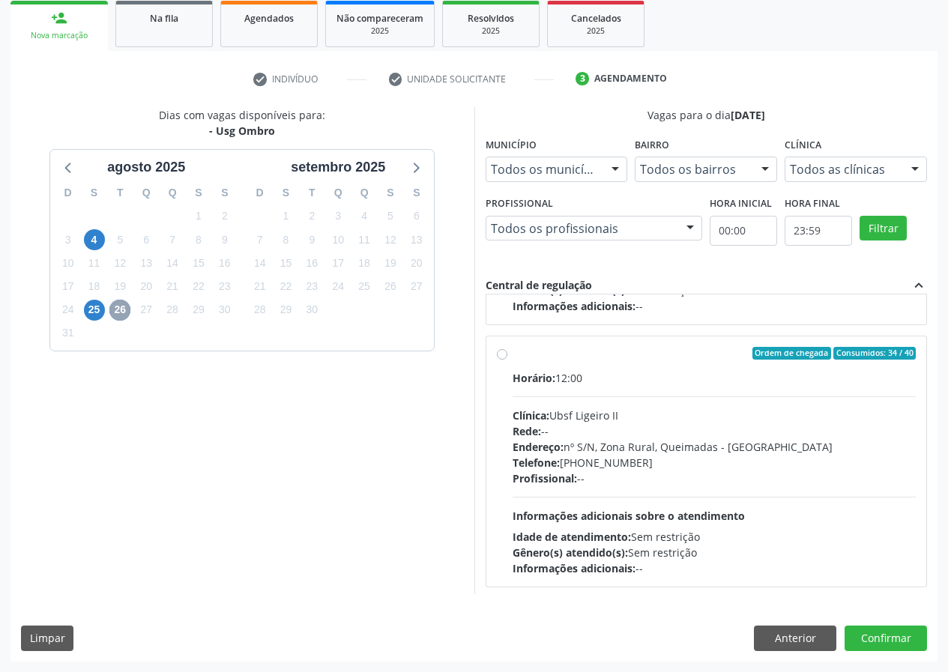
scroll to position [236, 0]
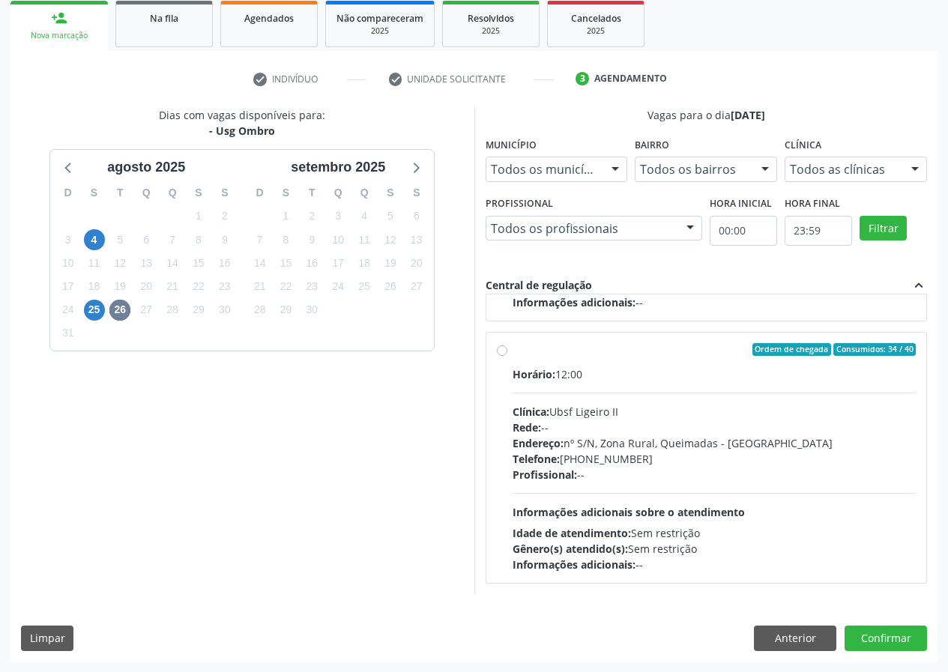
click at [721, 358] on label "Ordem de chegada Consumidos: 34 / 40 Horário: 12:00 Clínica: Ubsf Ligeiro II Re…" at bounding box center [715, 458] width 404 height 230
click at [508, 357] on input "Ordem de chegada Consumidos: 34 / 40 Horário: 12:00 Clínica: Ubsf Ligeiro II Re…" at bounding box center [502, 349] width 10 height 13
radio input "true"
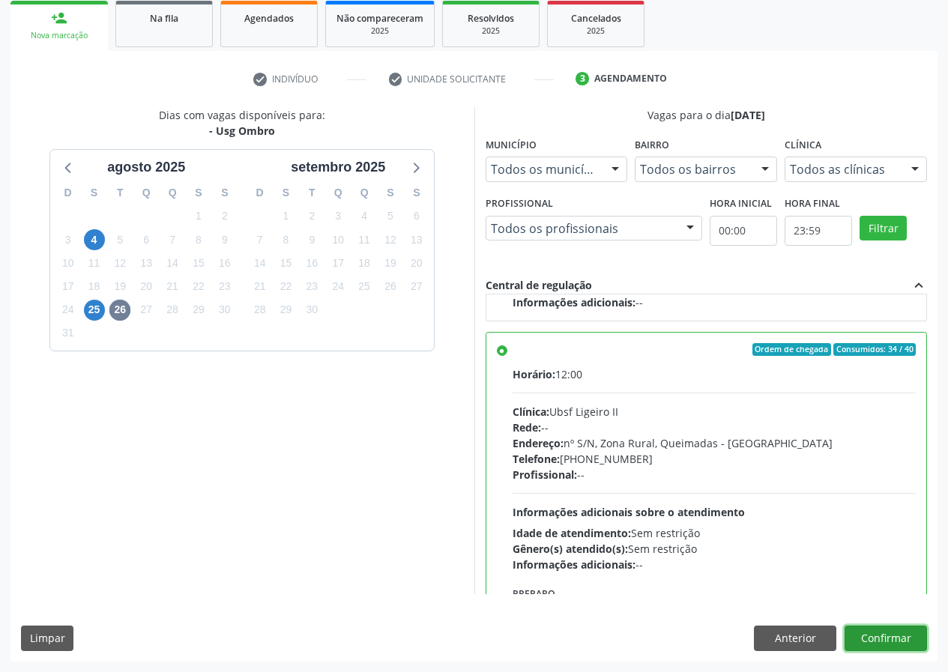
click at [866, 640] on button "Confirmar" at bounding box center [886, 638] width 82 height 25
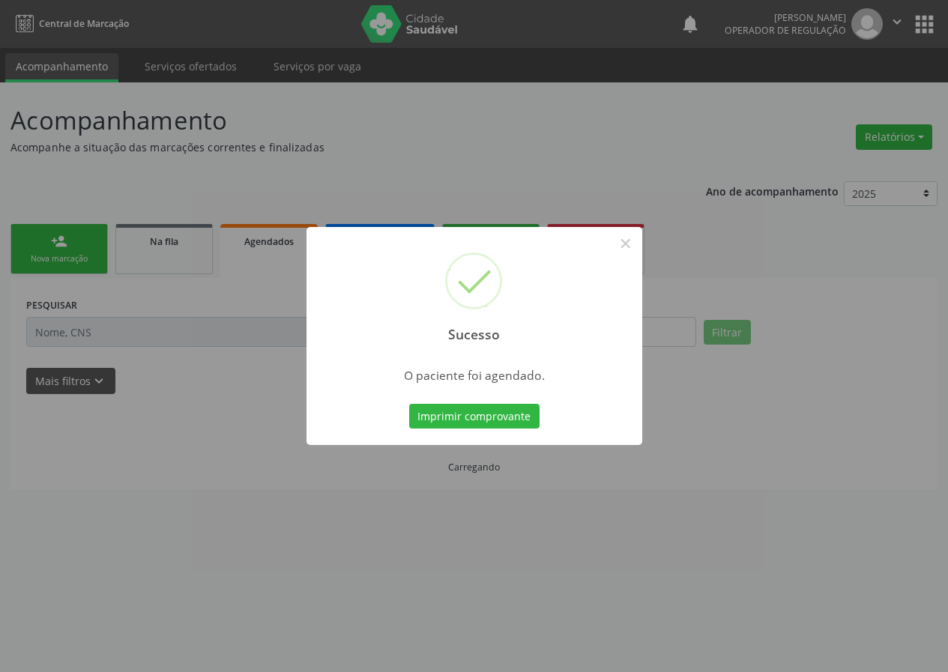
scroll to position [0, 0]
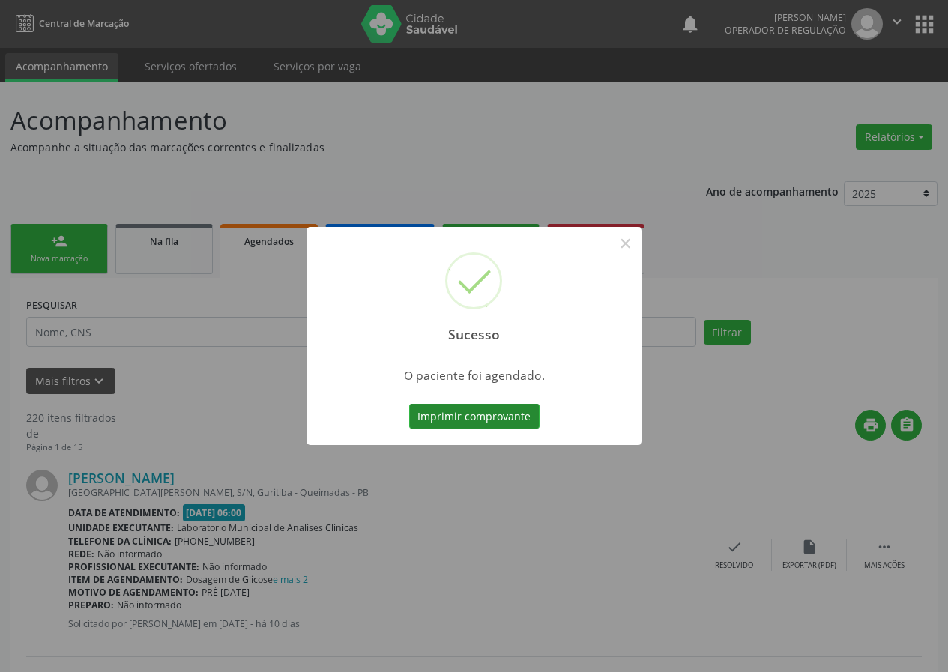
click at [516, 421] on button "Imprimir comprovante" at bounding box center [474, 416] width 130 height 25
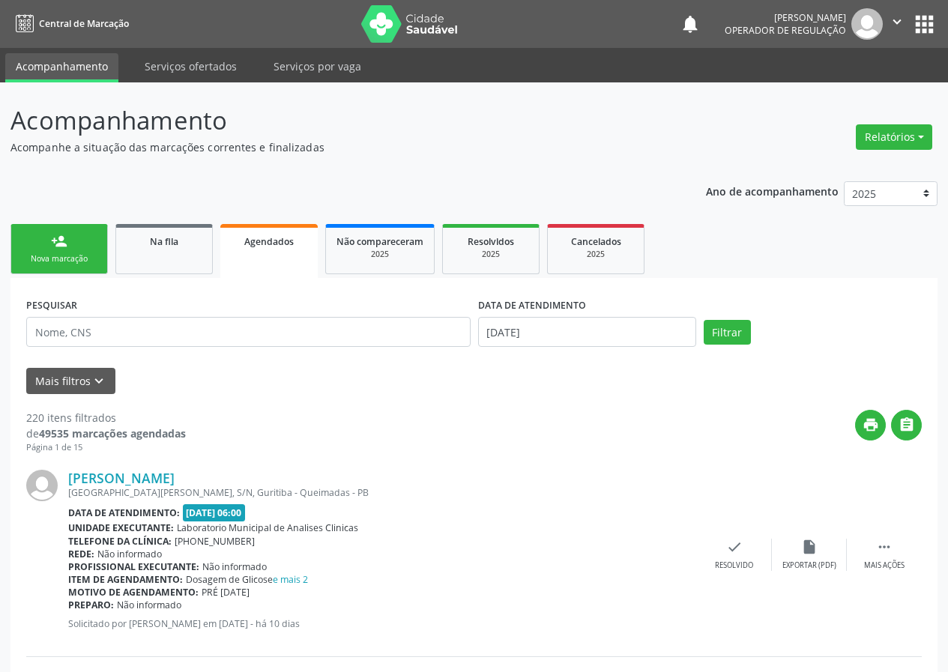
click at [92, 227] on link "person_add Nova marcação" at bounding box center [58, 249] width 97 height 50
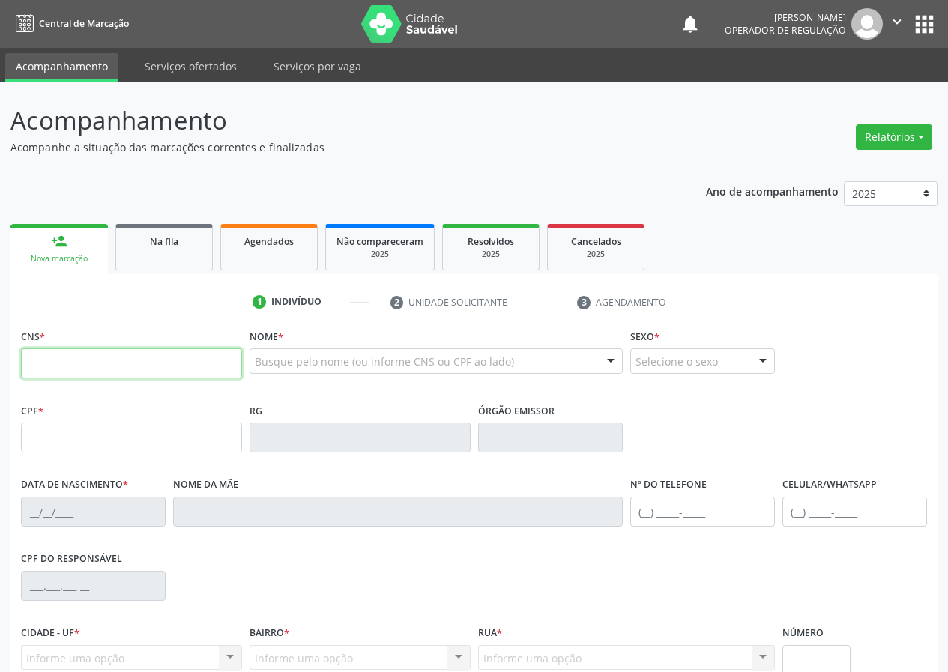
click at [111, 358] on input "text" at bounding box center [131, 364] width 221 height 30
type input "708 3042 7892 4760"
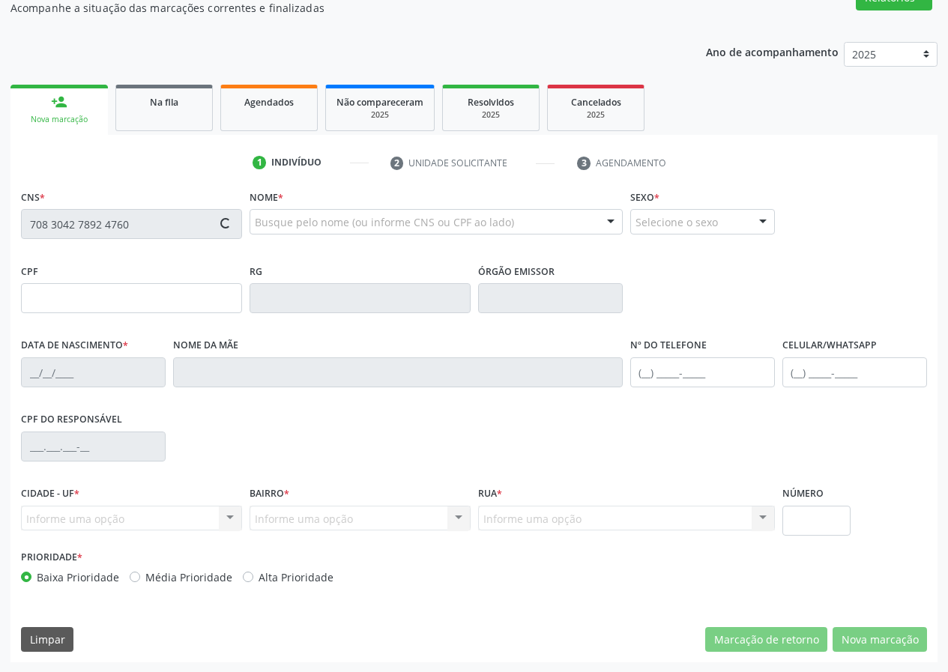
scroll to position [140, 0]
type input "601.953.124-49"
type input "27/06/1966"
type input "Tereza Apolonia da Nobrega Lucena"
type input "(83) 98630-6325"
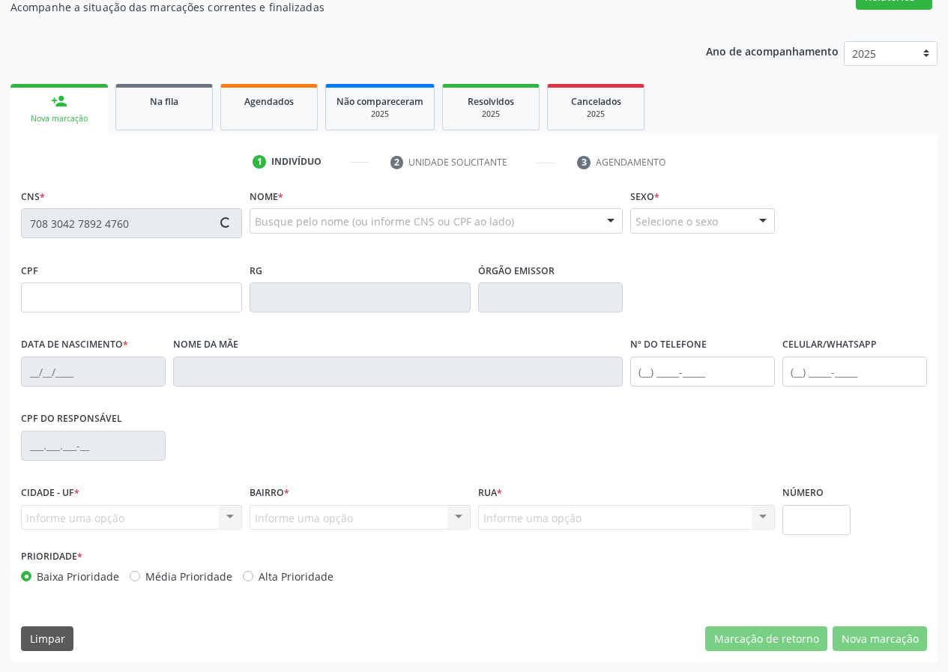
type input "(83) 98630-6325"
type input "9"
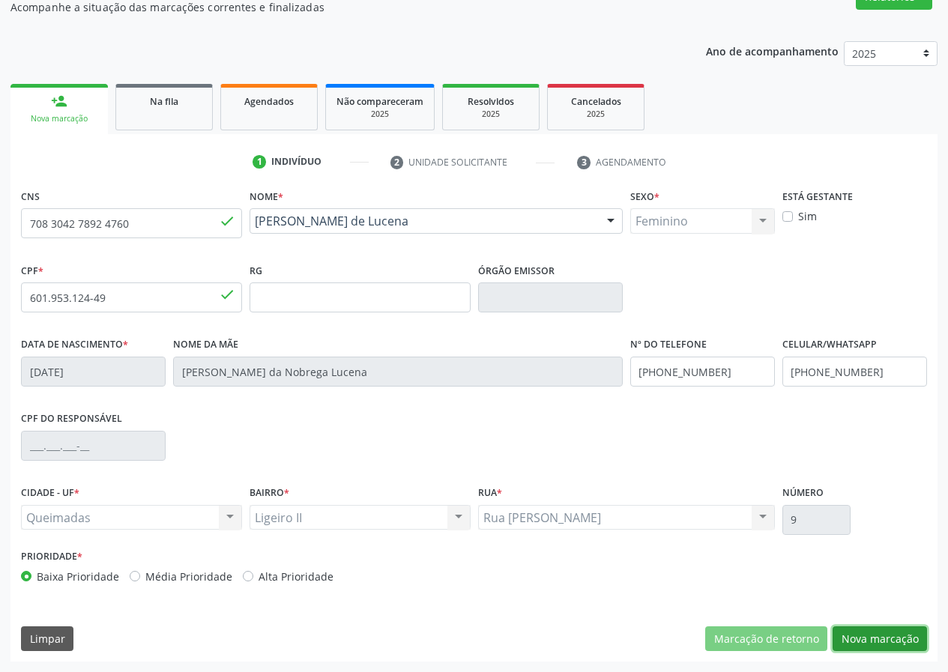
click at [885, 647] on button "Nova marcação" at bounding box center [880, 639] width 94 height 25
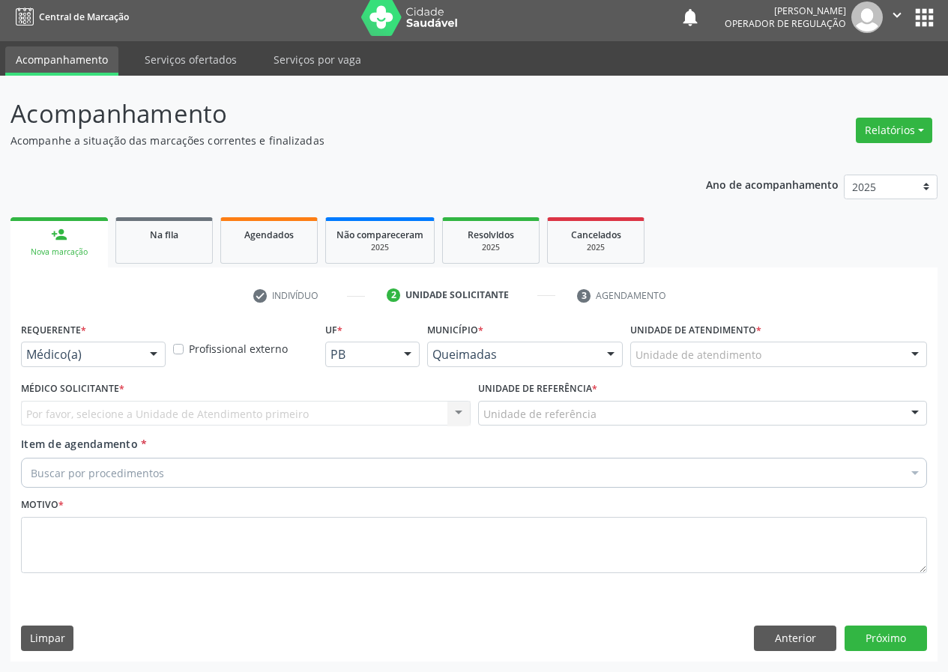
scroll to position [7, 0]
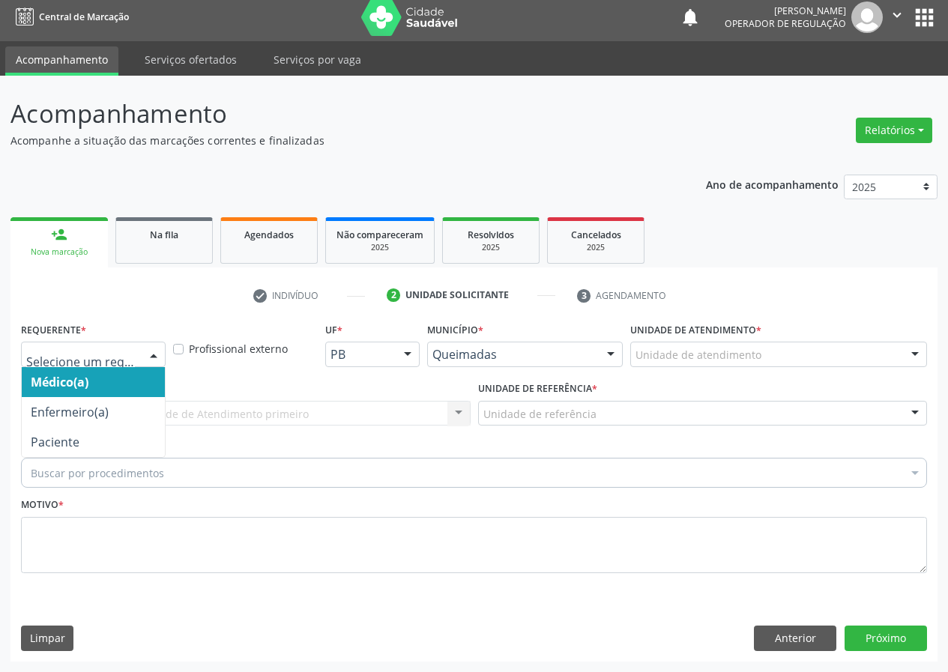
drag, startPoint x: 136, startPoint y: 352, endPoint x: 126, endPoint y: 406, distance: 55.7
click at [137, 352] on div at bounding box center [93, 354] width 145 height 25
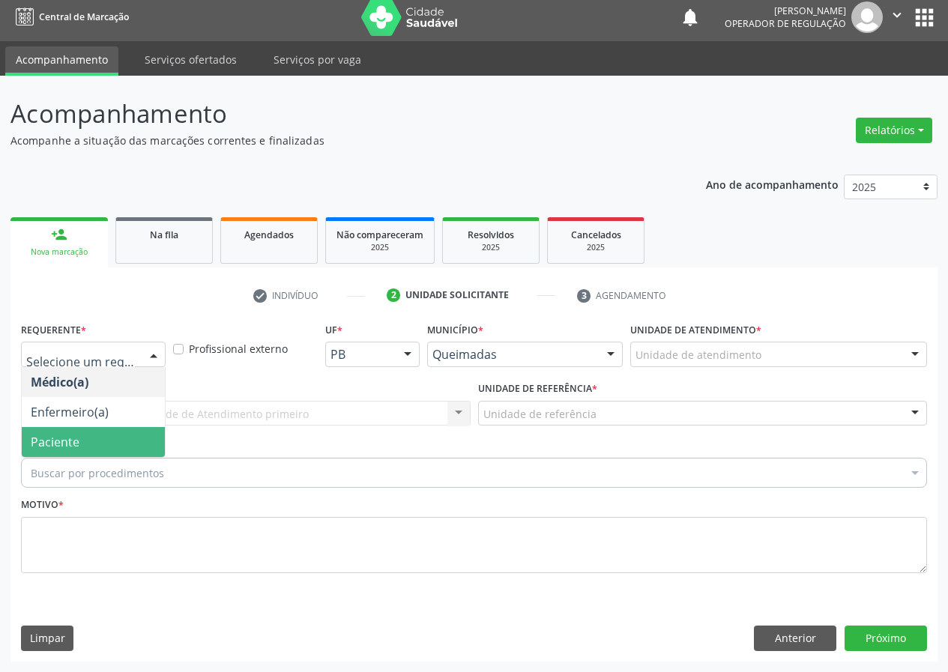
click at [123, 427] on span "Paciente" at bounding box center [93, 442] width 143 height 30
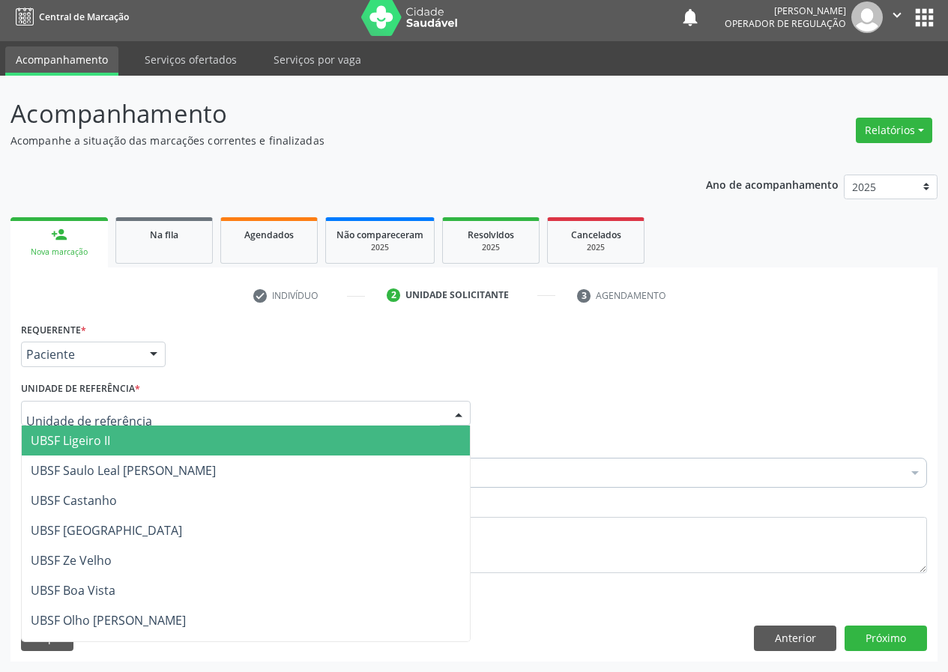
click at [134, 445] on span "UBSF Ligeiro II" at bounding box center [246, 441] width 448 height 30
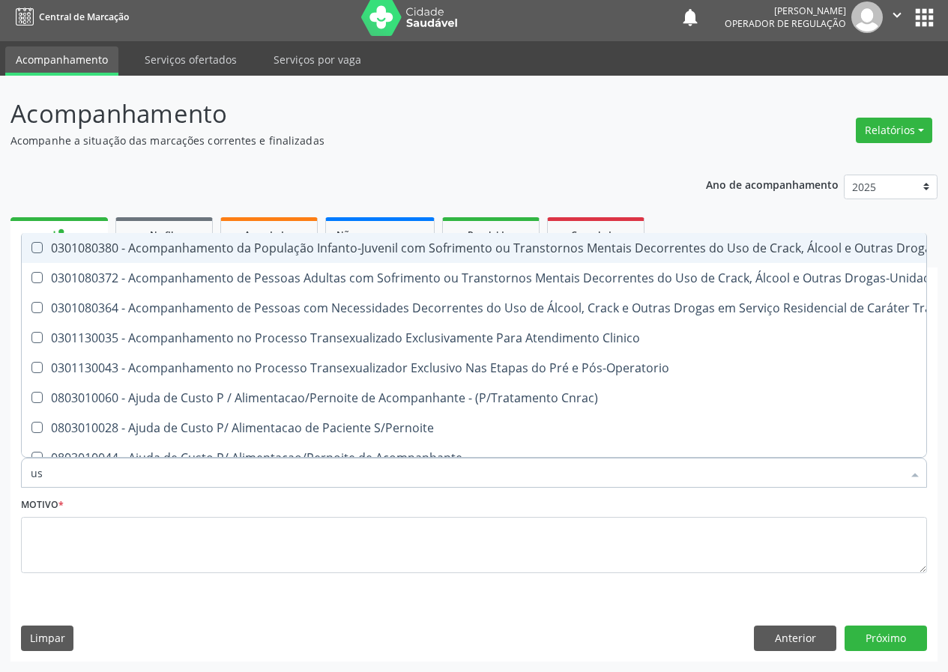
type input "usg"
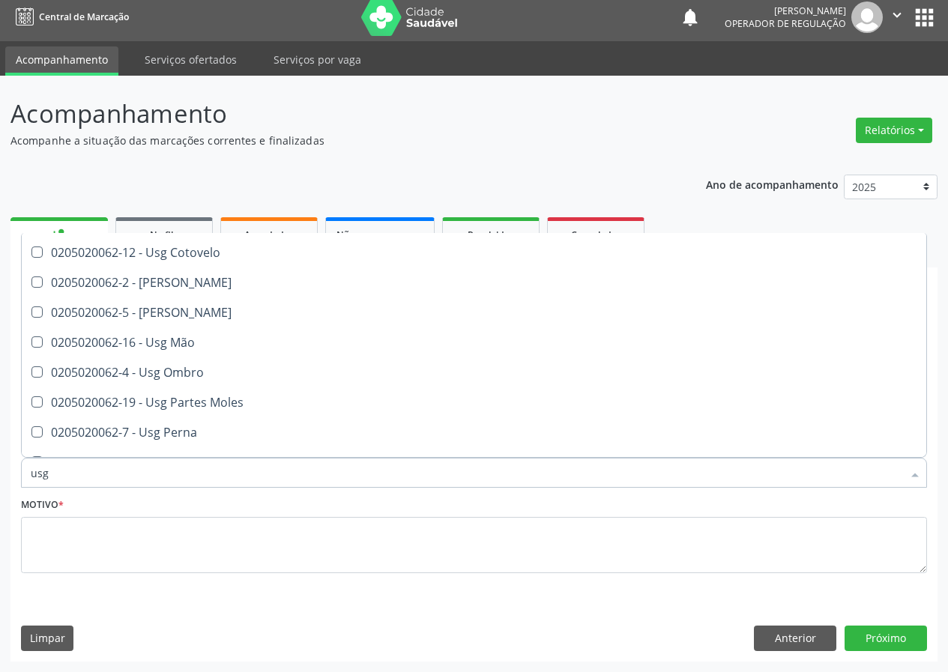
scroll to position [150, 0]
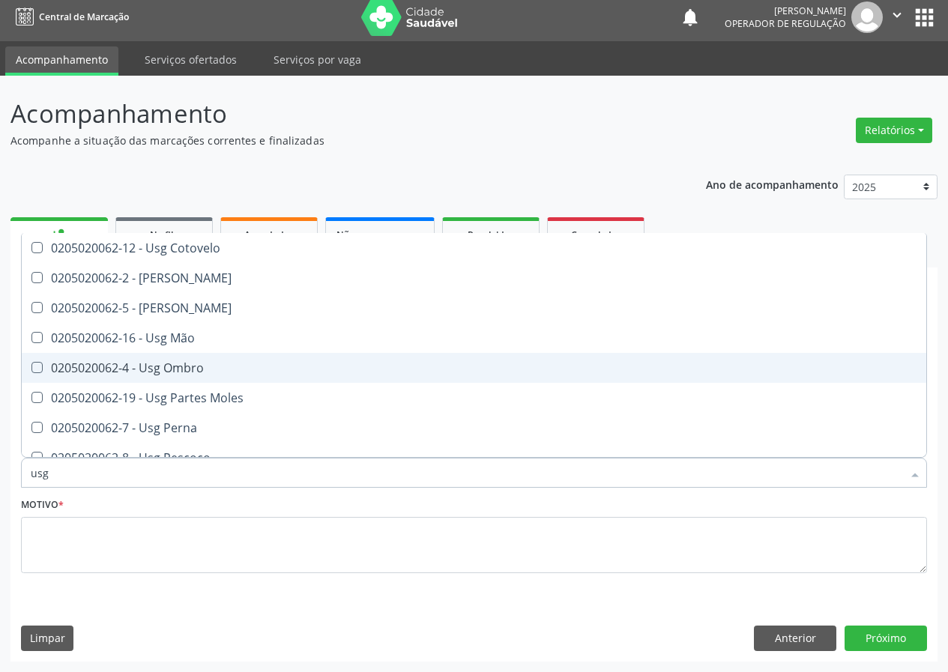
click at [232, 370] on div "0205020062-4 - Usg Ombro" at bounding box center [474, 368] width 887 height 12
checkbox Ombro "true"
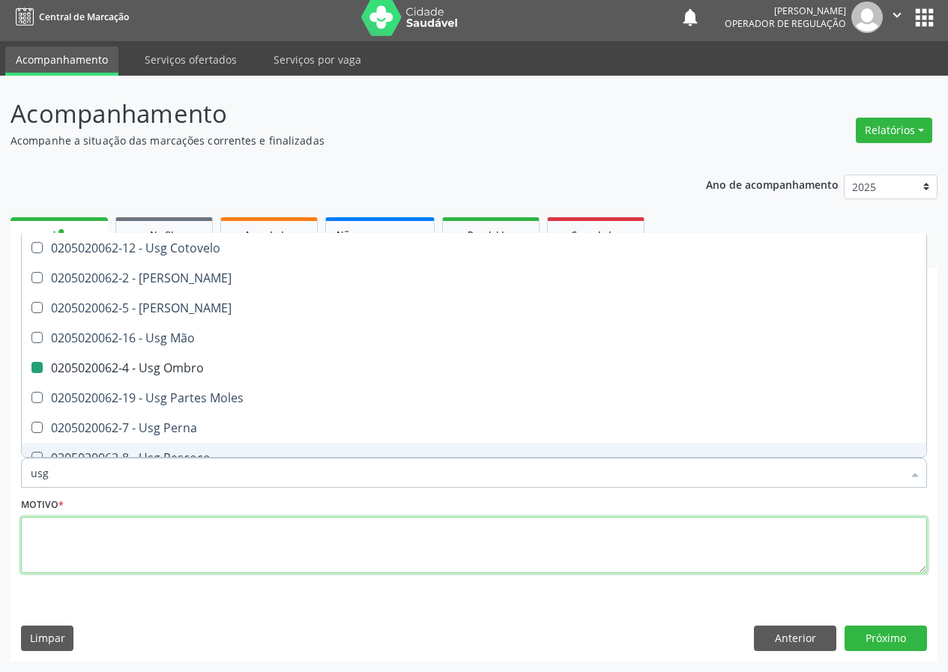
click at [147, 522] on textarea at bounding box center [474, 545] width 906 height 57
checkbox Braço "true"
checkbox Ombro "false"
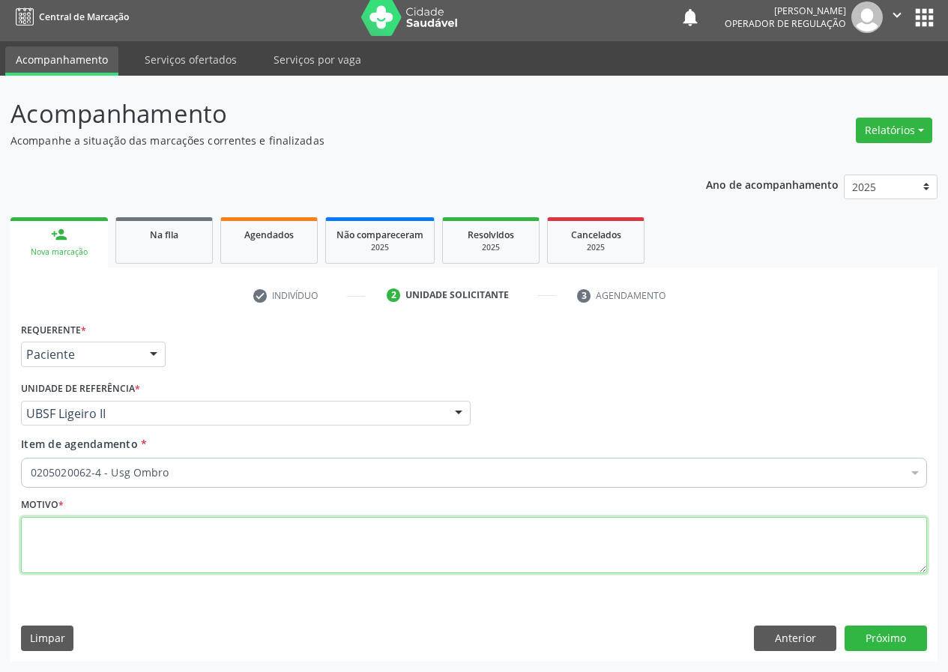
scroll to position [0, 0]
type textarea "avaliação"
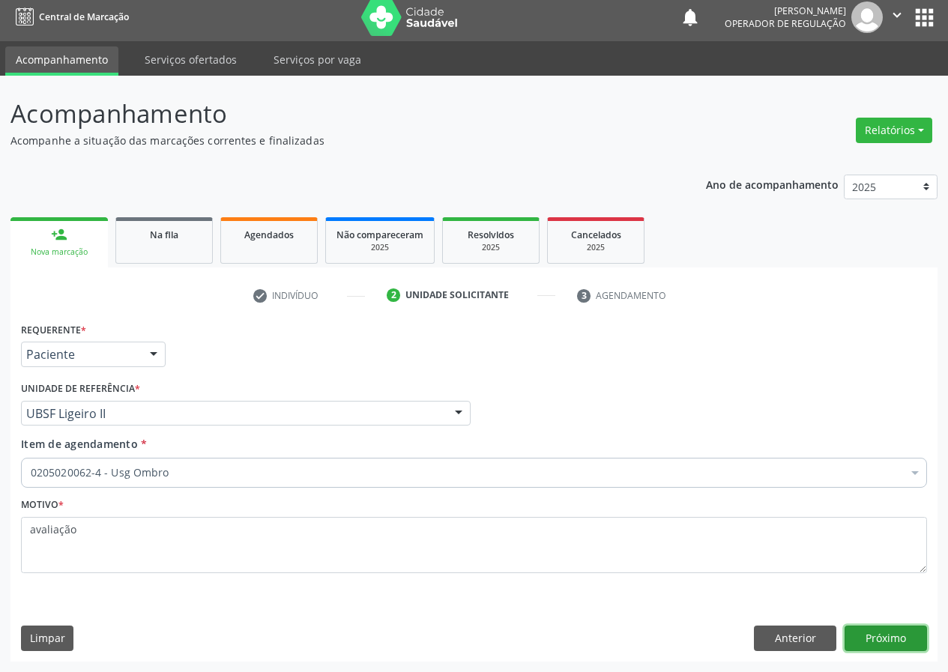
click at [884, 649] on button "Próximo" at bounding box center [886, 638] width 82 height 25
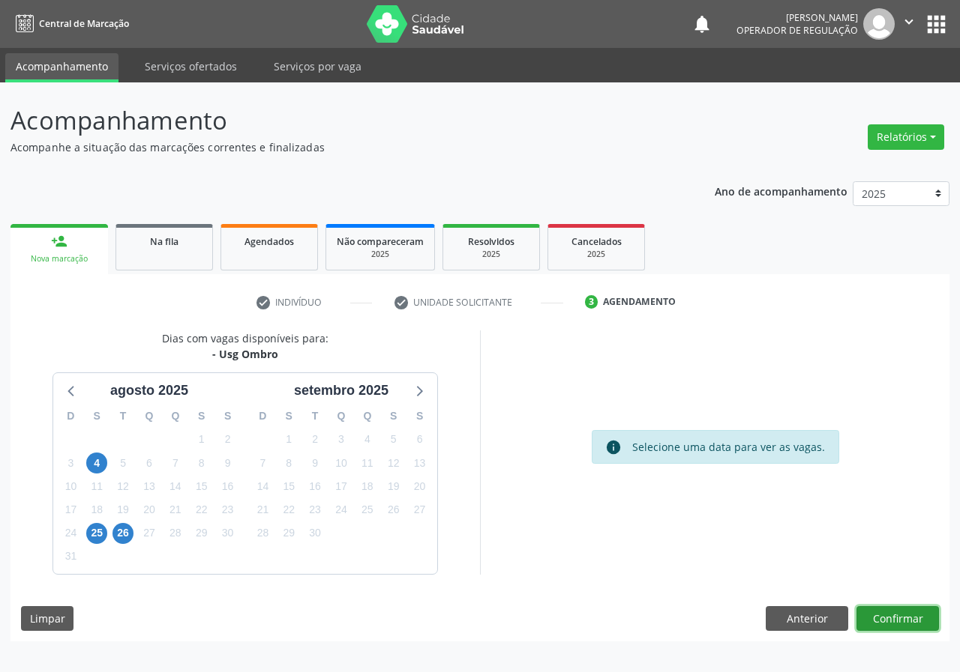
click at [887, 608] on button "Confirmar" at bounding box center [897, 619] width 82 height 25
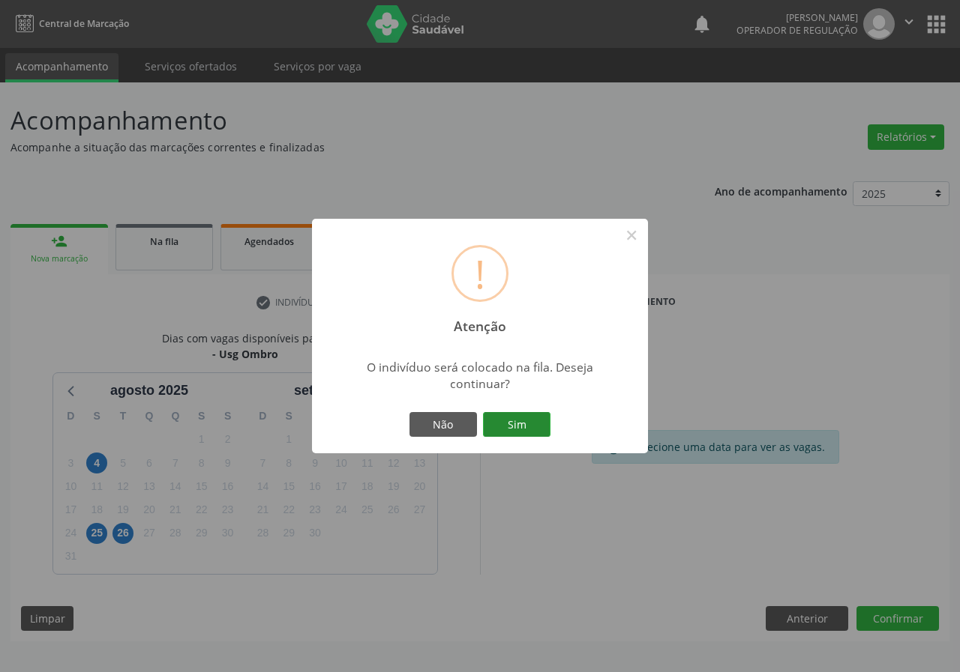
click at [524, 423] on button "Sim" at bounding box center [516, 424] width 67 height 25
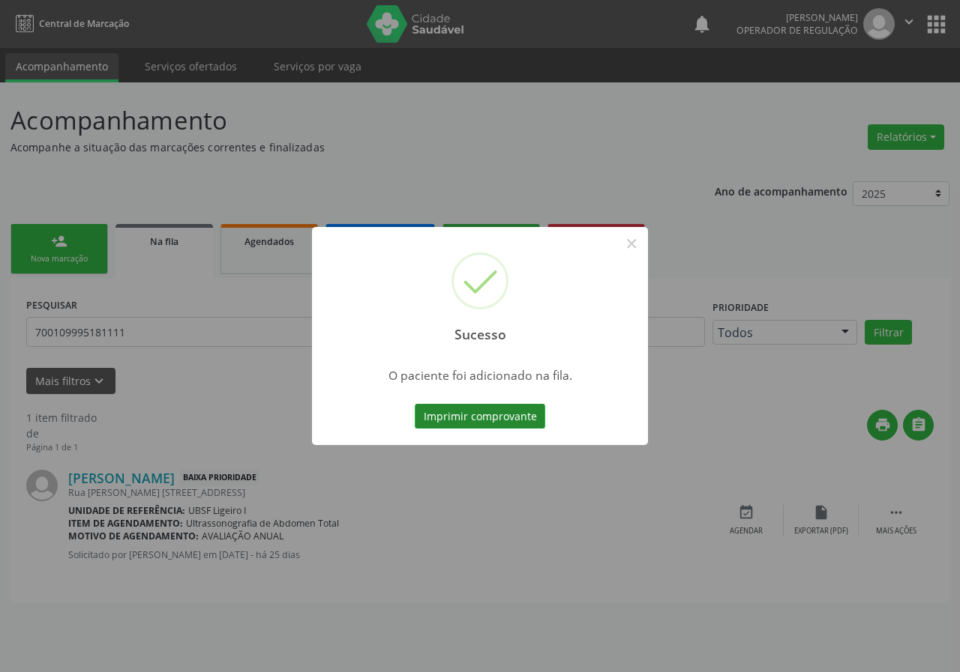
click at [507, 412] on button "Imprimir comprovante" at bounding box center [480, 416] width 130 height 25
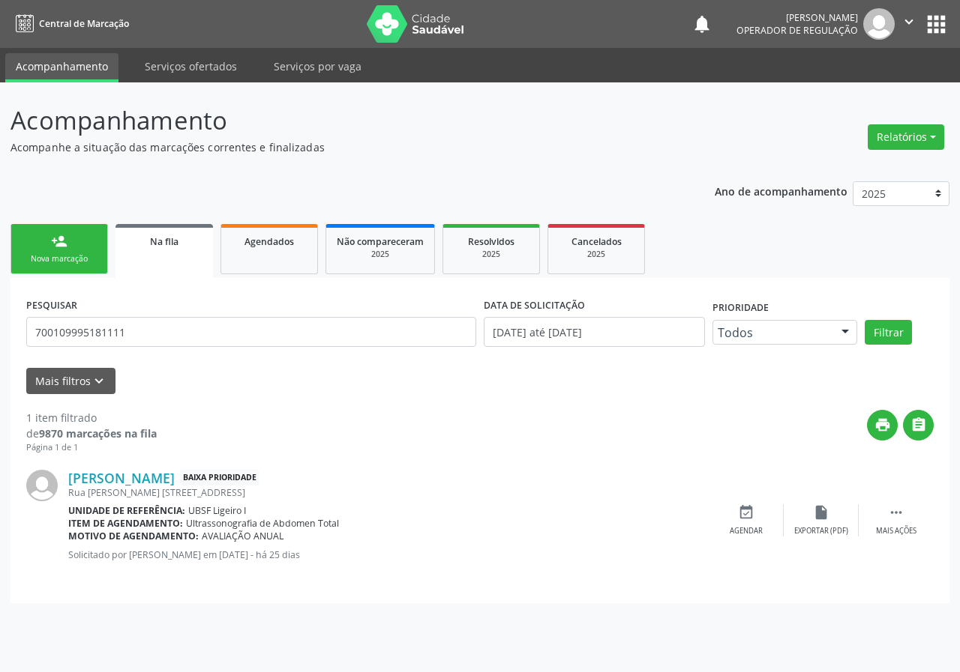
click at [95, 268] on link "person_add Nova marcação" at bounding box center [58, 249] width 97 height 50
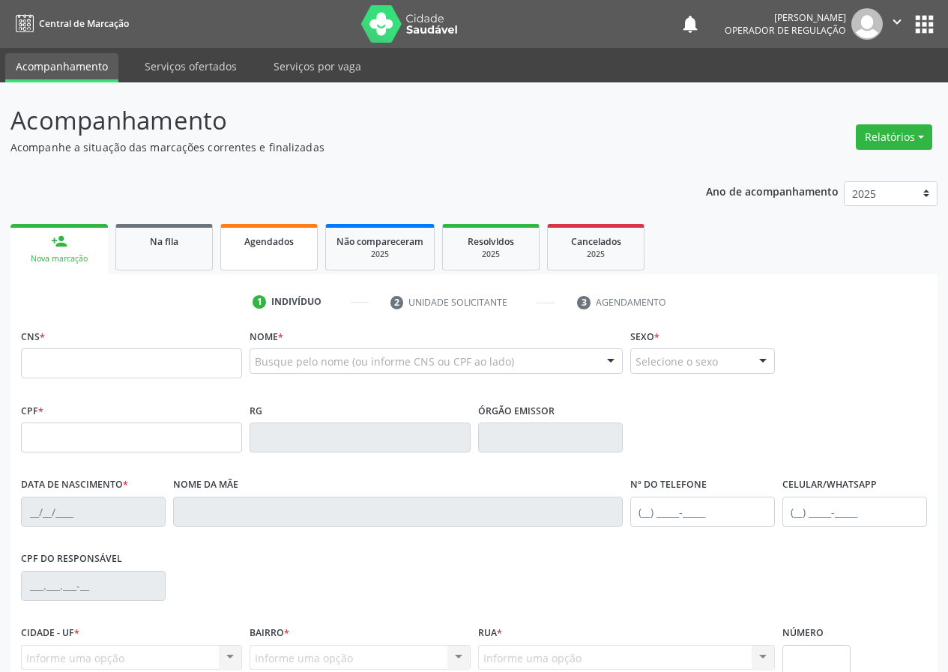
click at [290, 243] on span "Agendados" at bounding box center [268, 241] width 49 height 13
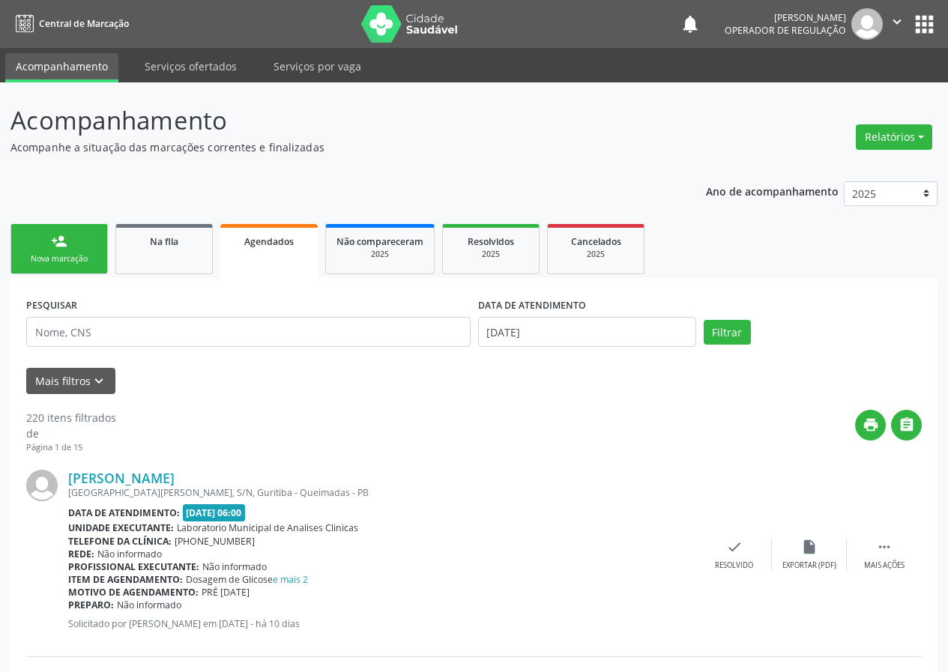
drag, startPoint x: 164, startPoint y: 344, endPoint x: 172, endPoint y: 340, distance: 9.1
click at [164, 344] on input "text" at bounding box center [248, 332] width 445 height 30
click at [319, 344] on input "text" at bounding box center [248, 332] width 445 height 30
click at [182, 331] on input "text" at bounding box center [248, 332] width 445 height 30
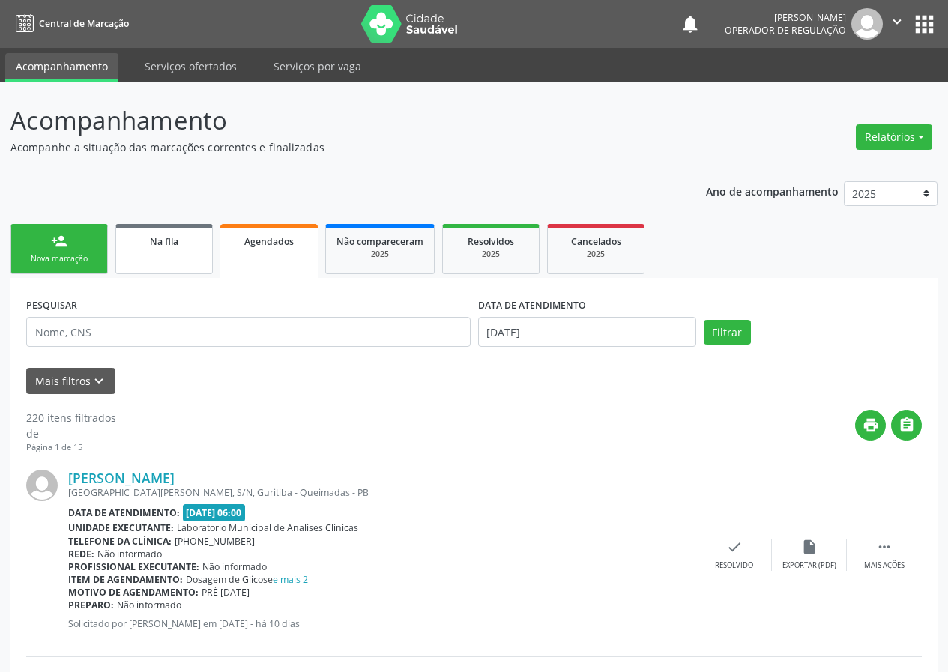
click at [137, 238] on div "Na fila" at bounding box center [164, 241] width 75 height 16
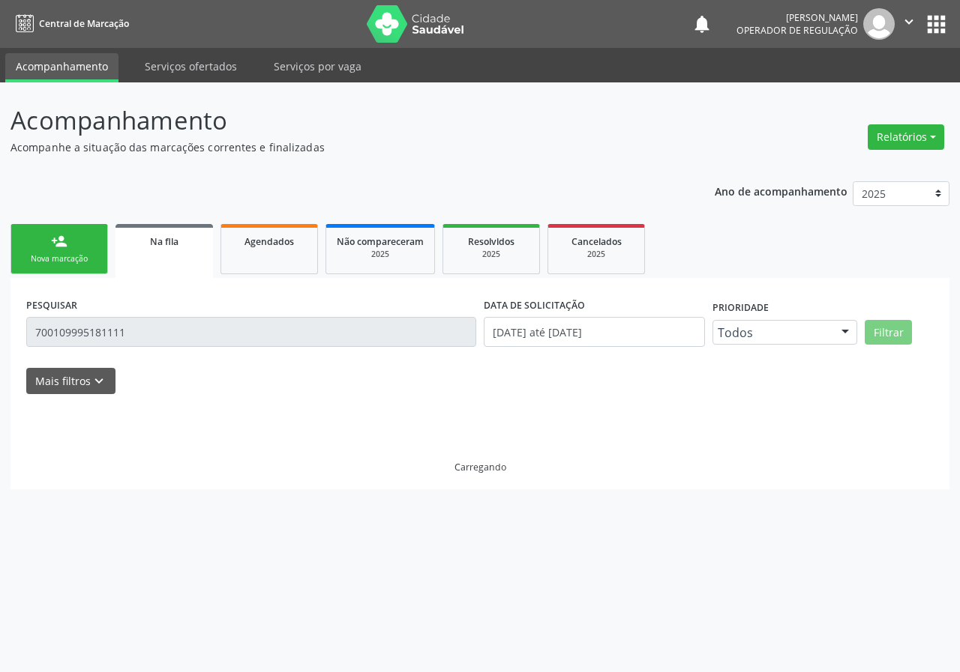
click at [54, 271] on link "person_add Nova marcação" at bounding box center [58, 249] width 97 height 50
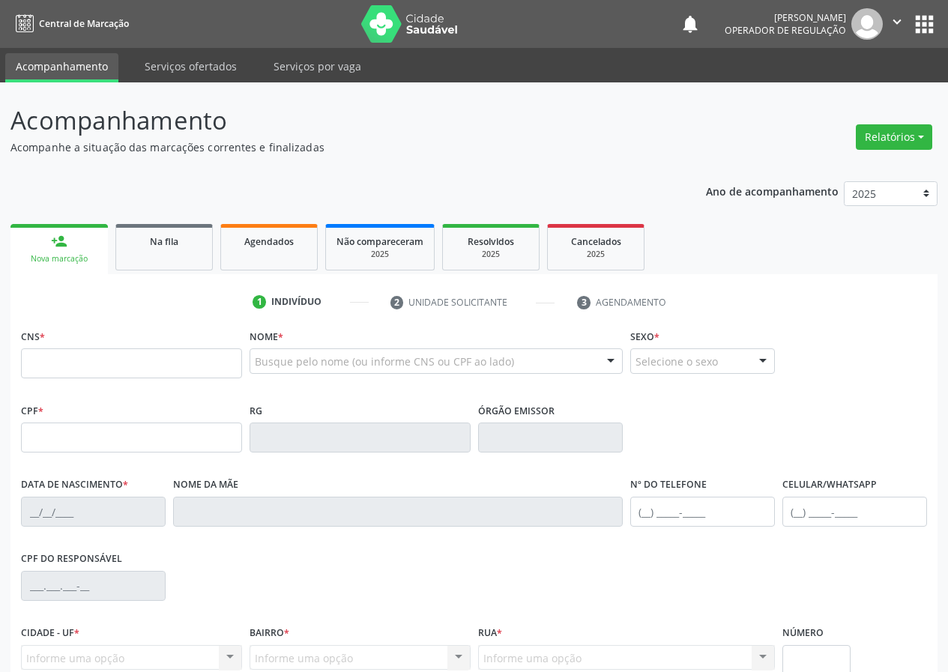
click at [78, 360] on input "text" at bounding box center [131, 364] width 221 height 30
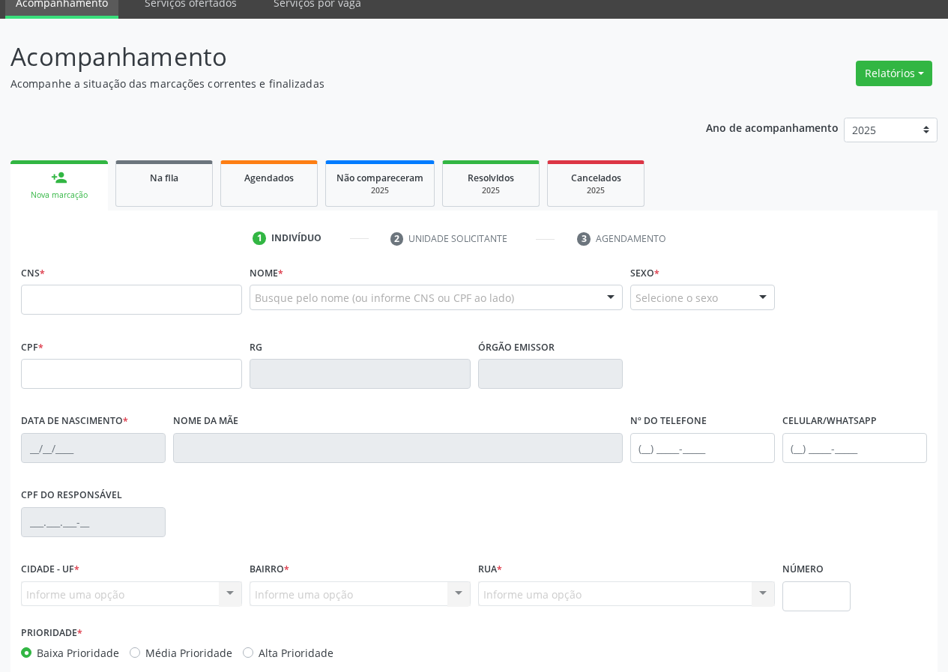
scroll to position [140, 0]
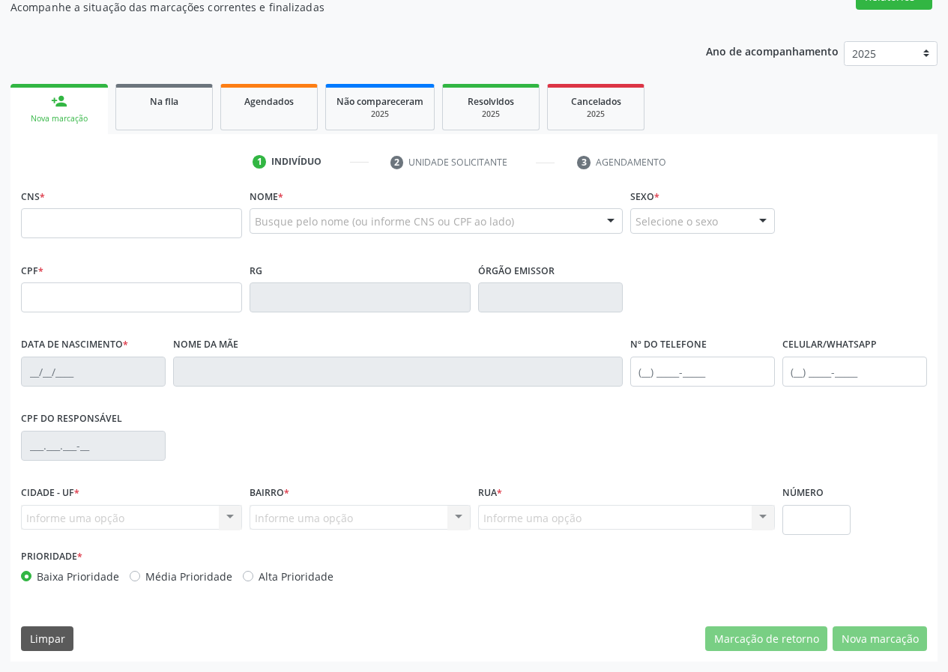
click at [208, 220] on input "text" at bounding box center [131, 223] width 221 height 30
